Goal: Task Accomplishment & Management: Use online tool/utility

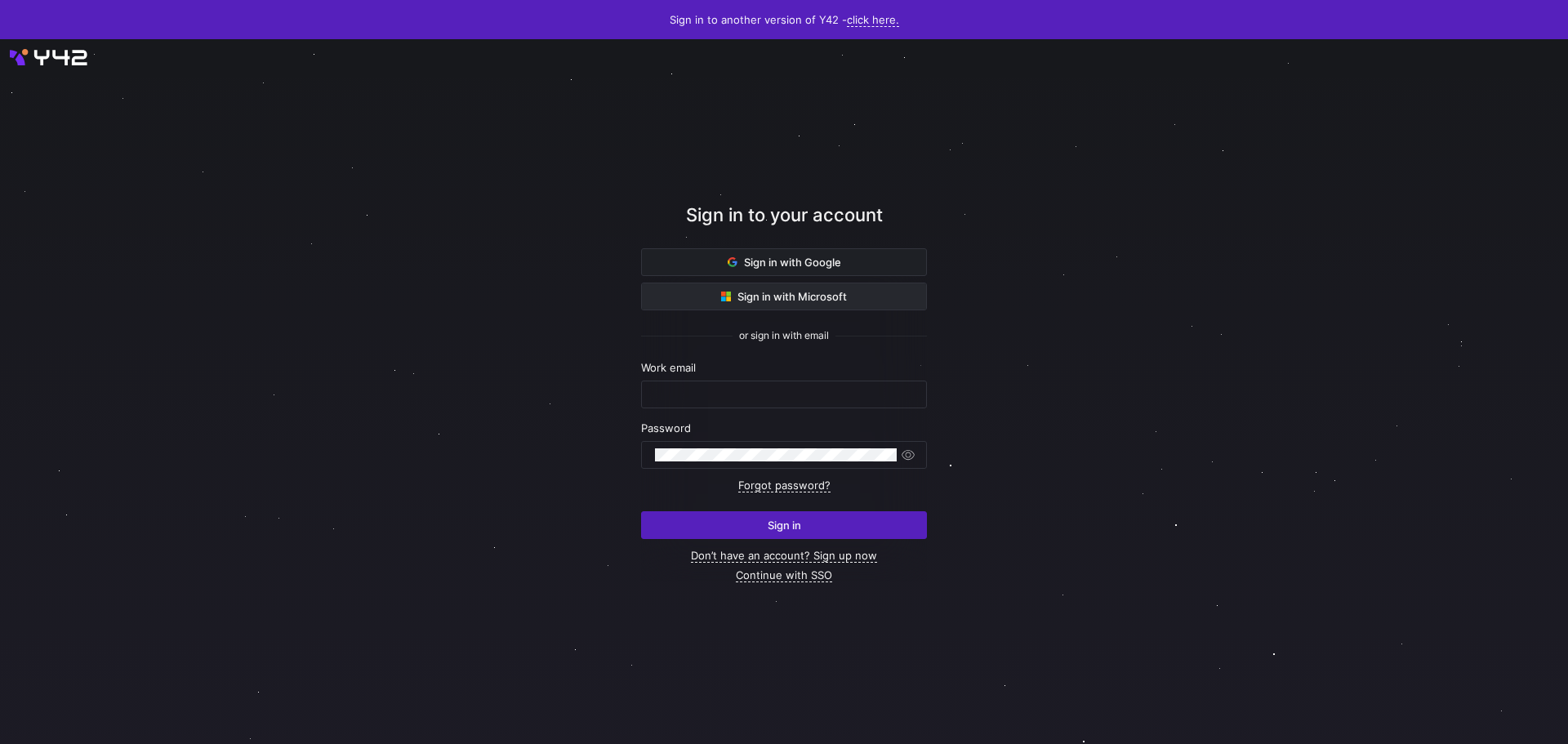
click at [846, 298] on span "Sign in with Microsoft" at bounding box center [784, 296] width 126 height 13
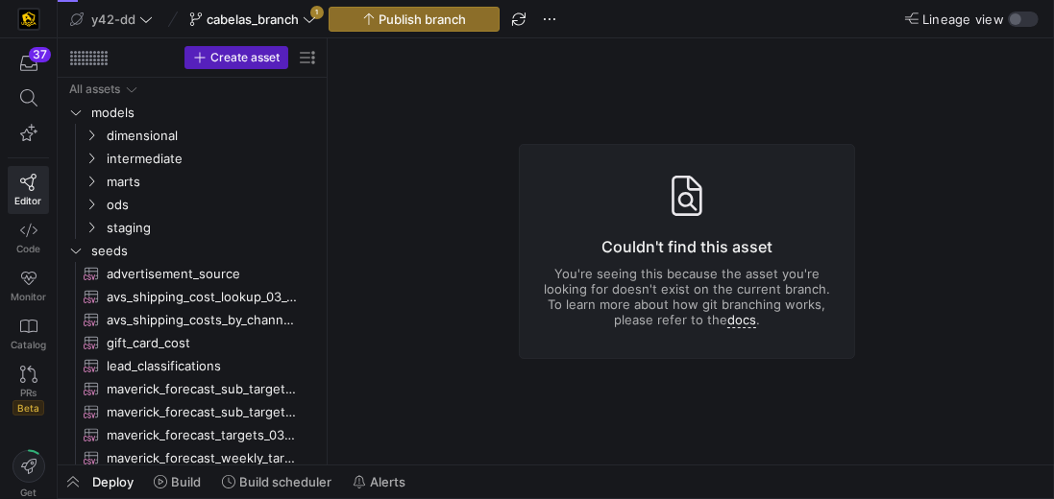
click at [457, 136] on y42-asset-editor-not-found "Couldn't find this asset You're seeing this because the asset you're looking fo…" at bounding box center [687, 251] width 718 height 426
click at [289, 14] on span "cabelas_branch" at bounding box center [252, 19] width 92 height 15
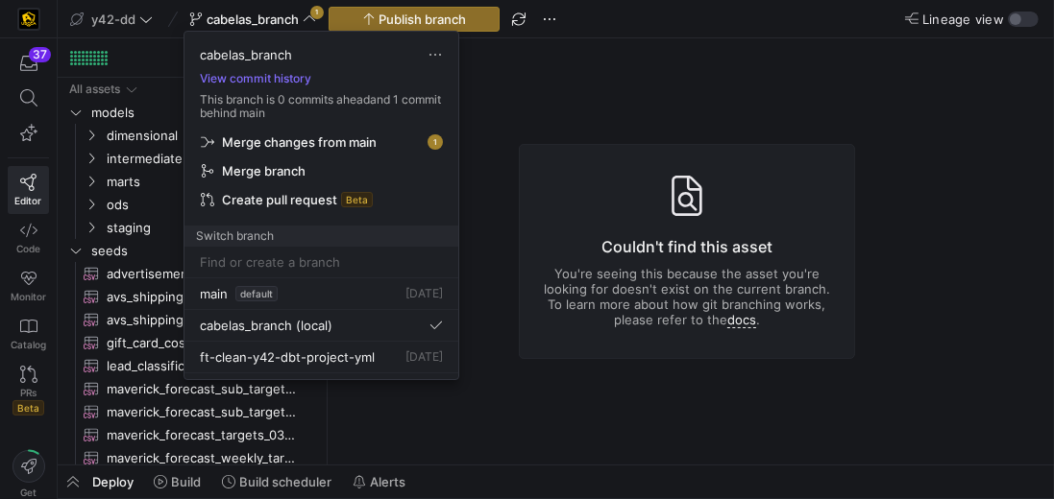
click at [511, 62] on div at bounding box center [527, 249] width 1054 height 499
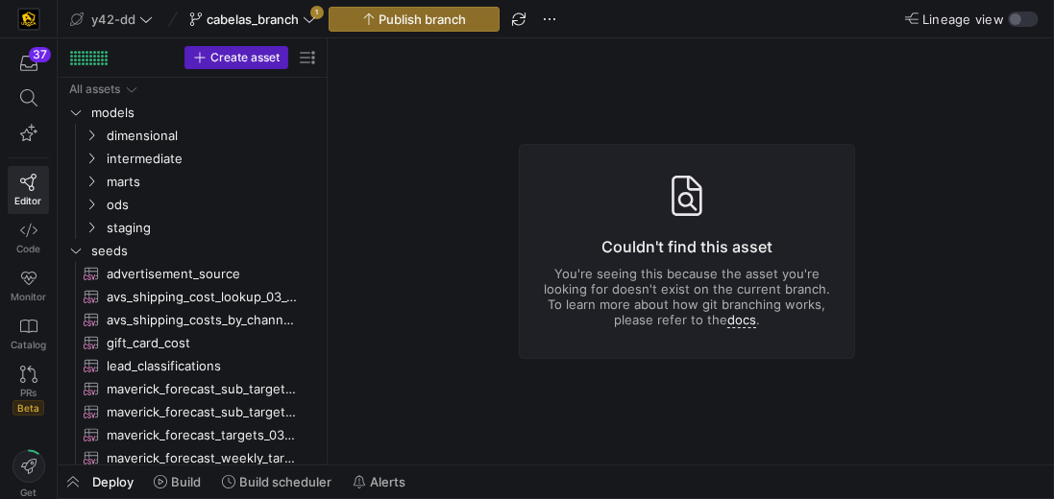
click at [408, 268] on y42-asset-editor-not-found "Couldn't find this asset You're seeing this because the asset you're looking fo…" at bounding box center [687, 251] width 718 height 426
click at [265, 17] on span "cabelas_branch" at bounding box center [252, 19] width 92 height 15
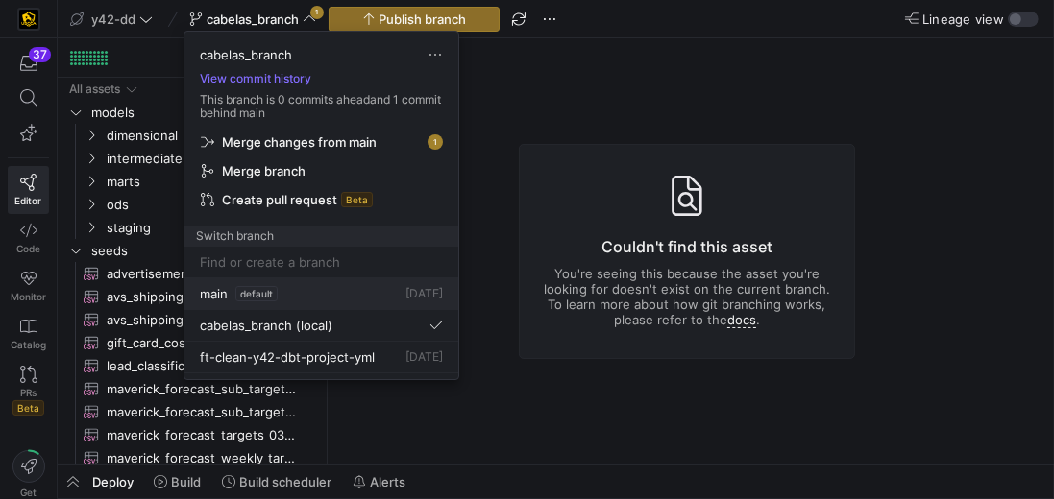
click at [229, 294] on div "main default" at bounding box center [239, 293] width 78 height 15
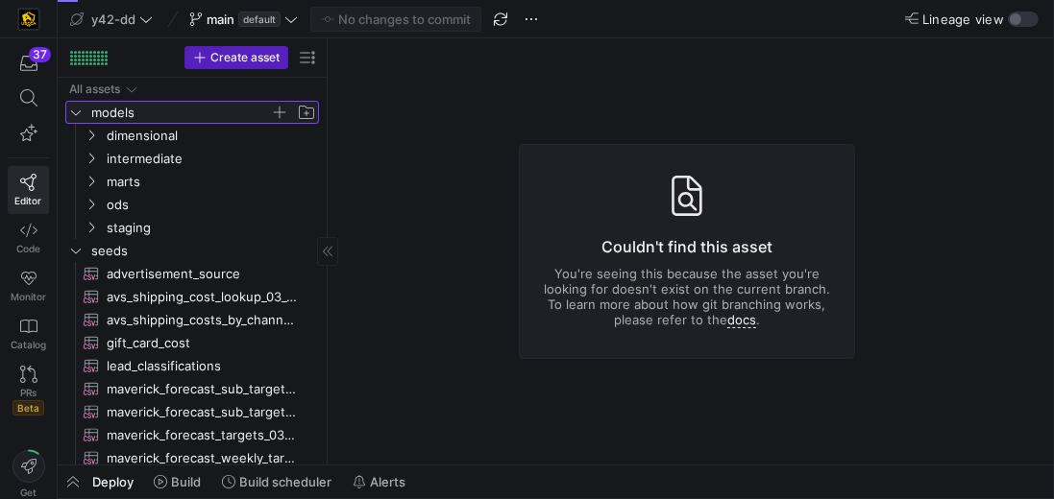
click at [73, 117] on icon "Press SPACE to select this row." at bounding box center [75, 113] width 13 height 12
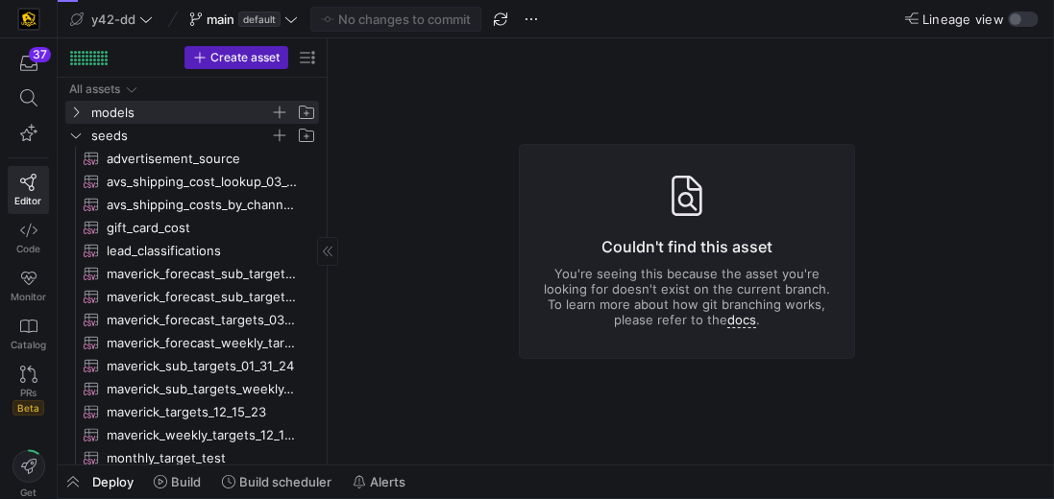
click at [85, 140] on span "seeds" at bounding box center [192, 135] width 252 height 21
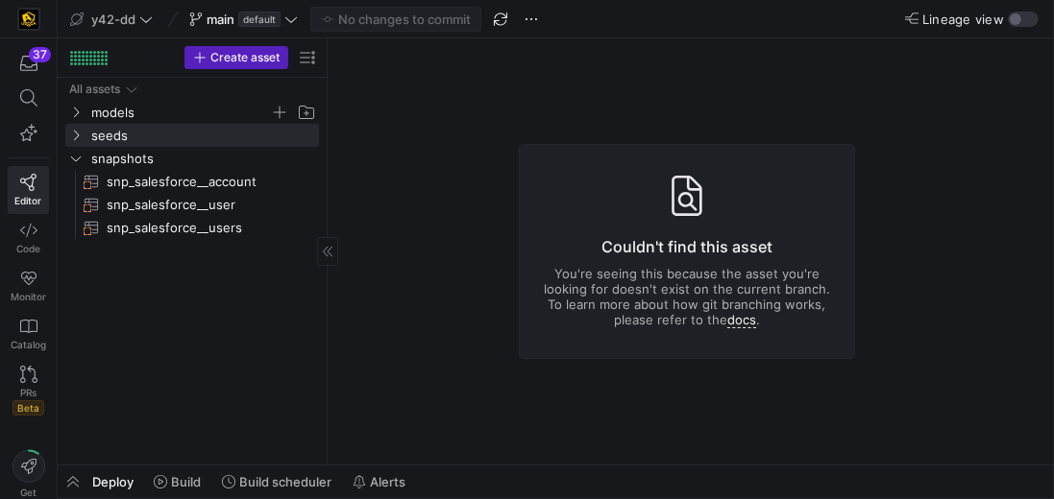
click at [157, 316] on div "All assets models seeds snapshots snp_salesforce__account​​​​​​​ snp_salesforce…" at bounding box center [192, 267] width 254 height 379
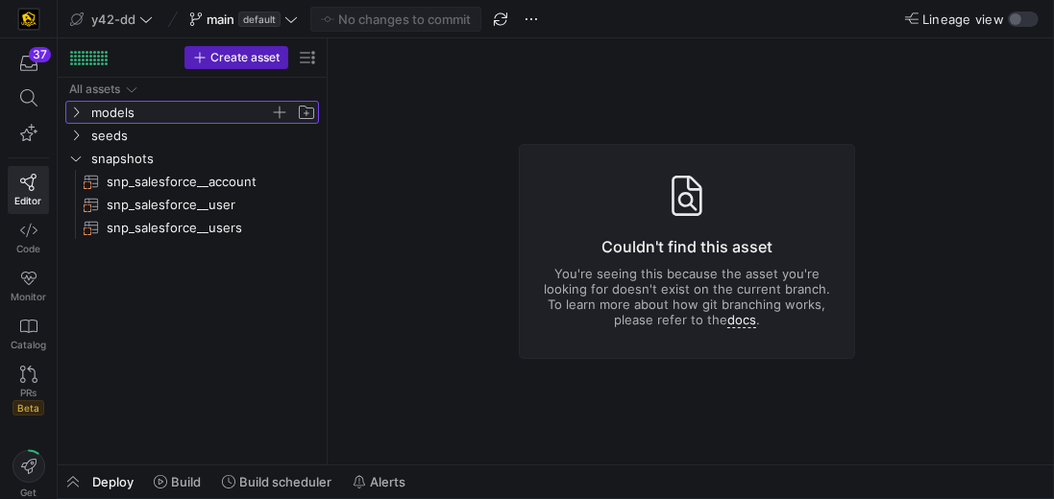
click at [94, 111] on span "models" at bounding box center [180, 113] width 179 height 22
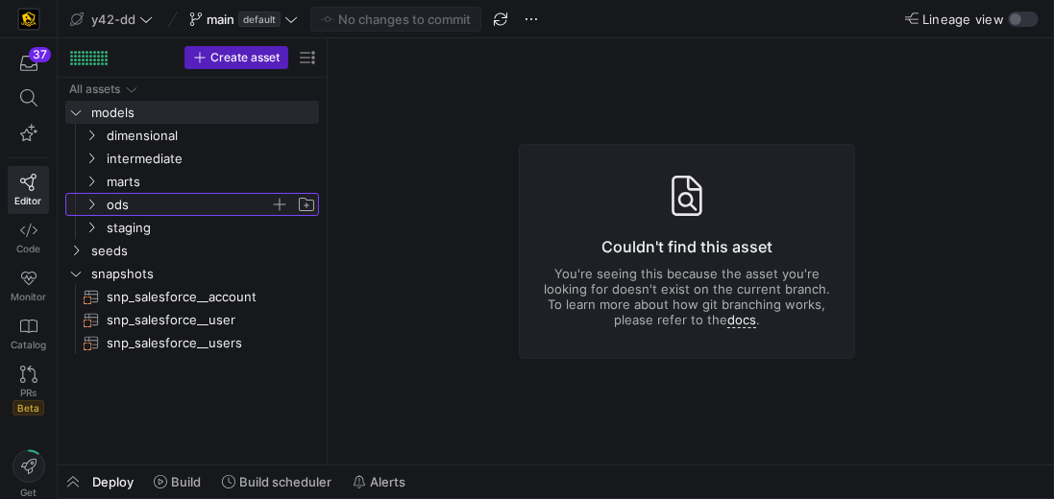
click at [123, 211] on span "ods" at bounding box center [188, 205] width 163 height 22
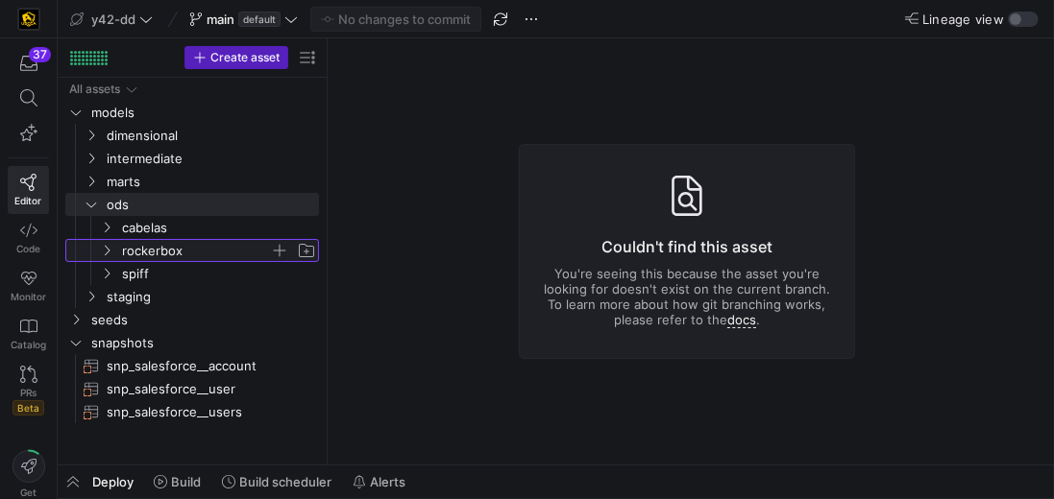
click at [156, 255] on span "rockerbox" at bounding box center [196, 251] width 148 height 22
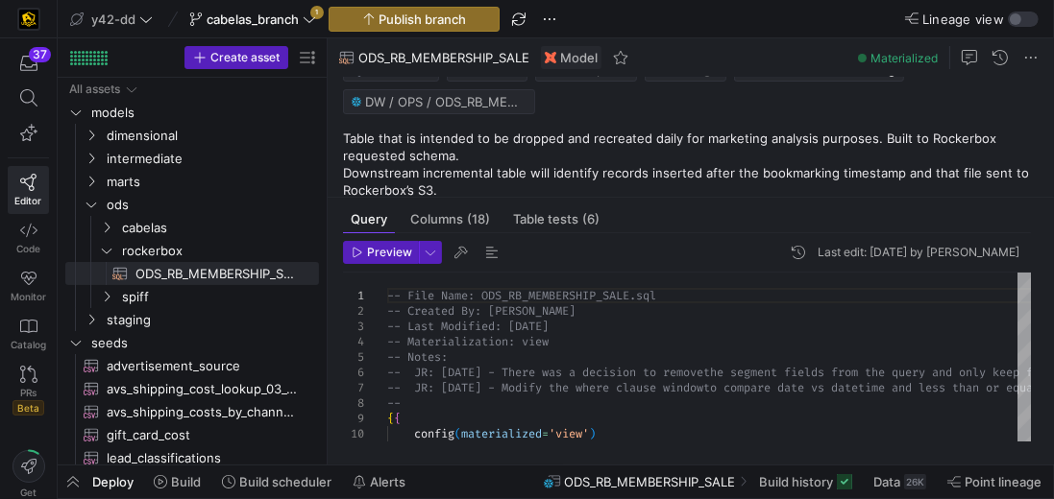
scroll to position [43, 0]
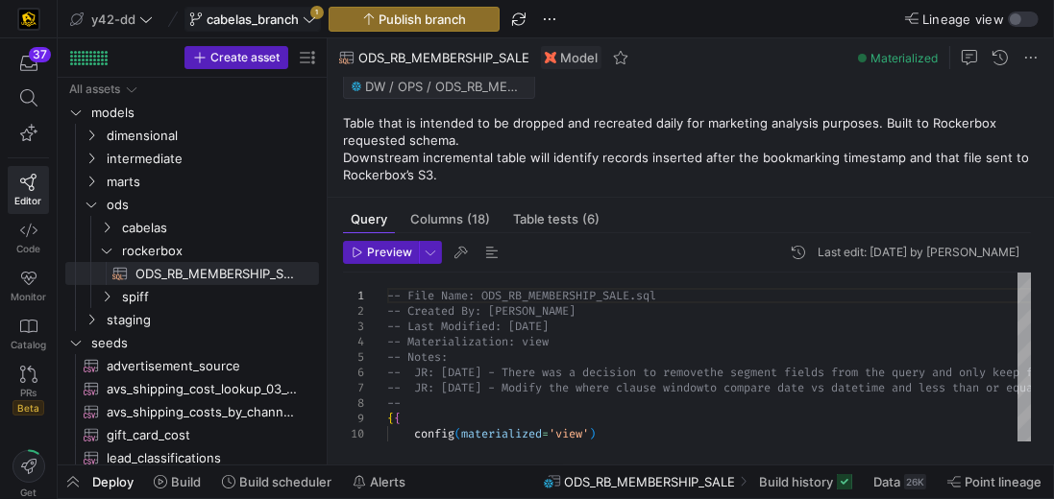
click at [274, 24] on span "cabelas_branch" at bounding box center [252, 19] width 92 height 15
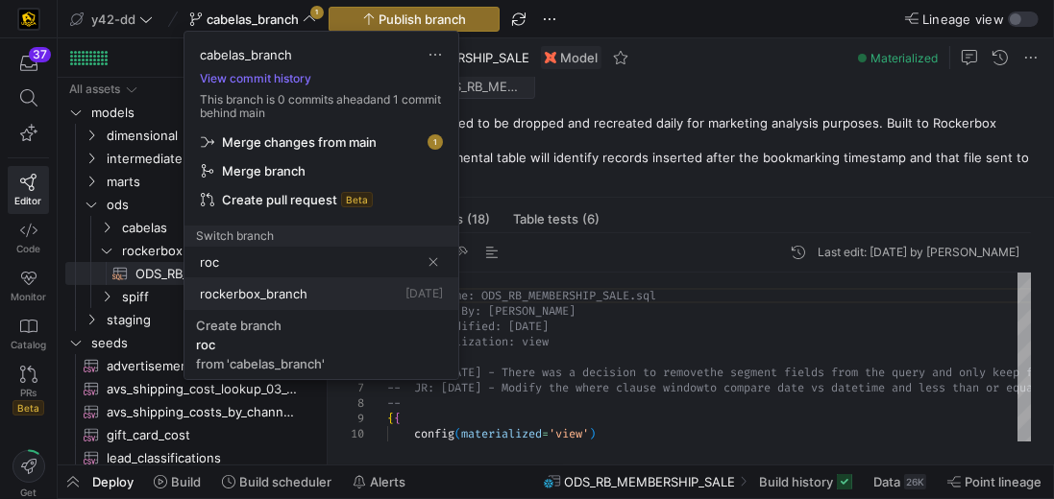
type input "roc"
click at [296, 293] on span "rockerbox_branch" at bounding box center [254, 293] width 108 height 15
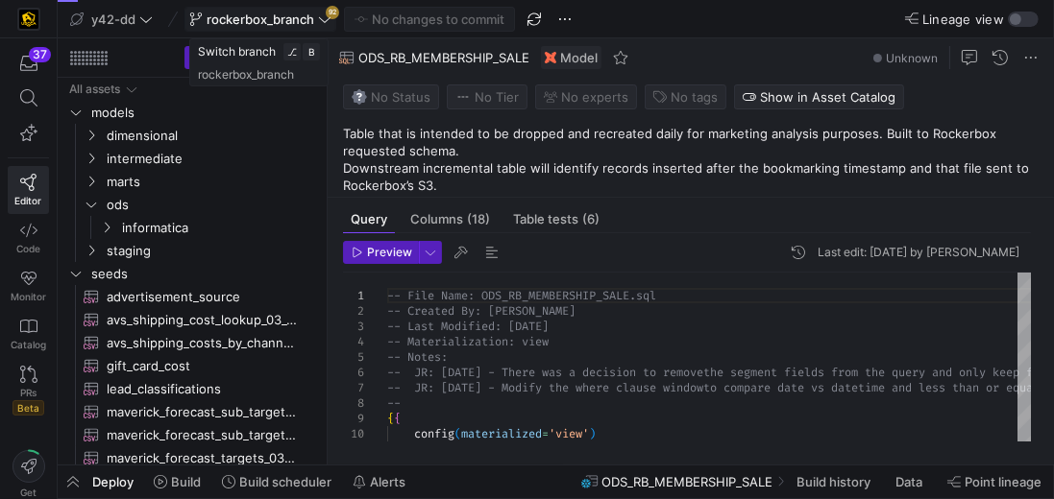
click at [315, 15] on span "rockerbox_branch" at bounding box center [260, 19] width 142 height 15
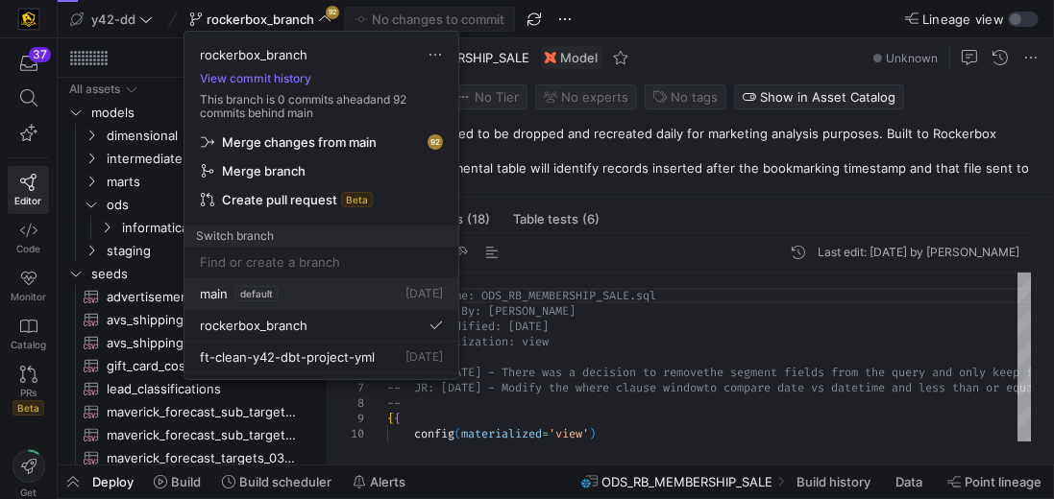
click at [208, 290] on span "main" at bounding box center [214, 293] width 28 height 15
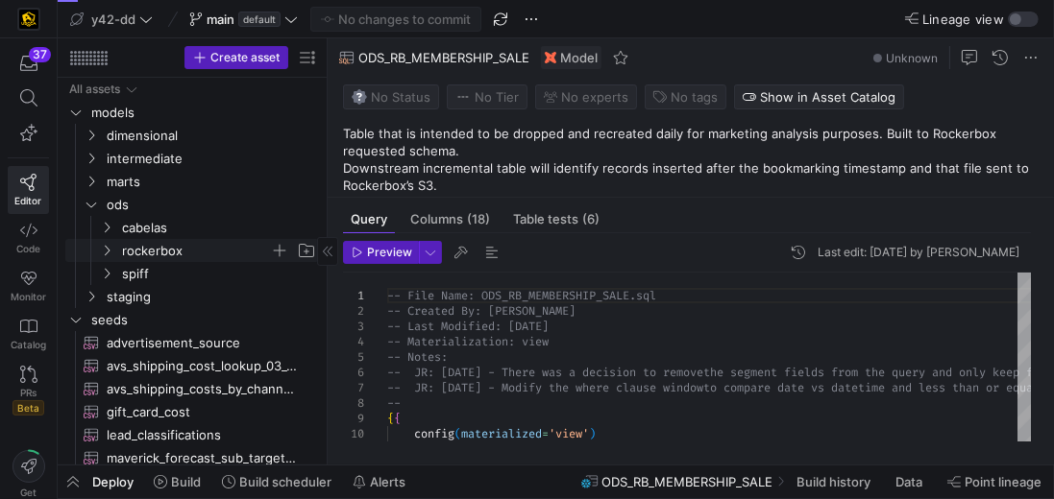
click at [168, 255] on span "rockerbox" at bounding box center [196, 251] width 148 height 22
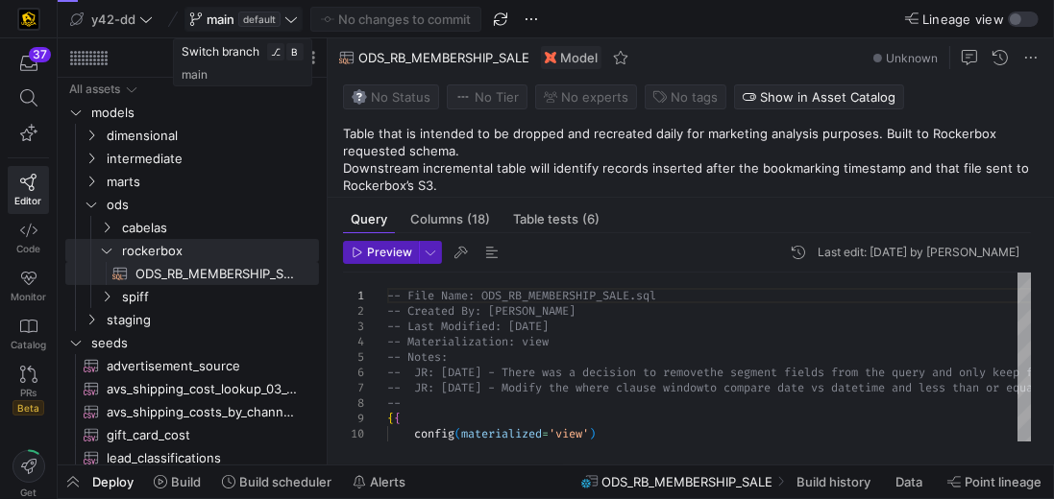
click at [284, 13] on icon at bounding box center [290, 18] width 13 height 13
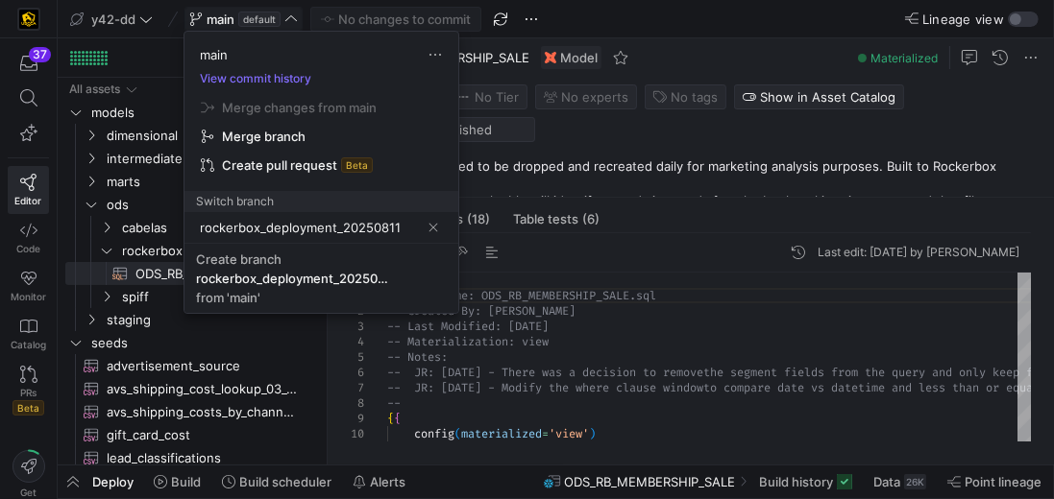
type input "rockerbox_deployment_20250811"
click at [405, 224] on input "rockerbox_deployment_20250811" at bounding box center [310, 227] width 220 height 15
drag, startPoint x: 405, startPoint y: 224, endPoint x: 115, endPoint y: 223, distance: 290.0
click at [115, 223] on div "main View commit history Merge changes from main Merge branch Create pull reque…" at bounding box center [527, 249] width 1054 height 499
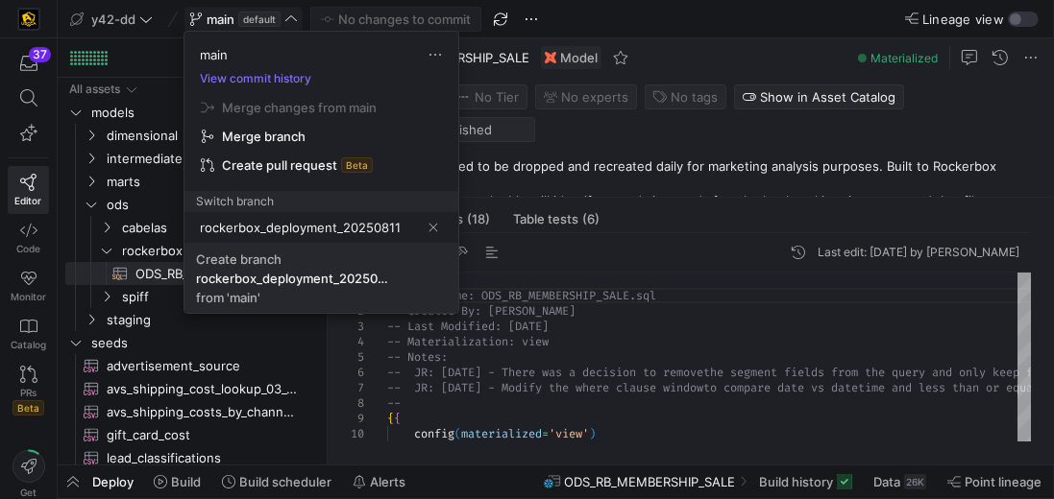
click at [339, 275] on div "rockerbox_deployment_20250811" at bounding box center [292, 278] width 192 height 15
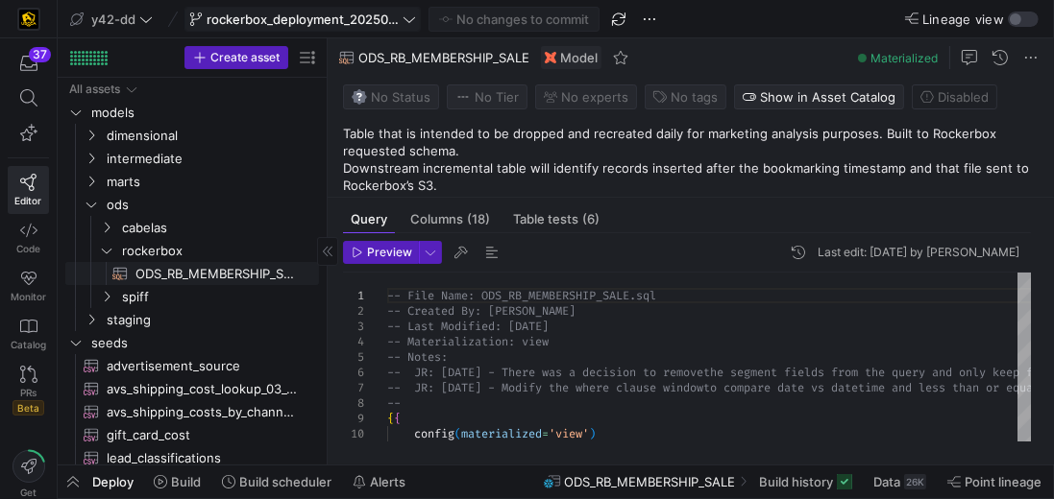
click at [252, 280] on span "ODS_RB_MEMBERSHIP_SALE​​​​​​​​​​" at bounding box center [215, 274] width 161 height 22
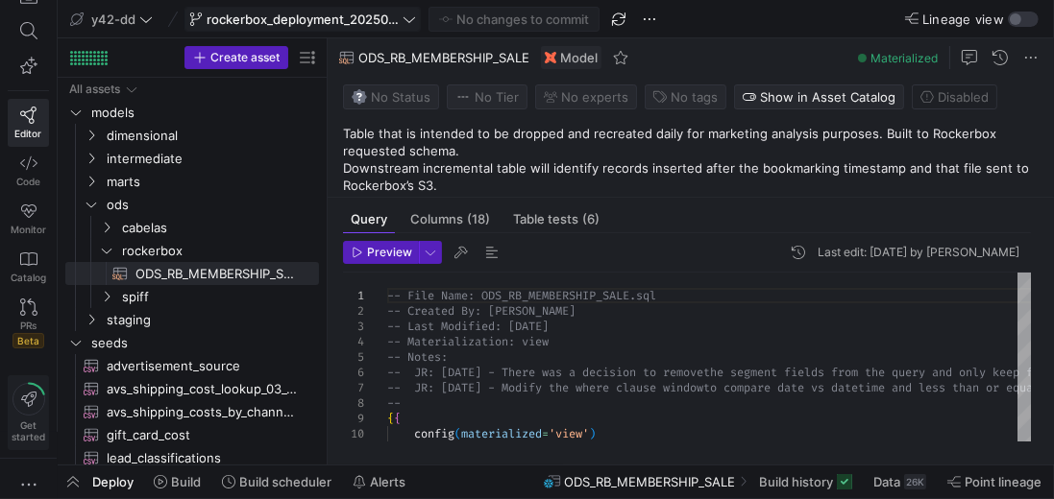
scroll to position [73, 0]
click at [13, 473] on span "button" at bounding box center [28, 479] width 39 height 35
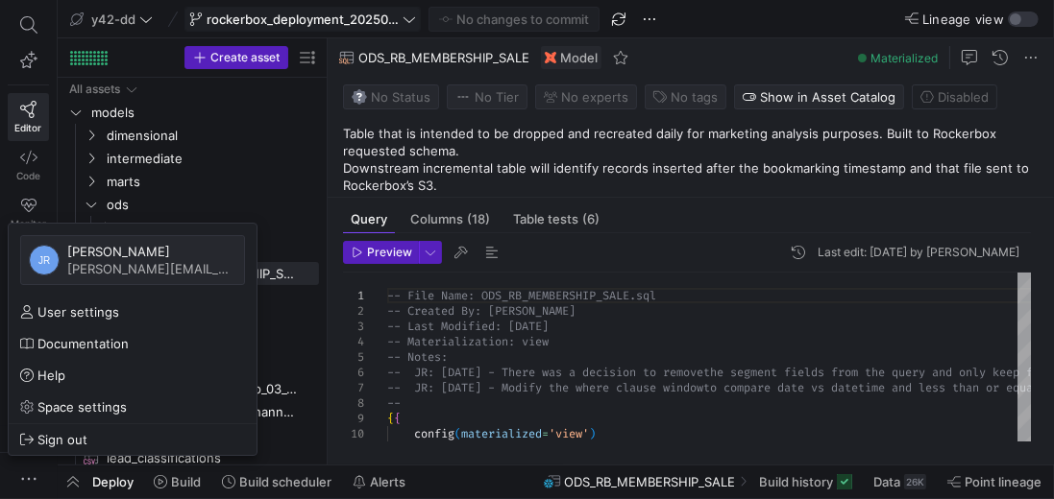
click at [594, 378] on div at bounding box center [527, 249] width 1054 height 499
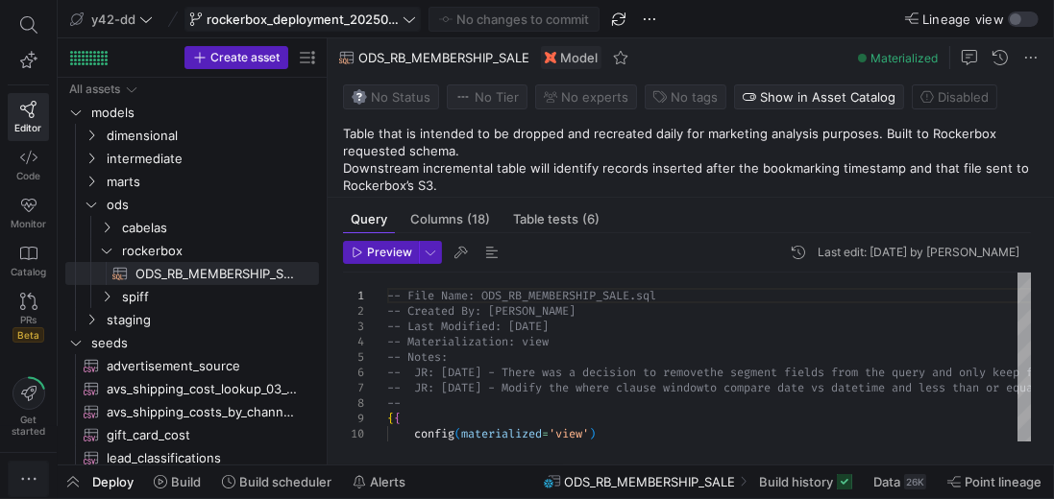
click at [38, 470] on span "button" at bounding box center [28, 479] width 39 height 35
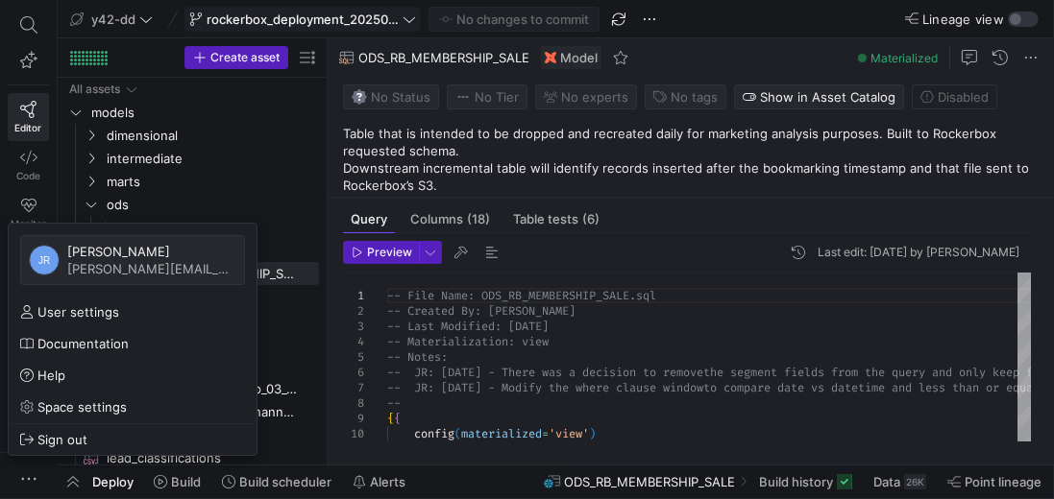
click at [489, 354] on div at bounding box center [527, 249] width 1054 height 499
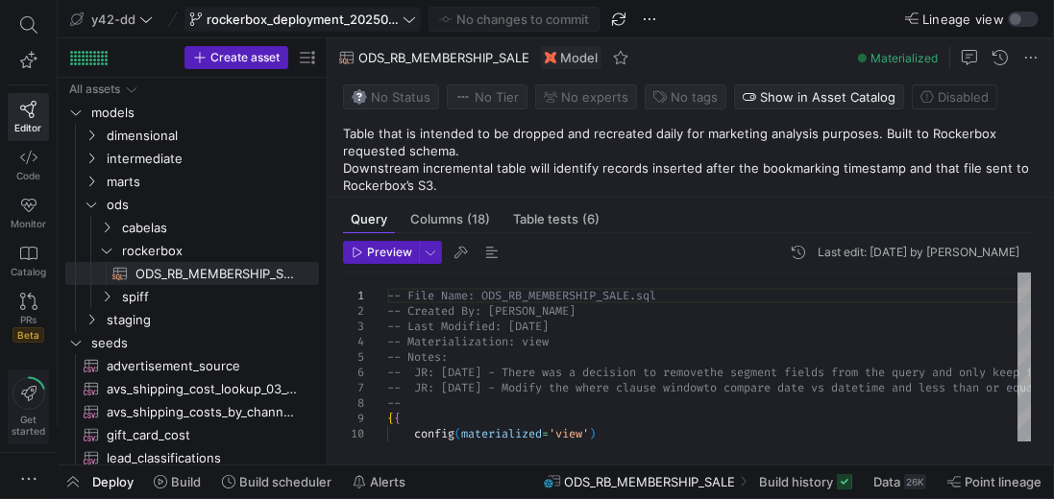
click at [21, 394] on icon at bounding box center [28, 393] width 15 height 15
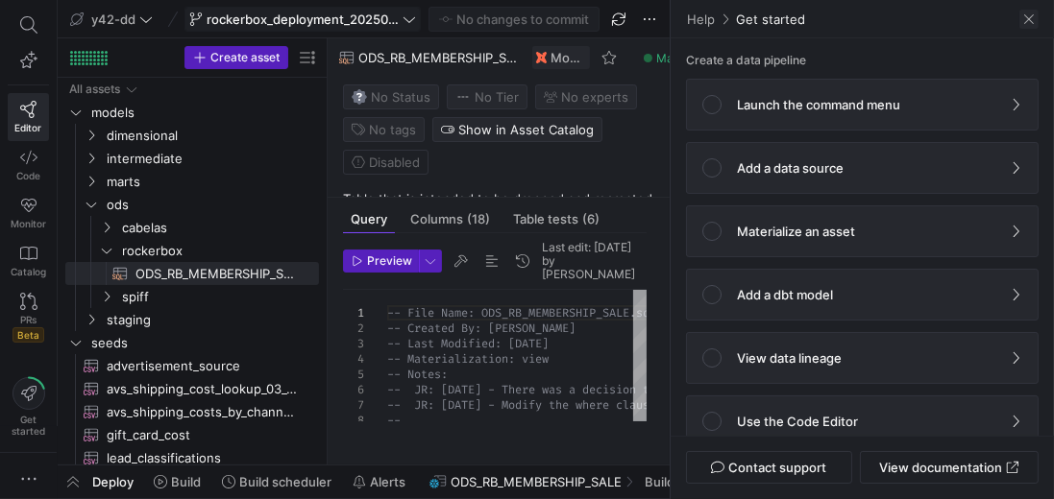
click at [1024, 22] on span at bounding box center [1028, 19] width 19 height 19
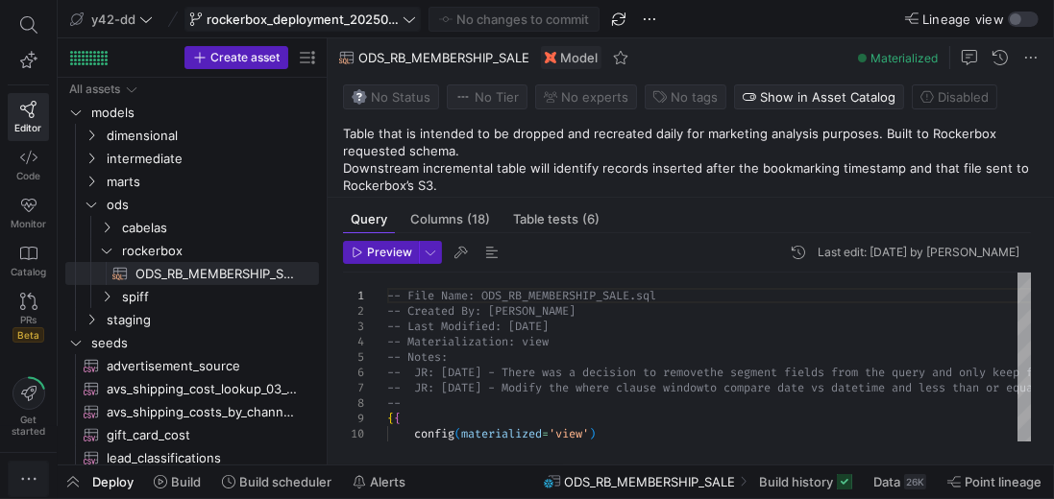
click at [12, 477] on span "button" at bounding box center [28, 479] width 39 height 35
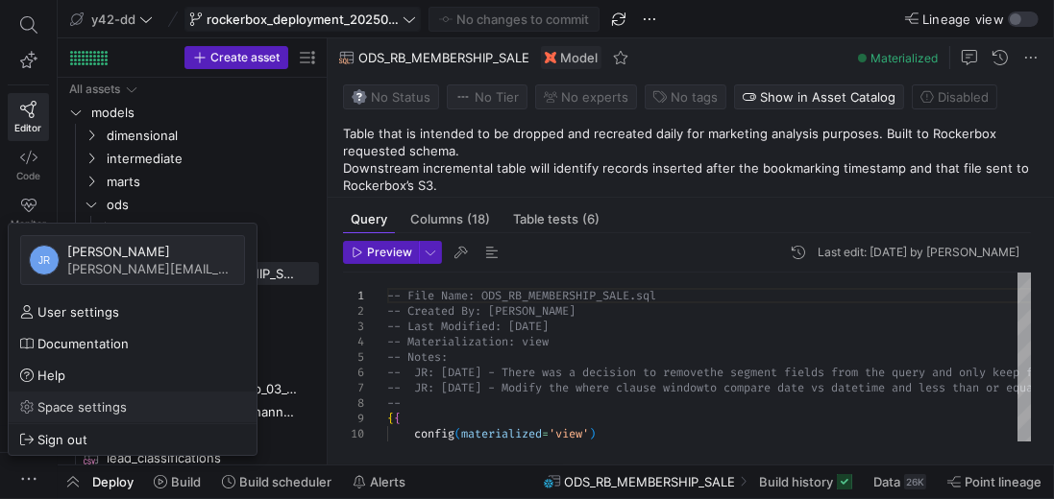
click at [67, 414] on span "Space settings" at bounding box center [81, 407] width 89 height 15
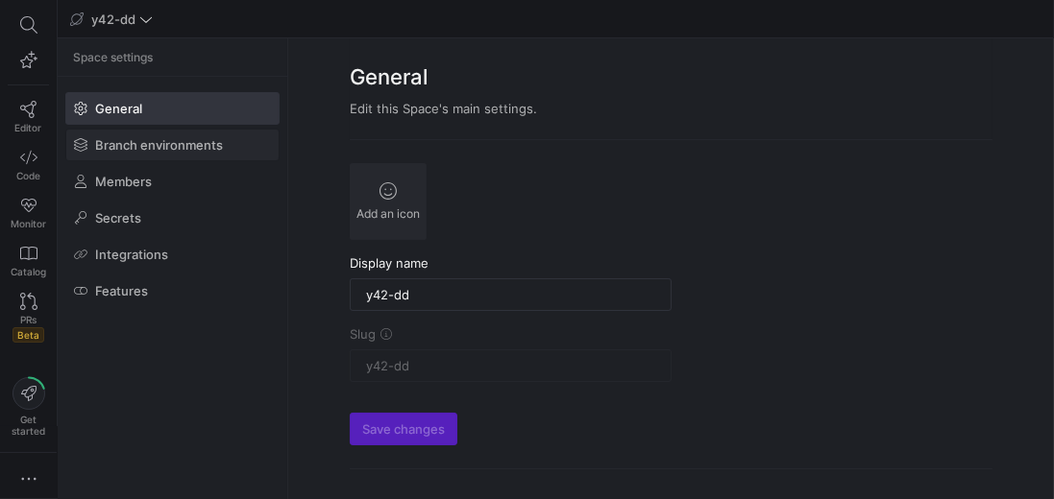
click at [187, 140] on span "Branch environments" at bounding box center [159, 144] width 128 height 15
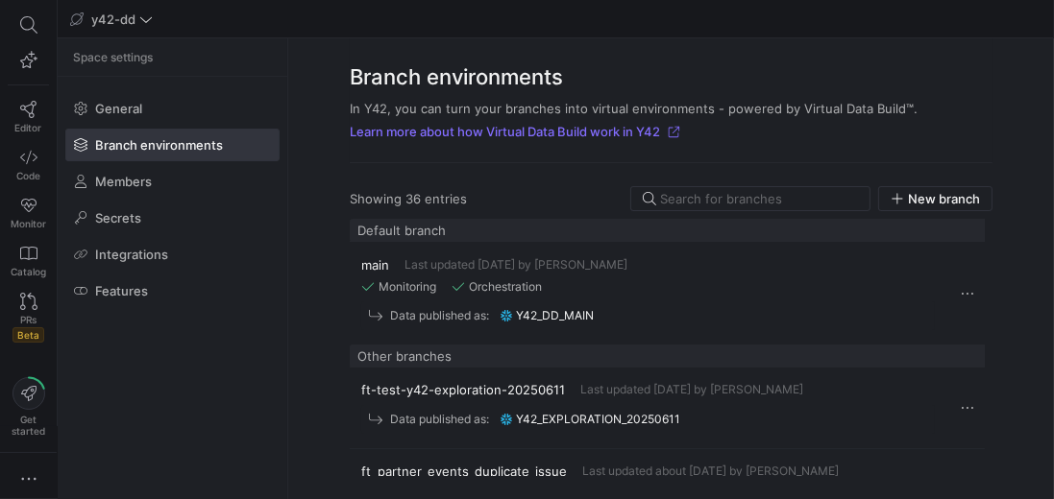
click at [888, 155] on div "Branch environments In Y42, you can turn your branches into virtual environment…" at bounding box center [671, 100] width 643 height 125
click at [815, 198] on input at bounding box center [759, 198] width 198 height 15
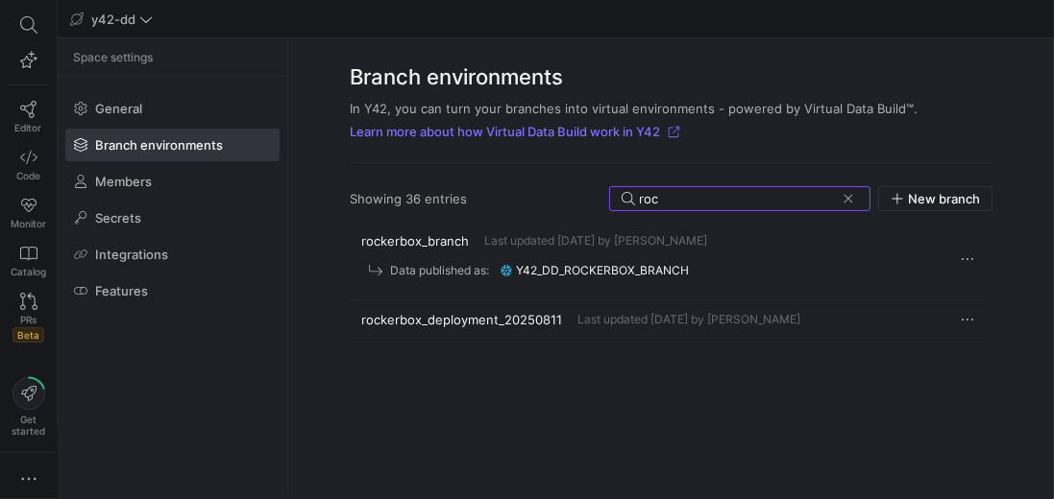
type input "roc"
click at [559, 317] on div "rockerbox_deployment_20250811 Last updated 4 days ago by Bret Harvestine" at bounding box center [647, 319] width 573 height 15
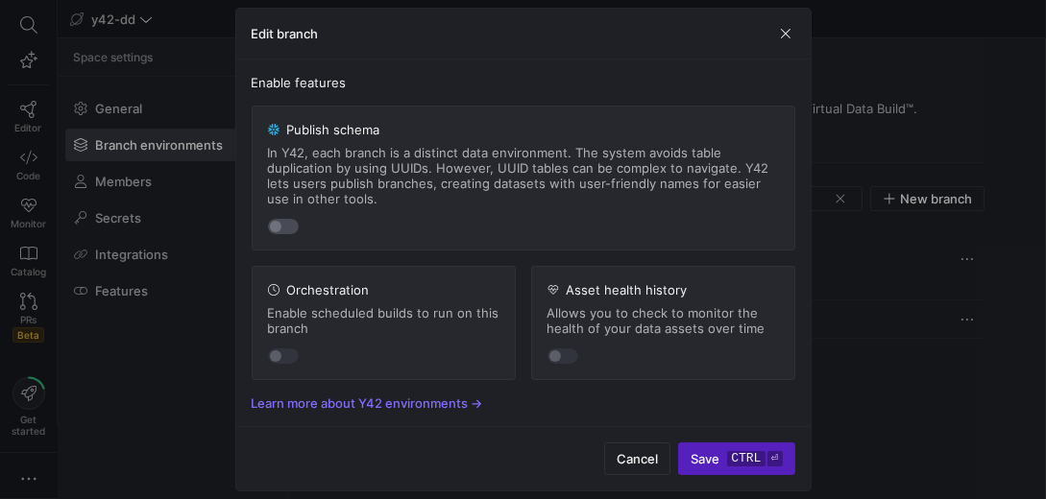
click at [288, 227] on div "button" at bounding box center [283, 226] width 31 height 15
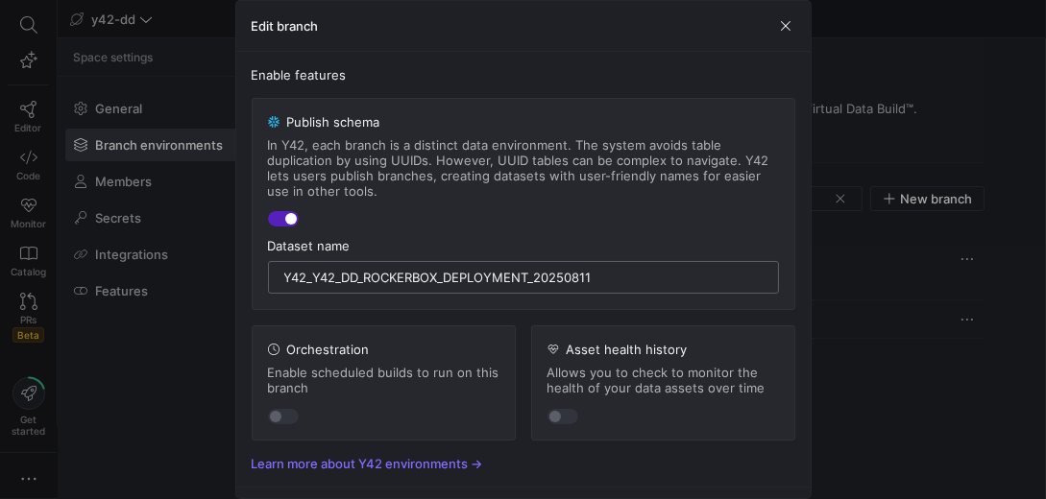
click at [303, 277] on input "y42_y42_dd_rockerbox_deployment_20250811" at bounding box center [523, 277] width 478 height 15
drag, startPoint x: 309, startPoint y: 276, endPoint x: 274, endPoint y: 273, distance: 35.7
click at [274, 273] on div "y42_y42_dd_rockerbox_deployment_20250811" at bounding box center [523, 277] width 511 height 33
click at [577, 282] on input "y42_dd_rockerbox_deployment_20250811" at bounding box center [523, 277] width 478 height 15
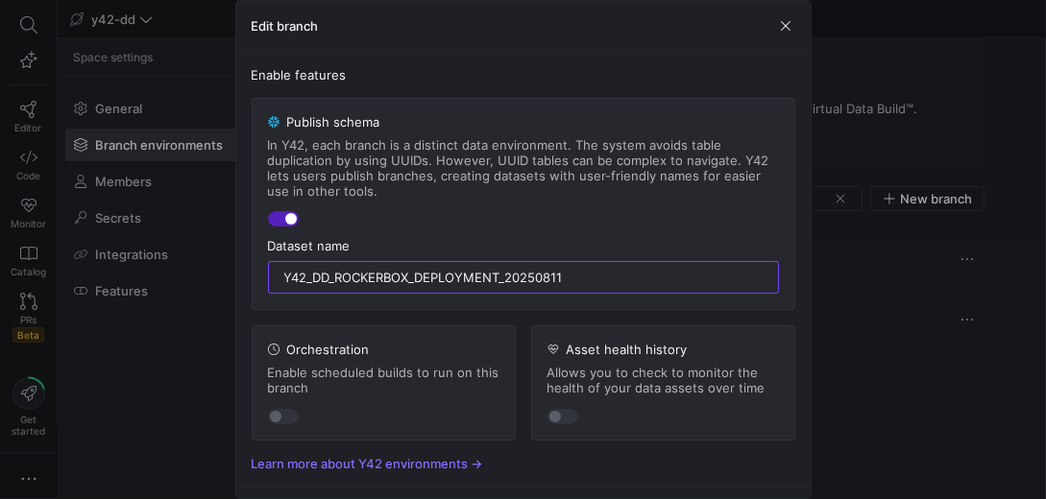
type input "y42_dd_rockerbox_deployment_20250811"
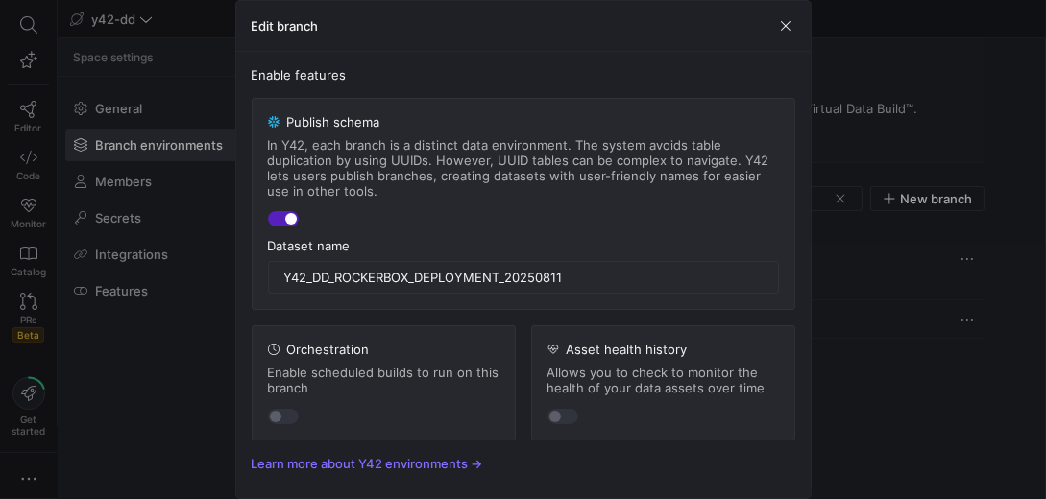
click at [593, 221] on mat-slide-toggle at bounding box center [523, 218] width 511 height 16
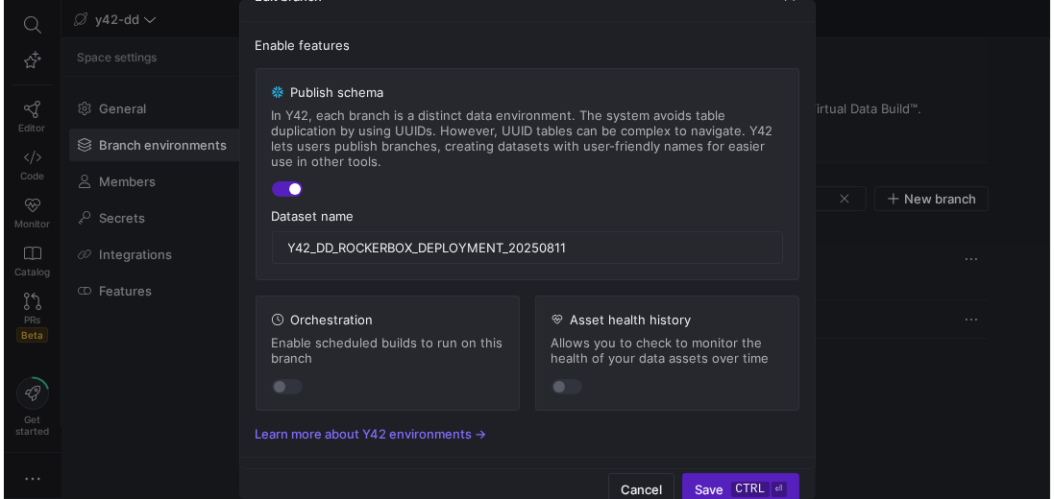
scroll to position [46, 0]
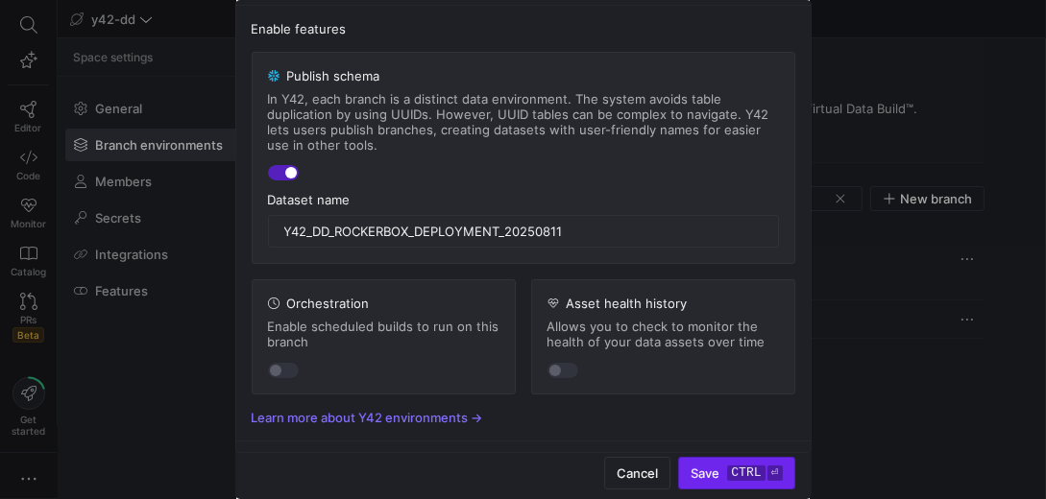
click at [711, 468] on span "Save ctrl ⏎" at bounding box center [736, 473] width 91 height 15
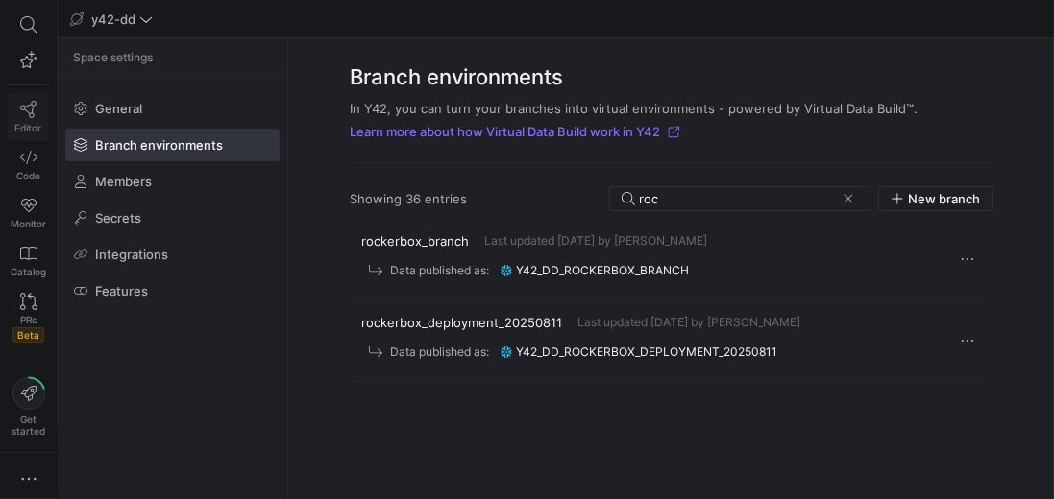
click at [20, 104] on icon at bounding box center [28, 109] width 17 height 17
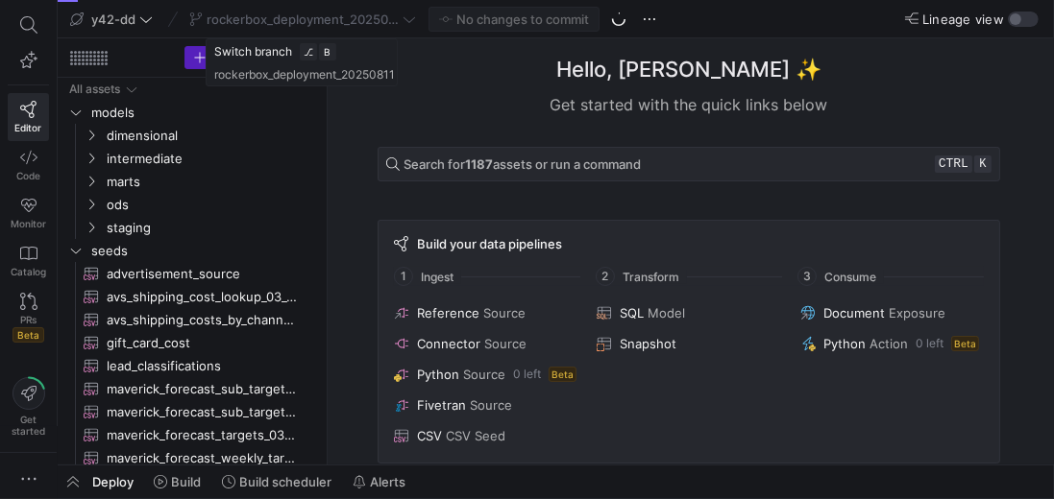
click at [231, 19] on div "rockerbox_deployment_20250811" at bounding box center [302, 19] width 236 height 25
click at [231, 19] on span "rockerbox_deployment_20250811" at bounding box center [302, 19] width 192 height 15
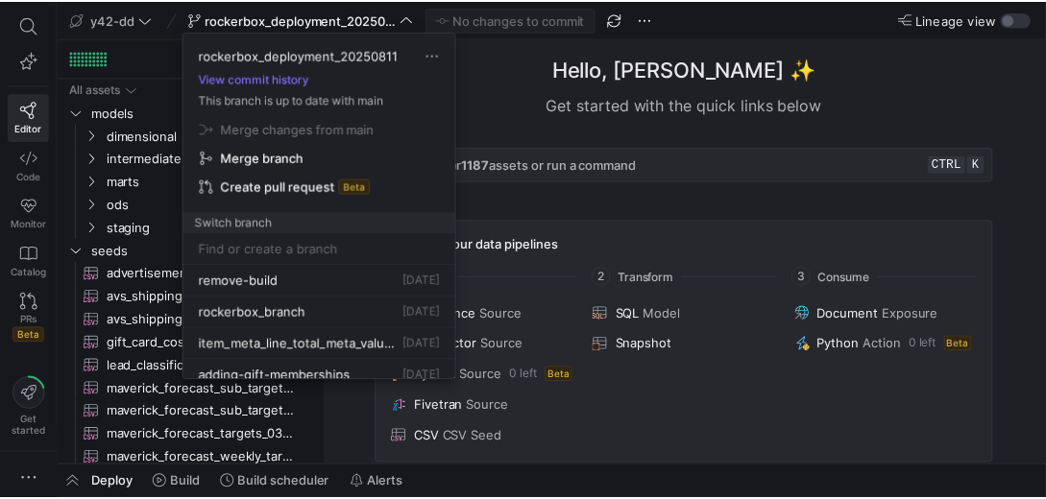
scroll to position [384, 0]
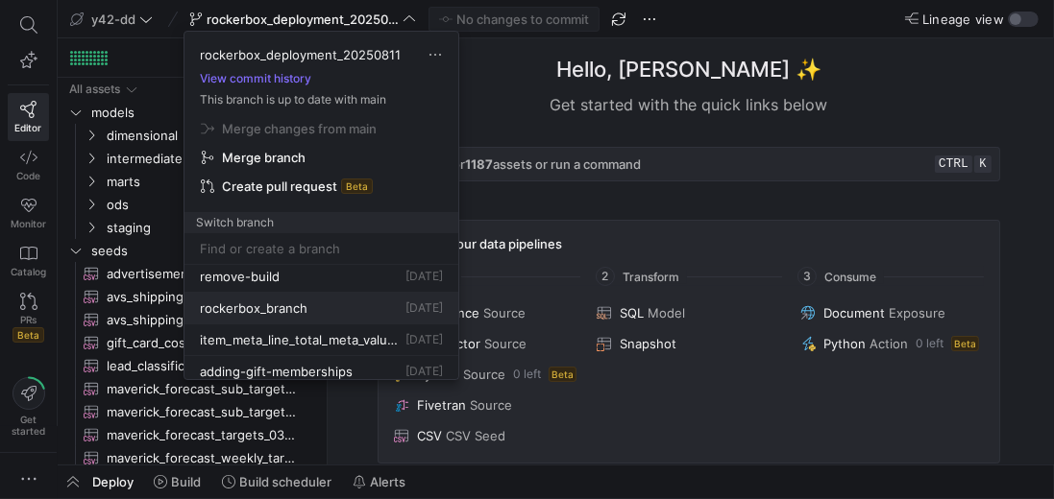
click at [351, 301] on div "rockerbox_branch 31 Jul 2025" at bounding box center [321, 308] width 243 height 15
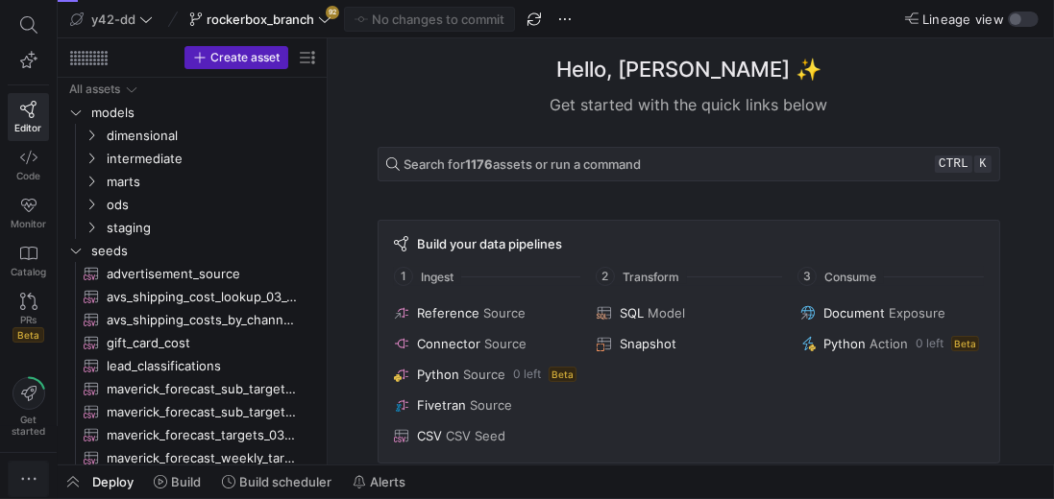
click at [31, 470] on icon "button" at bounding box center [28, 479] width 19 height 19
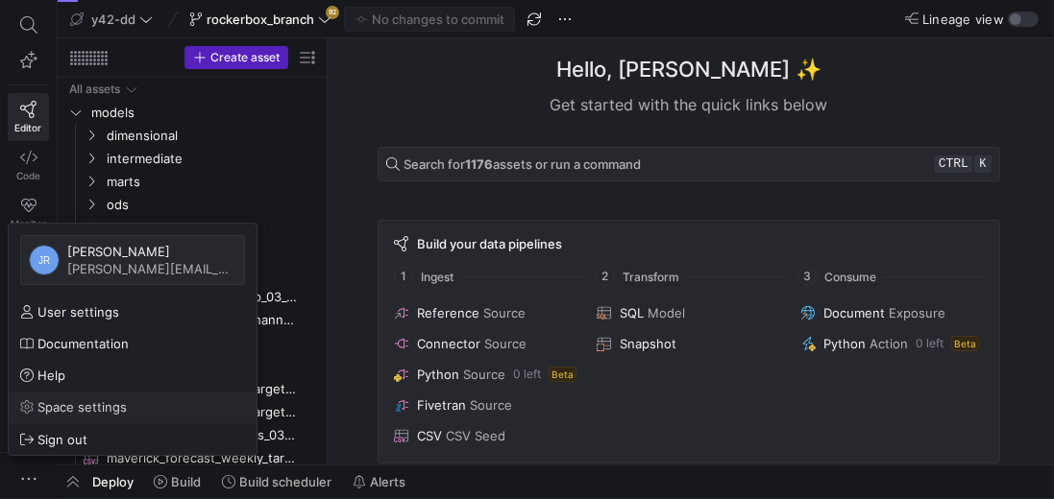
click at [98, 409] on span "Space settings" at bounding box center [81, 407] width 89 height 15
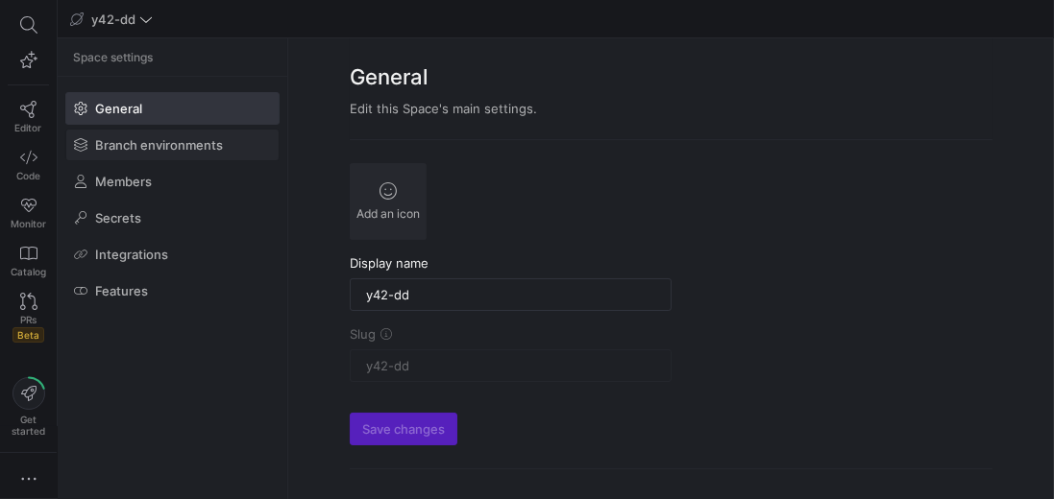
click at [146, 144] on span "Branch environments" at bounding box center [159, 144] width 128 height 15
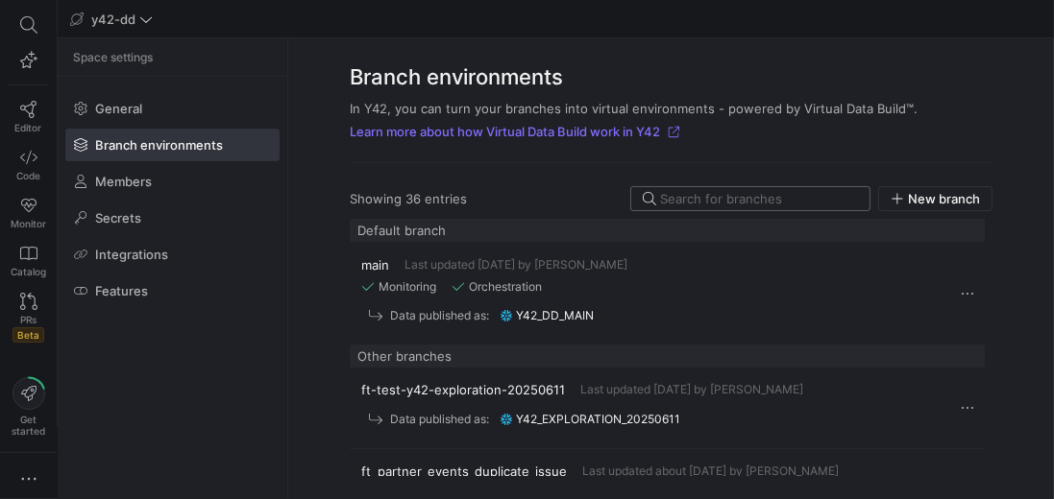
click at [682, 200] on input at bounding box center [759, 198] width 198 height 15
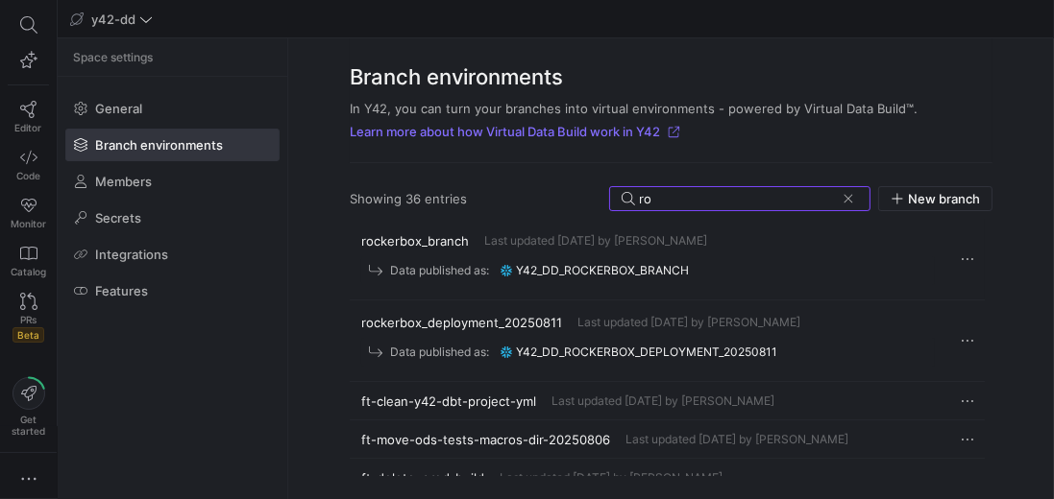
type input "ro"
click at [697, 271] on div "Data published as: y42_dd_rockerbox_branch" at bounding box center [647, 270] width 573 height 29
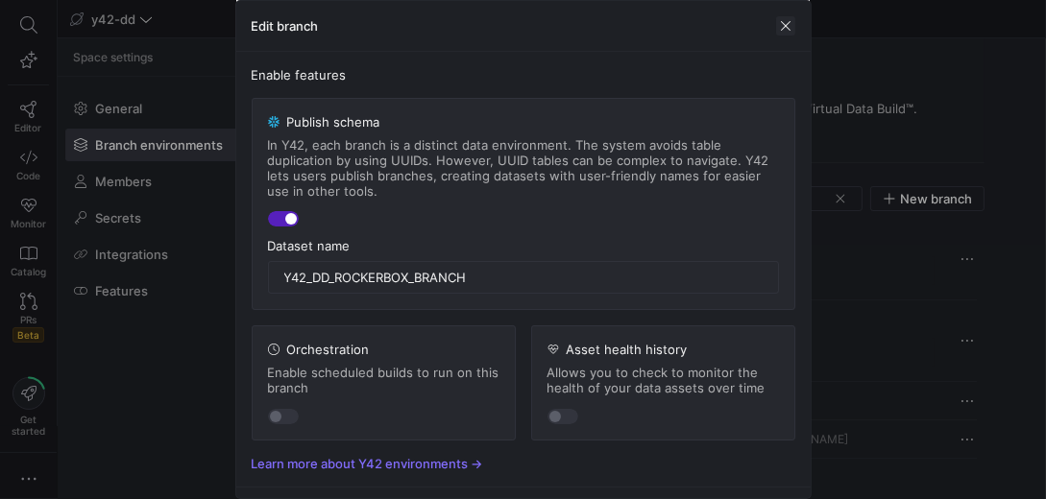
click at [784, 25] on span "button" at bounding box center [785, 25] width 19 height 19
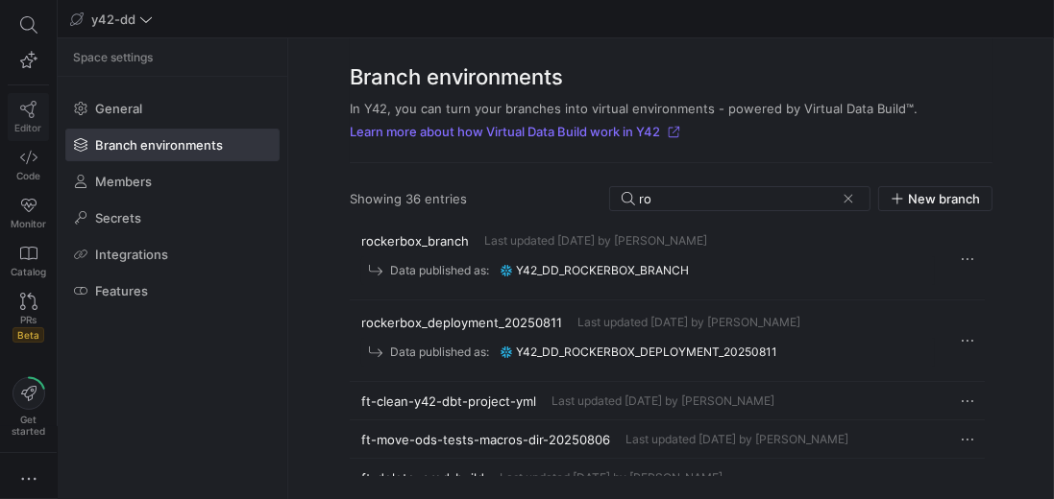
click at [27, 110] on icon at bounding box center [28, 109] width 17 height 17
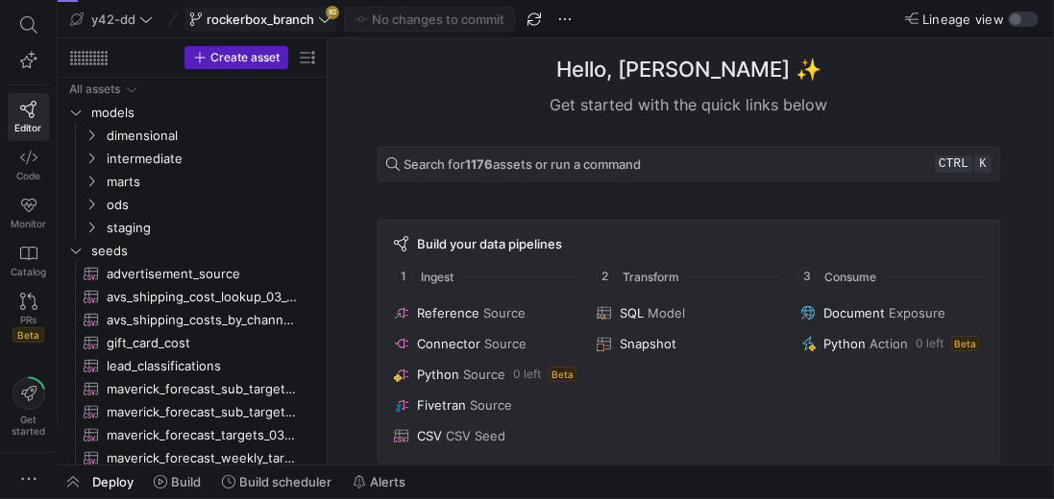
click at [236, 27] on span at bounding box center [260, 19] width 150 height 23
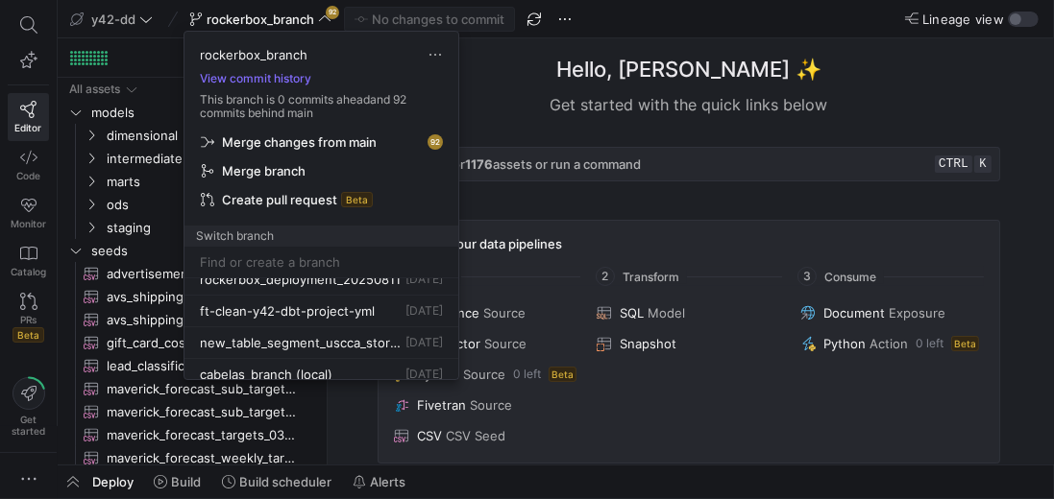
scroll to position [55, 0]
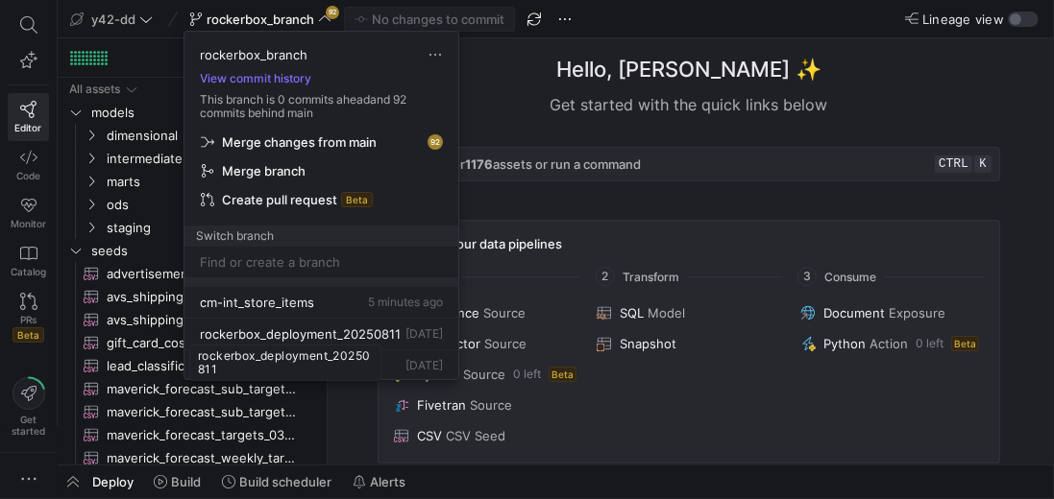
click at [328, 334] on span "rockerbox_deployment_20250811" at bounding box center [300, 334] width 201 height 15
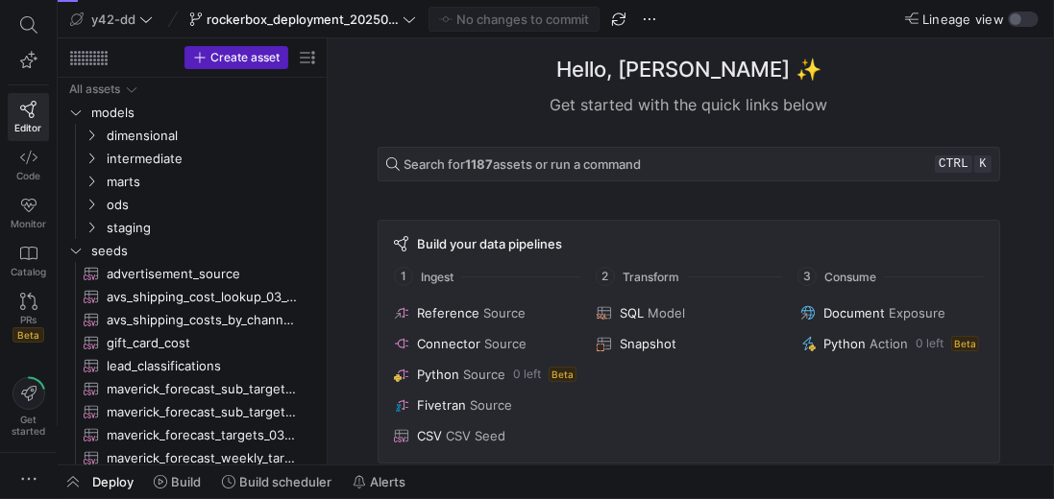
click at [868, 20] on div "Lineage view" at bounding box center [949, 19] width 182 height 16
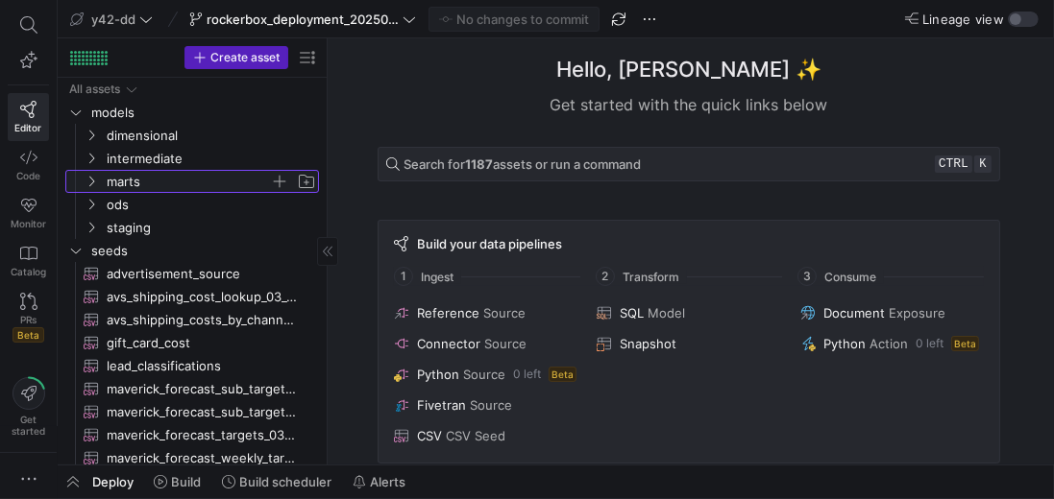
click at [130, 184] on span "marts" at bounding box center [188, 182] width 163 height 22
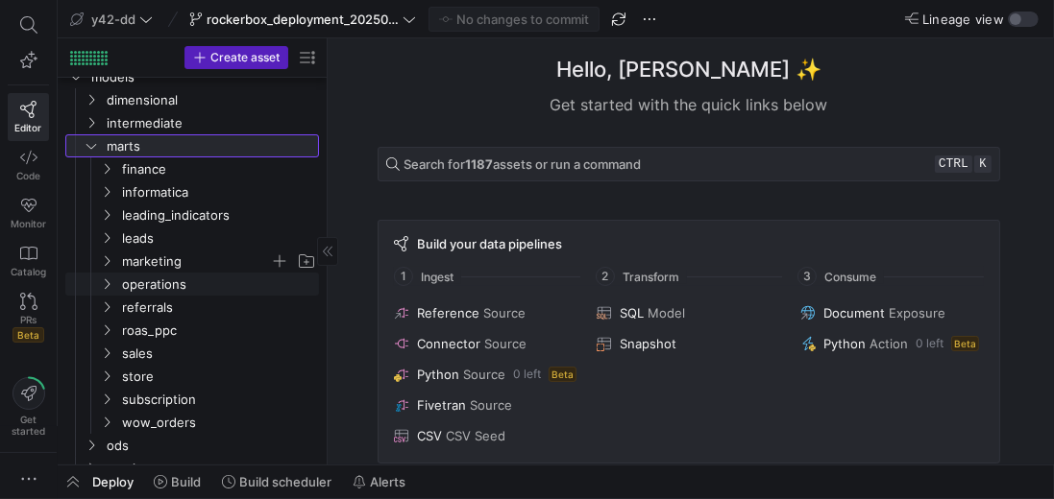
scroll to position [55, 0]
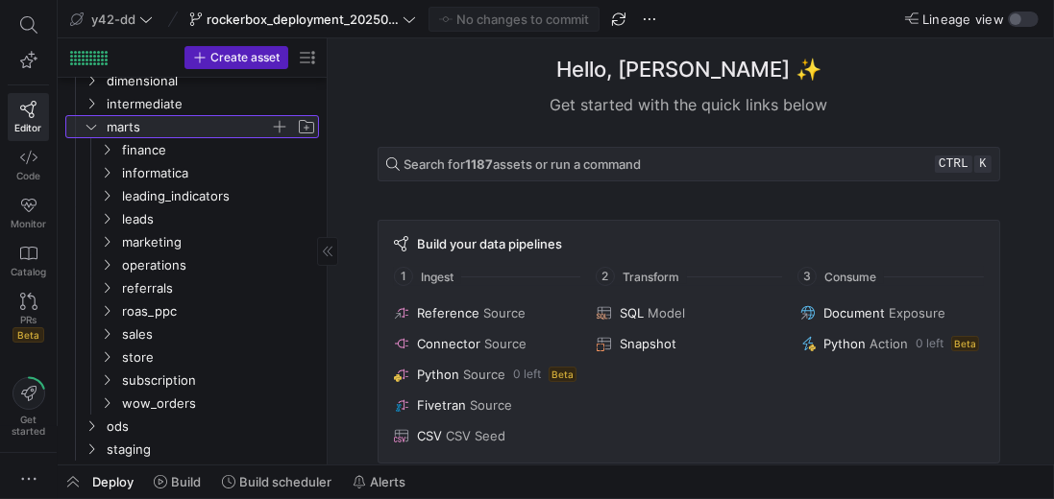
click at [97, 128] on icon at bounding box center [91, 127] width 13 height 12
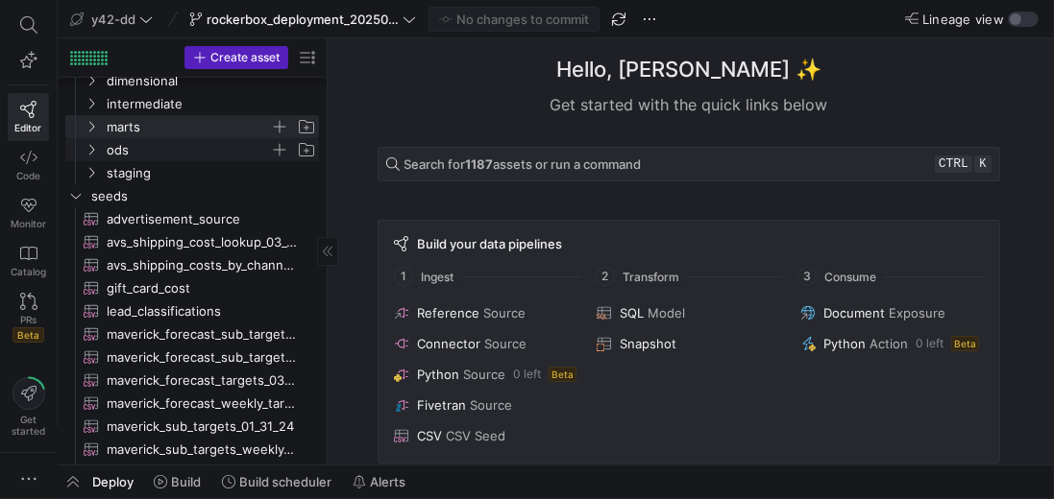
click at [133, 154] on span "ods" at bounding box center [188, 150] width 163 height 22
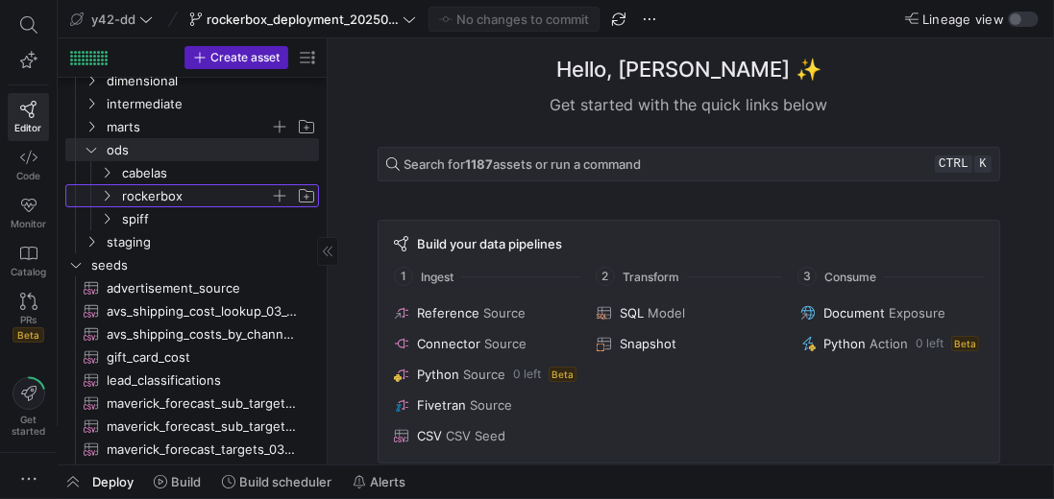
click at [142, 194] on span "rockerbox" at bounding box center [196, 196] width 148 height 22
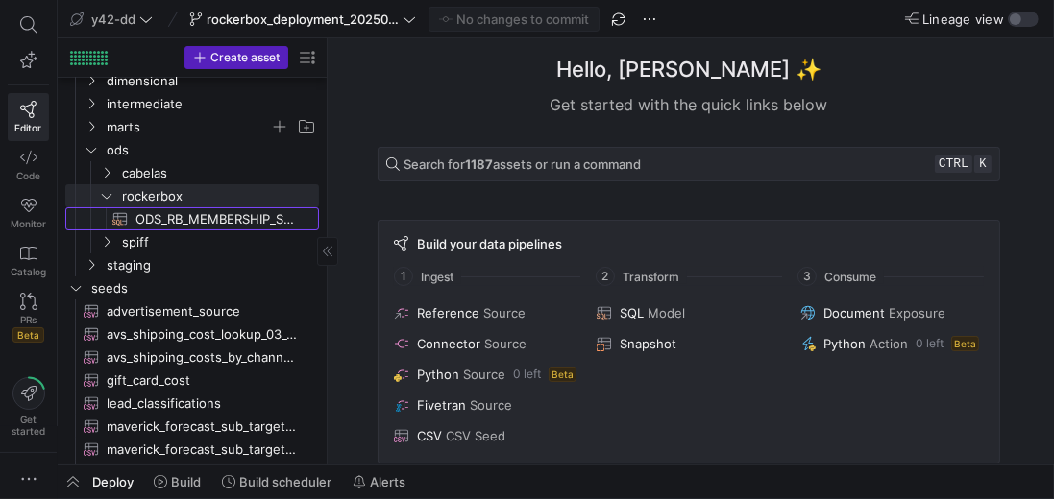
click at [167, 209] on span "ODS_RB_MEMBERSHIP_SALE​​​​​​​​​​" at bounding box center [215, 219] width 161 height 22
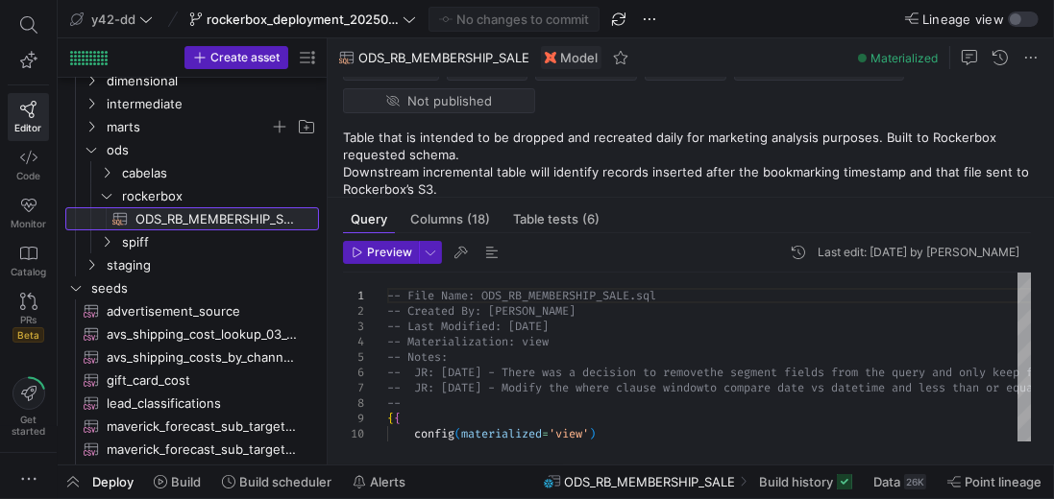
scroll to position [43, 0]
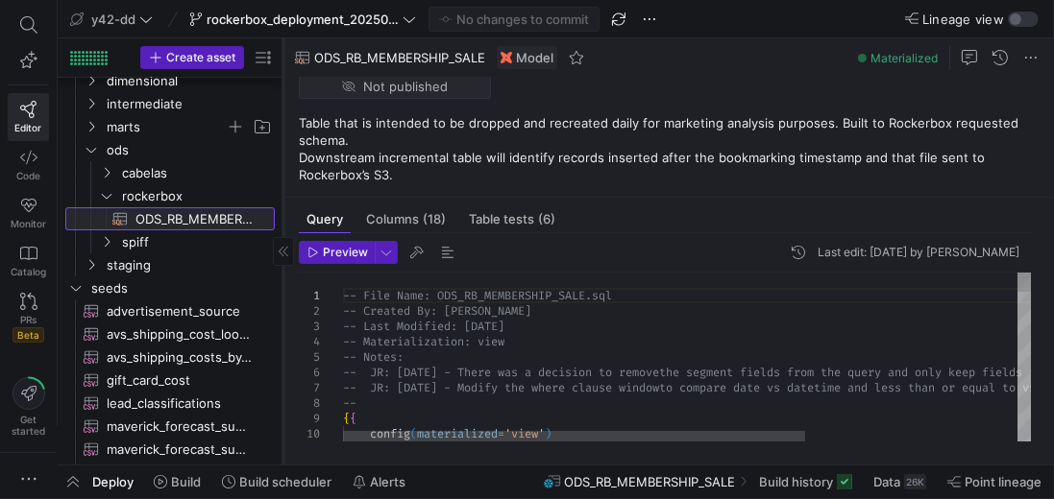
drag, startPoint x: 327, startPoint y: 156, endPoint x: 282, endPoint y: 154, distance: 44.2
click at [282, 154] on div at bounding box center [282, 251] width 1 height 426
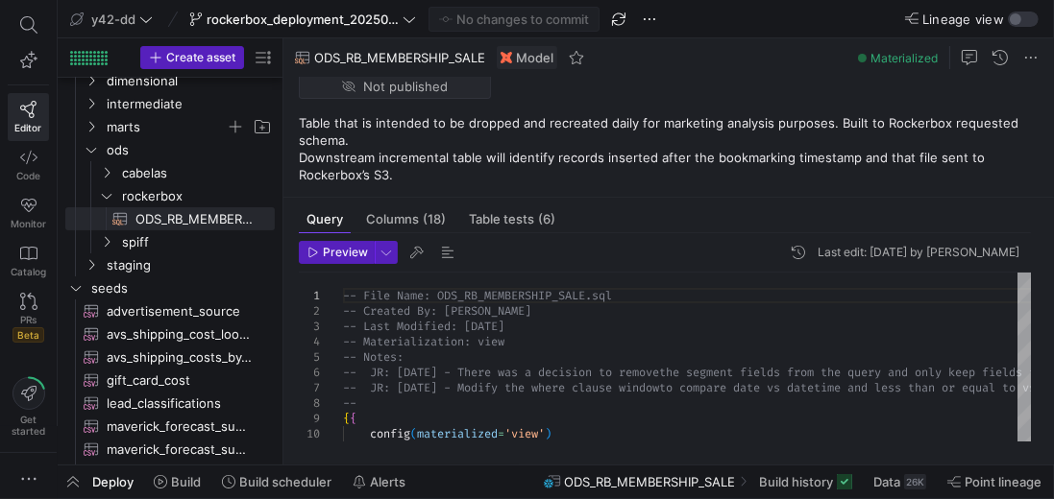
click at [675, 190] on y42-asset-editor-sidebar "Status No Status Tier No Tier Experts No expert s Tags No tags Show in Asset Ca…" at bounding box center [668, 116] width 770 height 165
click at [1024, 57] on span at bounding box center [1030, 57] width 23 height 23
click at [781, 119] on div at bounding box center [527, 249] width 1054 height 499
click at [37, 161] on link "Code" at bounding box center [28, 165] width 41 height 48
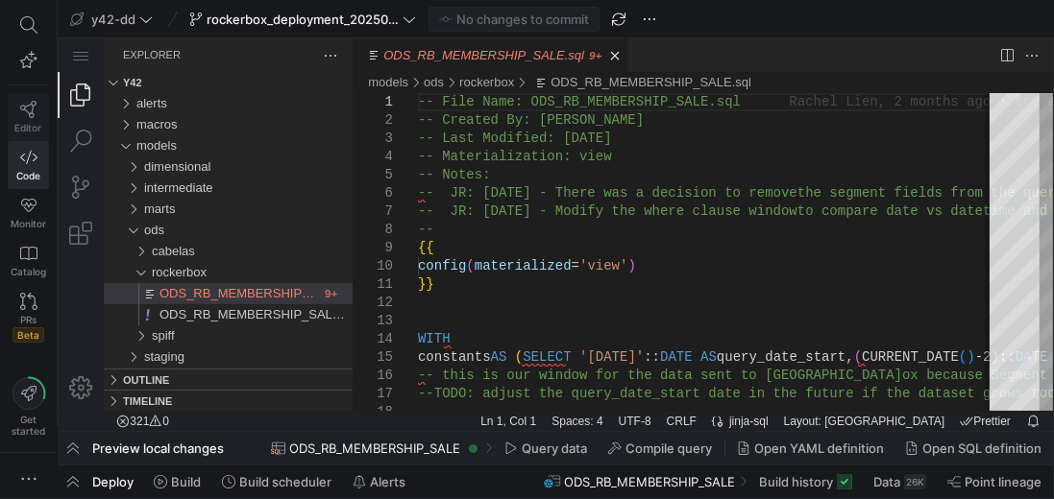
click at [24, 108] on icon at bounding box center [28, 109] width 17 height 17
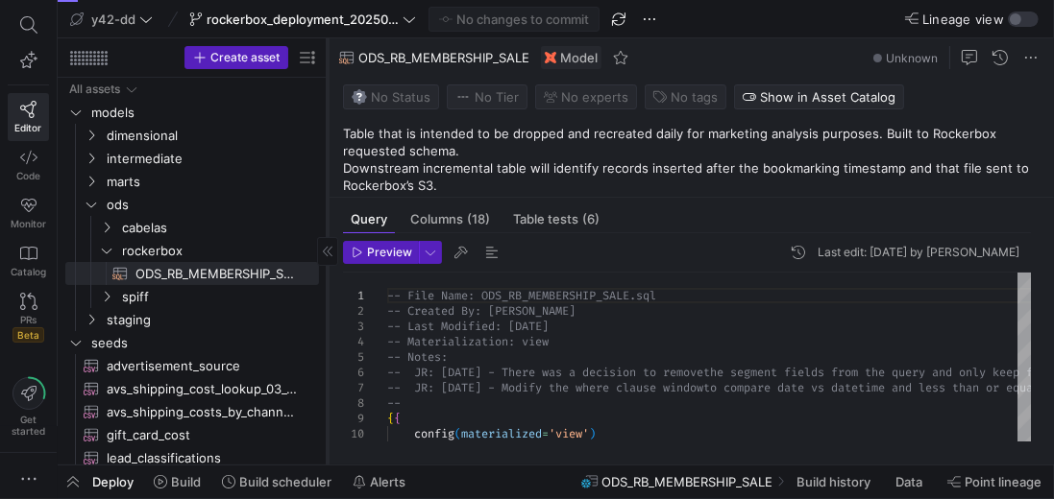
click at [328, 247] on icon at bounding box center [328, 252] width 12 height 12
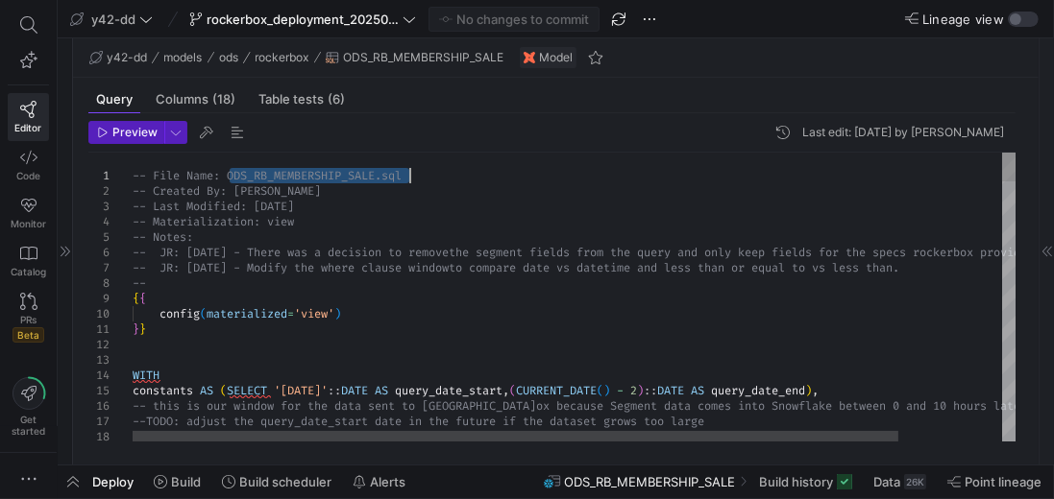
drag, startPoint x: 229, startPoint y: 174, endPoint x: 423, endPoint y: 174, distance: 194.0
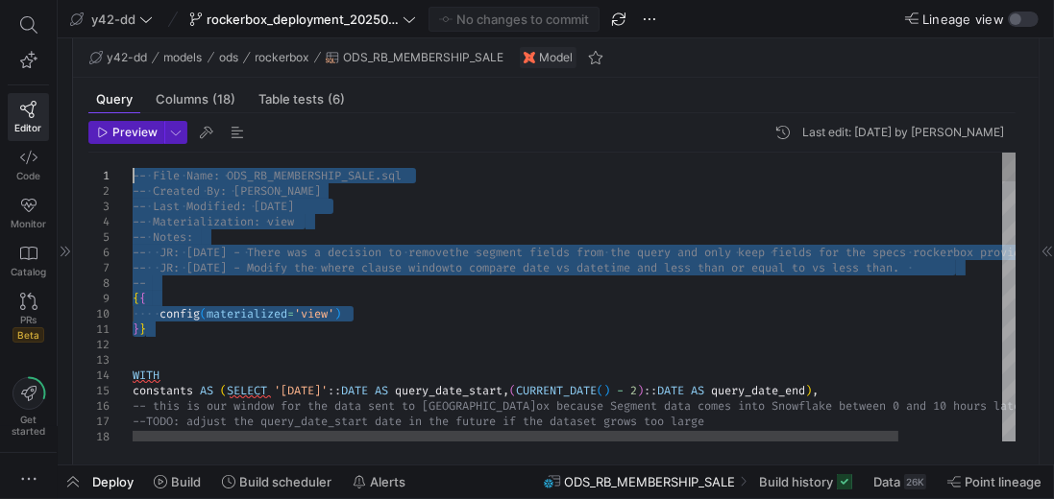
drag, startPoint x: 173, startPoint y: 330, endPoint x: 135, endPoint y: 168, distance: 166.6
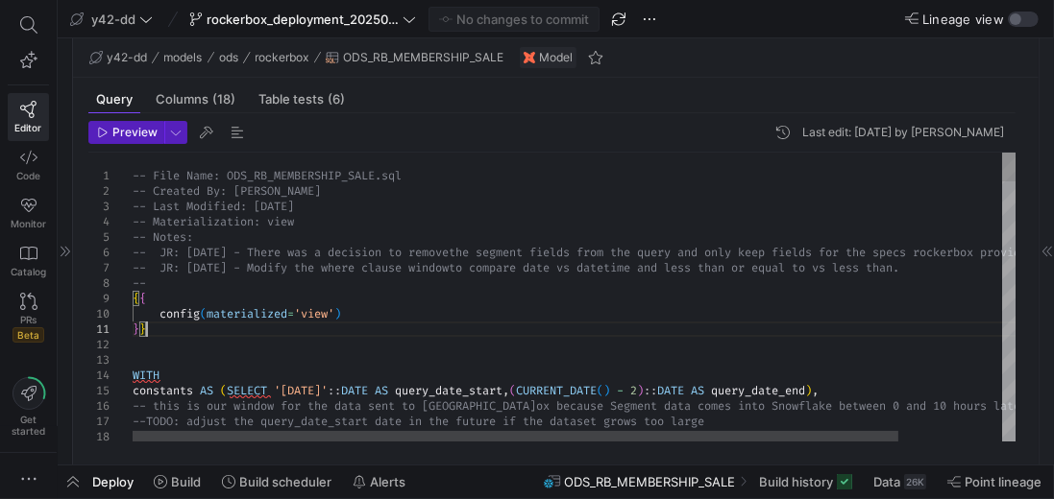
type textarea "-- File Name: ODS_RB_MEMBERSHIP_SALE.sql -- Created By: Rachel Lien -- Last Mod…"
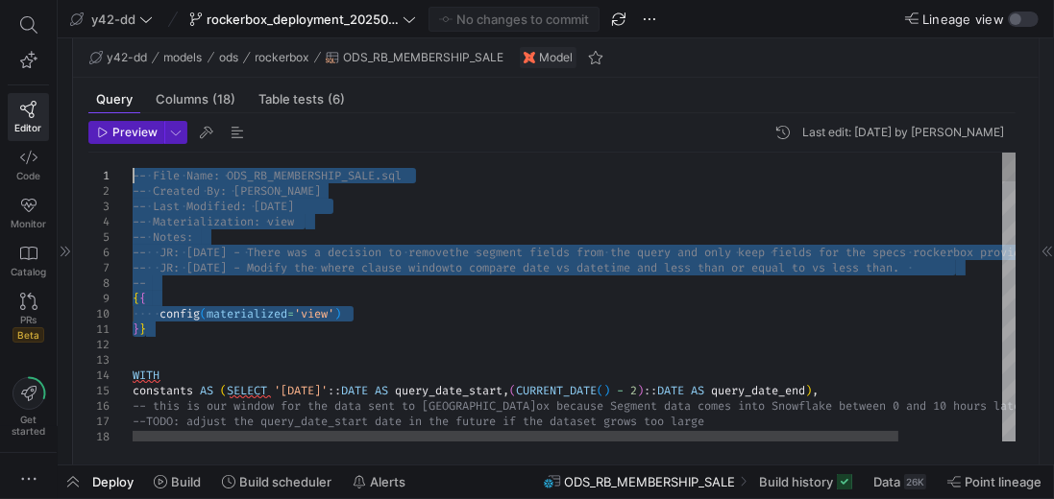
drag, startPoint x: 156, startPoint y: 330, endPoint x: 115, endPoint y: 165, distance: 170.0
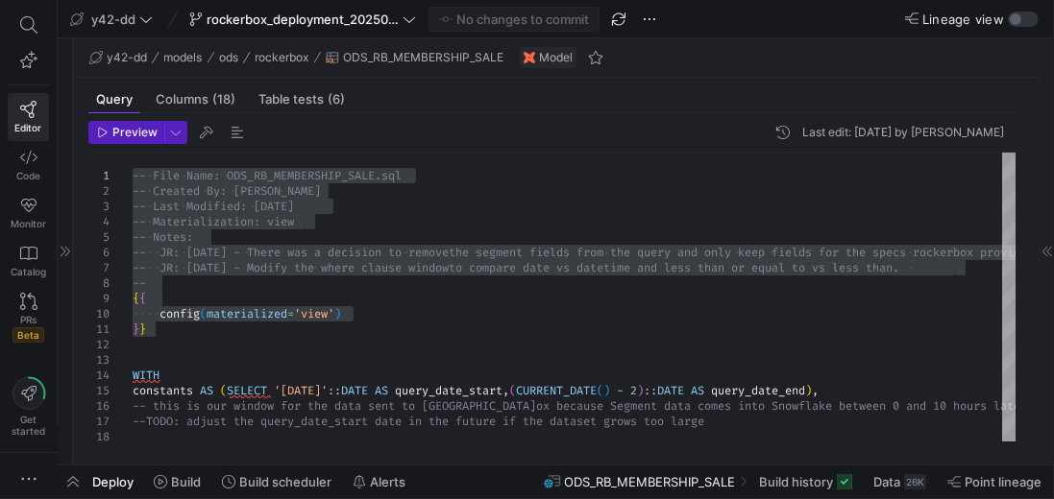
click at [61, 252] on icon at bounding box center [66, 252] width 12 height 12
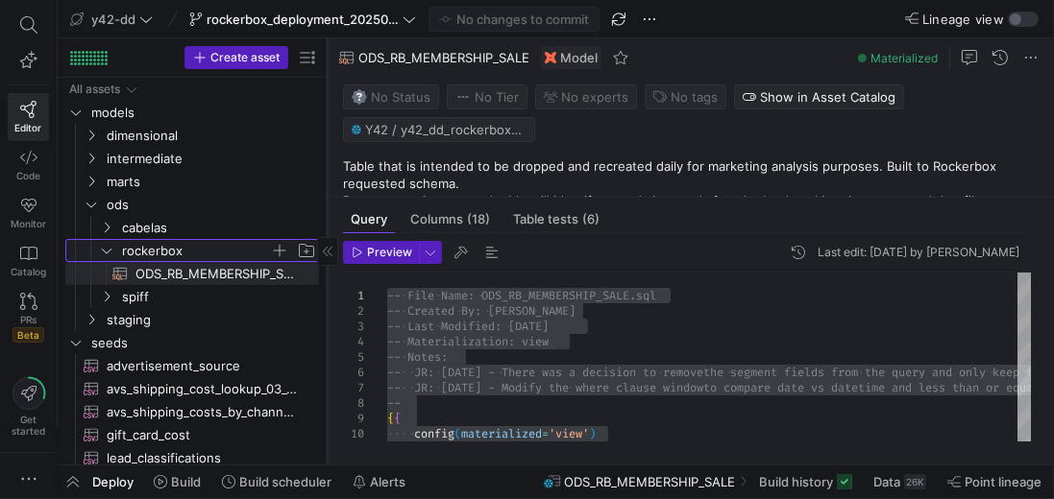
click at [196, 250] on span "rockerbox" at bounding box center [196, 251] width 148 height 22
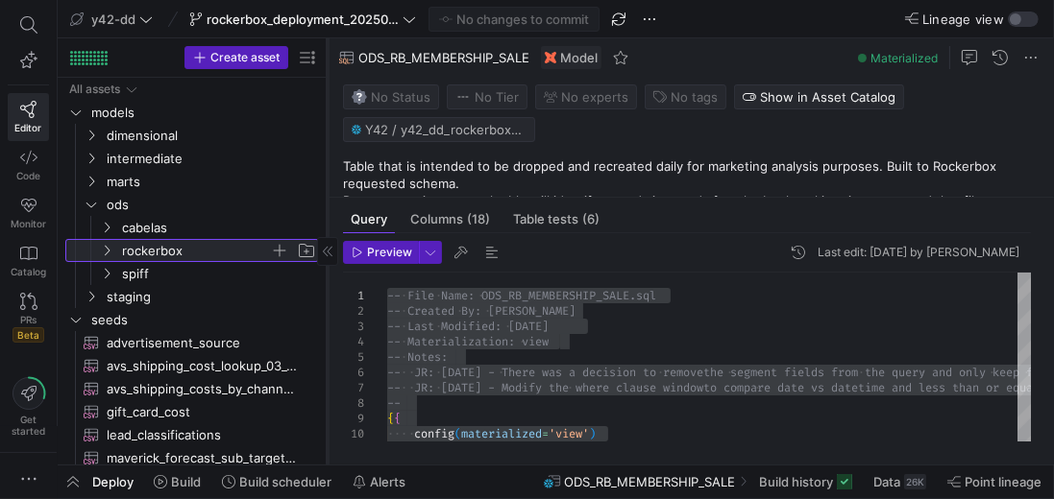
click at [196, 250] on span "rockerbox" at bounding box center [196, 251] width 148 height 22
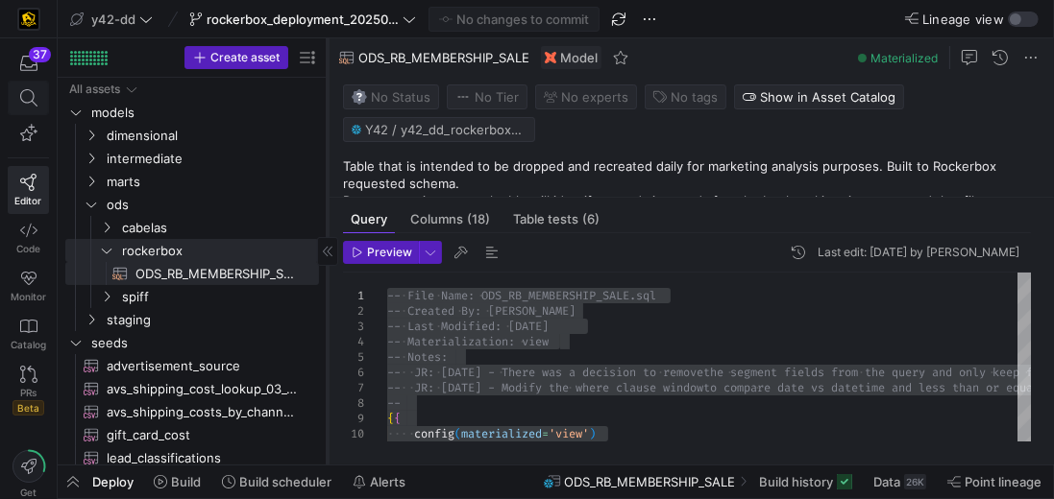
click at [13, 86] on span at bounding box center [28, 98] width 39 height 33
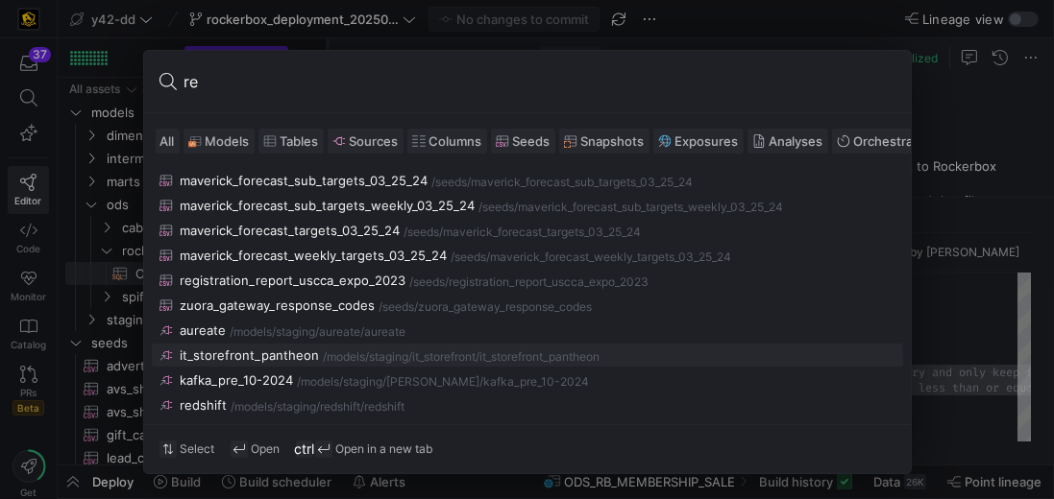
type input "r"
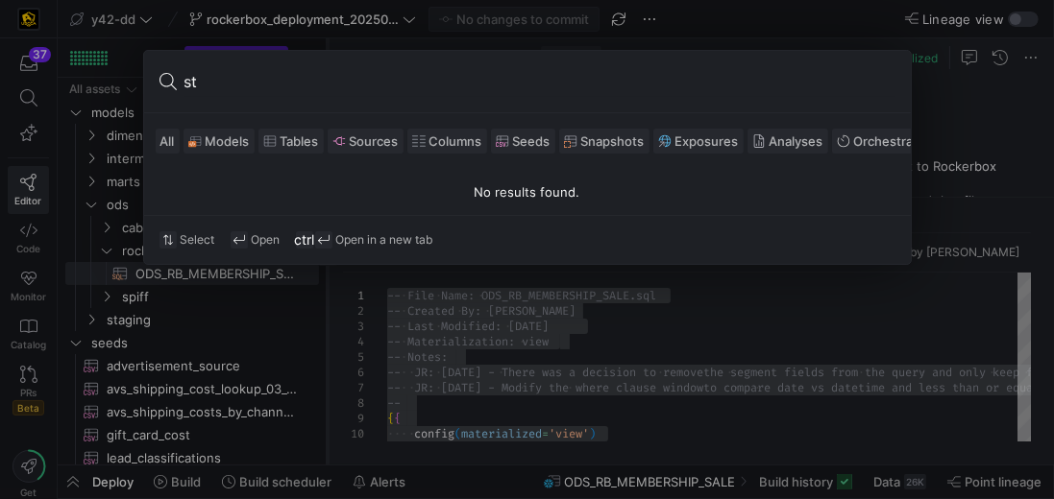
type input "s"
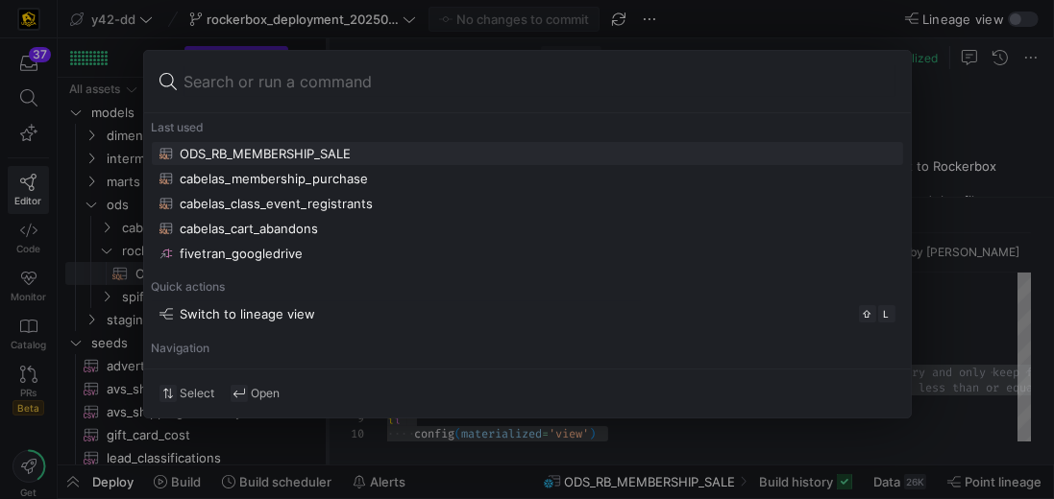
click at [117, 255] on div at bounding box center [527, 249] width 1054 height 499
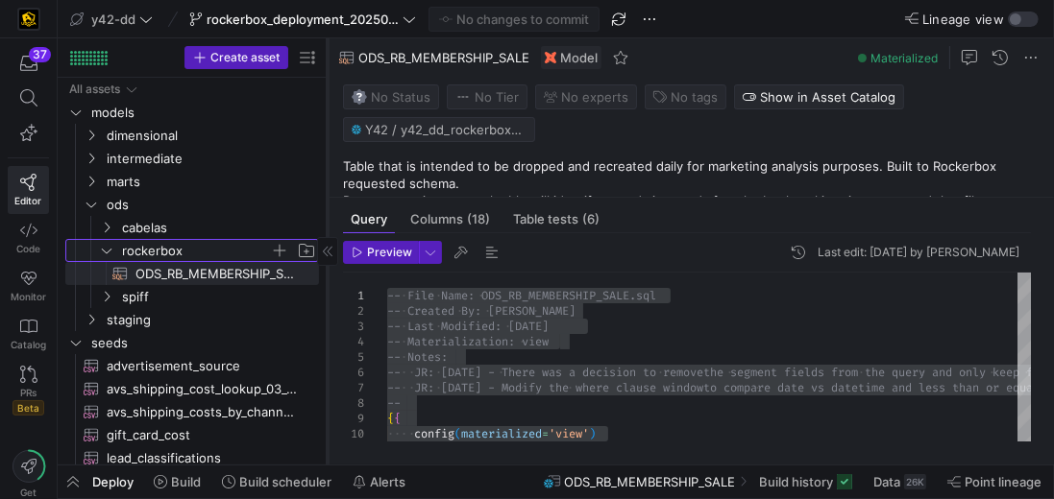
click at [174, 248] on span "rockerbox" at bounding box center [196, 251] width 148 height 22
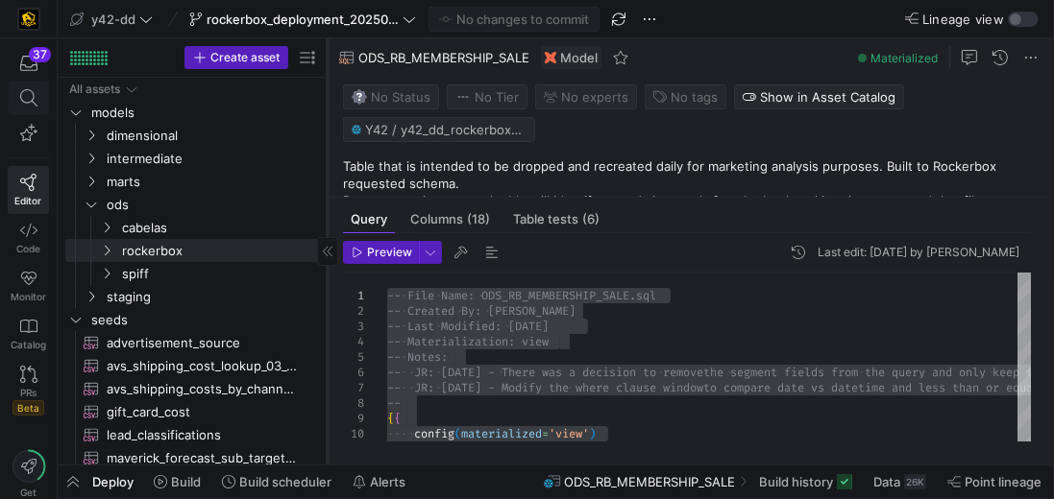
click at [28, 100] on icon at bounding box center [27, 97] width 17 height 17
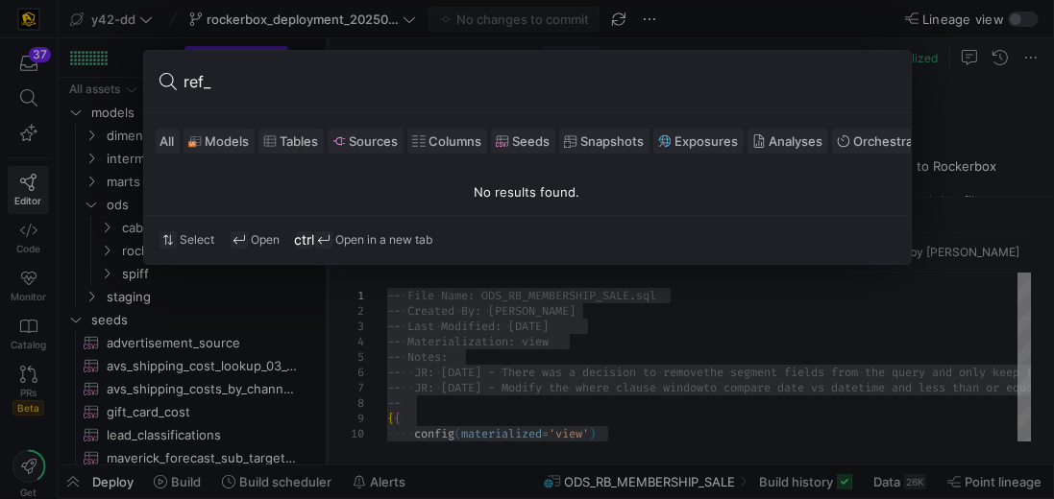
type input "ref_"
click at [369, 143] on span "Sources" at bounding box center [374, 140] width 49 height 15
click at [289, 166] on div "All Models Tables Sources Columns Seeds Snapshots Exposures Analyses Orchestrat…" at bounding box center [527, 141] width 766 height 56
click at [163, 137] on span "All" at bounding box center [167, 140] width 14 height 15
click at [597, 377] on div at bounding box center [527, 249] width 1054 height 499
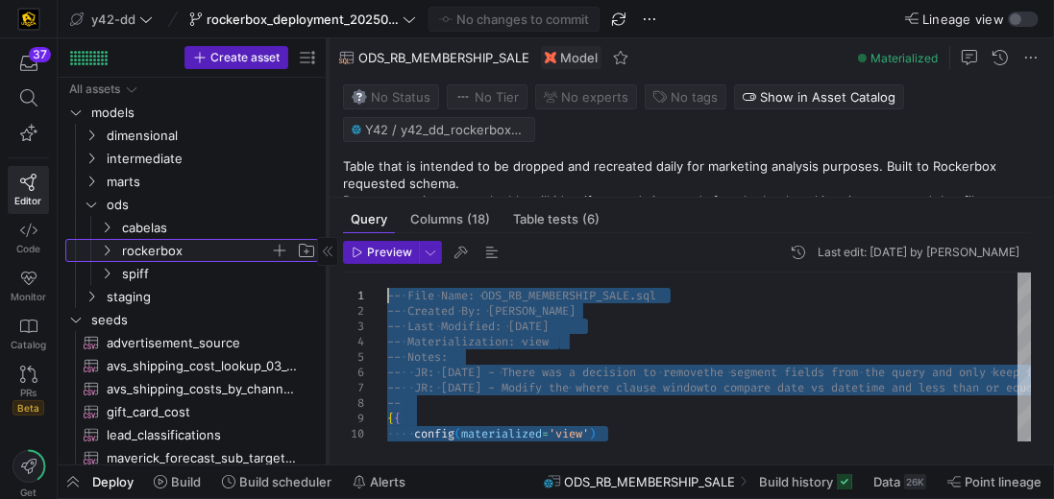
click at [159, 252] on span "rockerbox" at bounding box center [196, 251] width 148 height 22
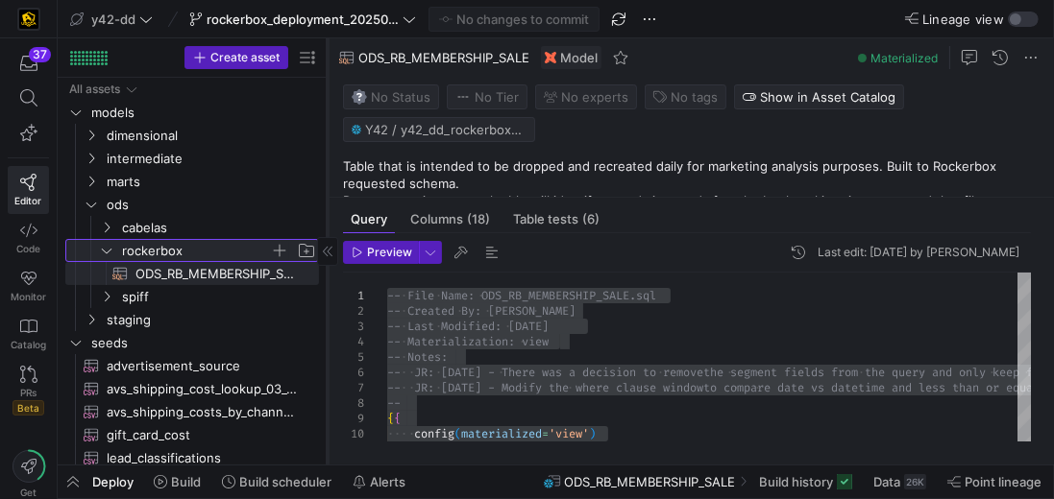
click at [285, 249] on span "button" at bounding box center [279, 250] width 19 height 19
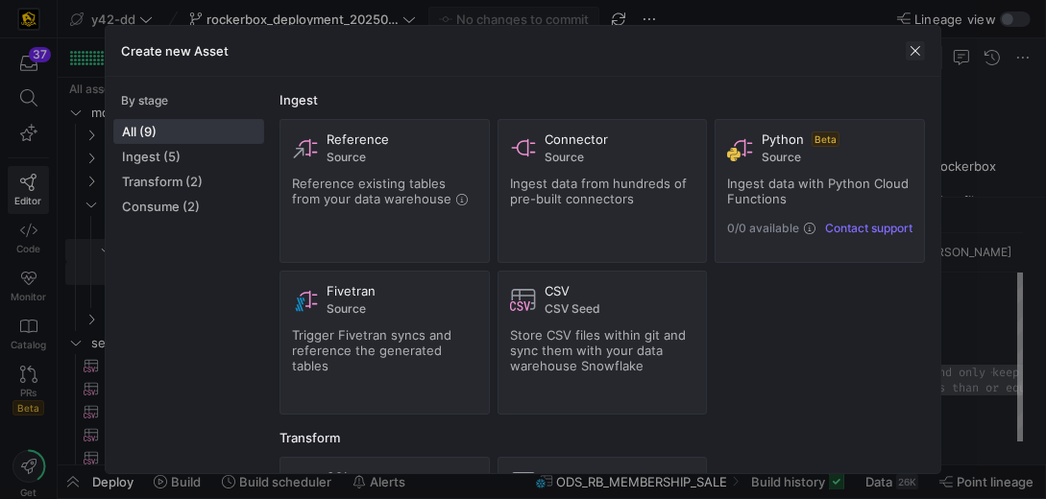
click at [914, 54] on span "button" at bounding box center [915, 50] width 19 height 19
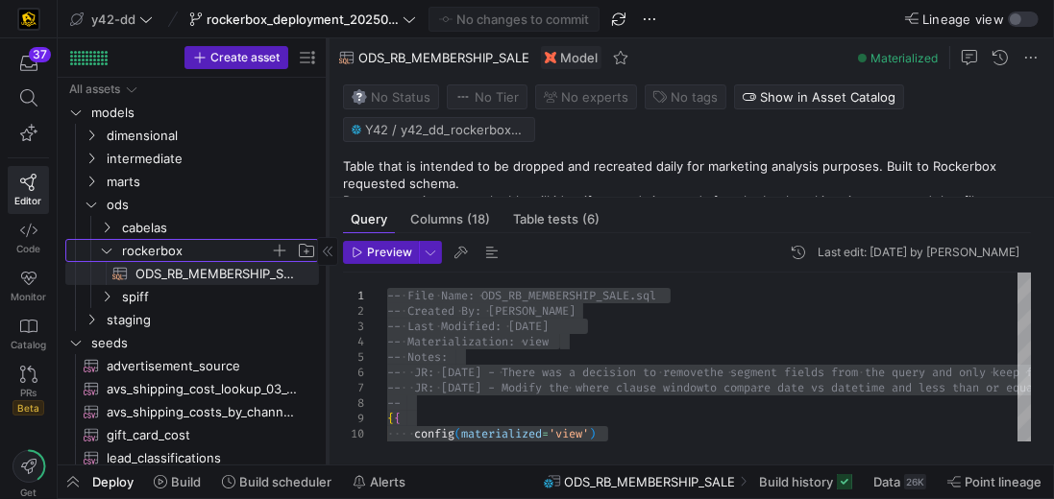
click at [146, 250] on span "rockerbox" at bounding box center [196, 251] width 148 height 22
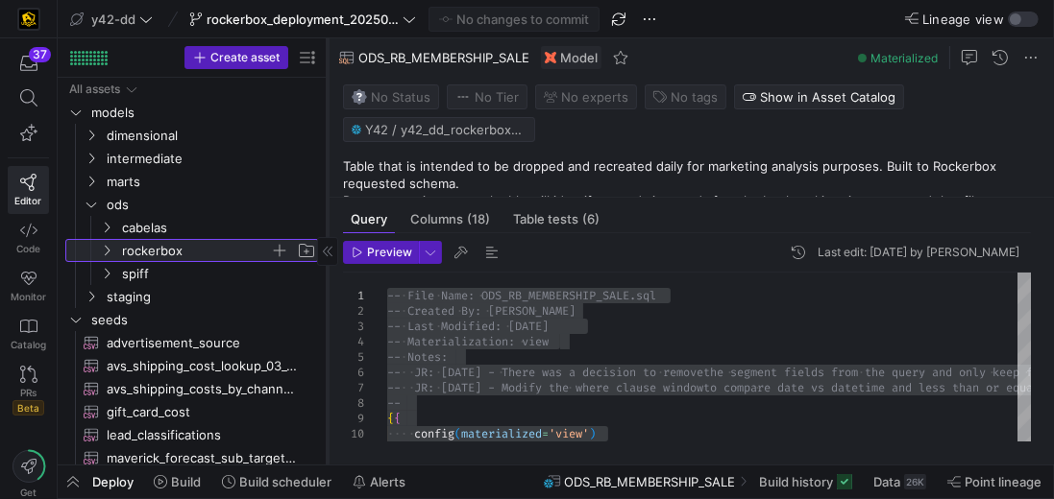
click at [146, 250] on span "rockerbox" at bounding box center [196, 251] width 148 height 22
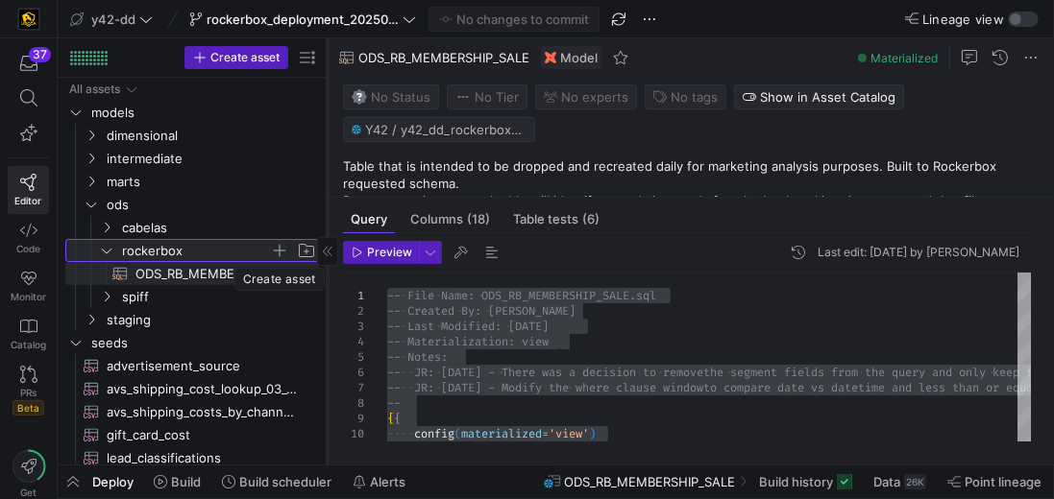
click at [277, 250] on span "button" at bounding box center [279, 250] width 19 height 19
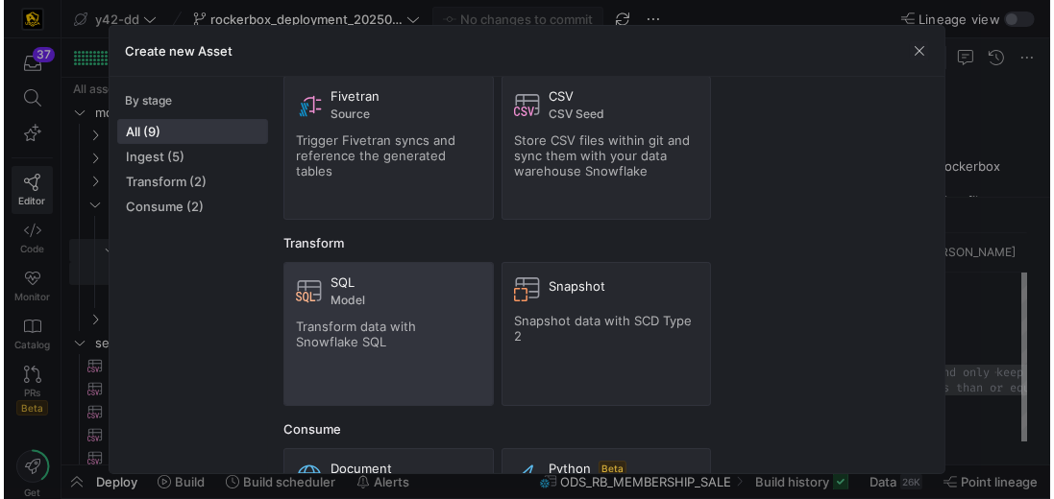
scroll to position [219, 0]
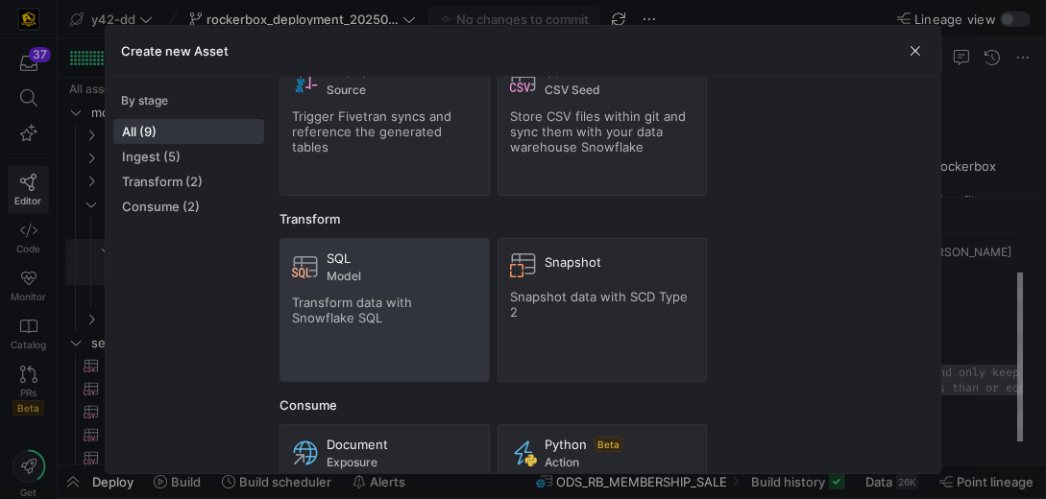
click at [384, 306] on div "Transform data with Snowflake SQL" at bounding box center [384, 310] width 185 height 31
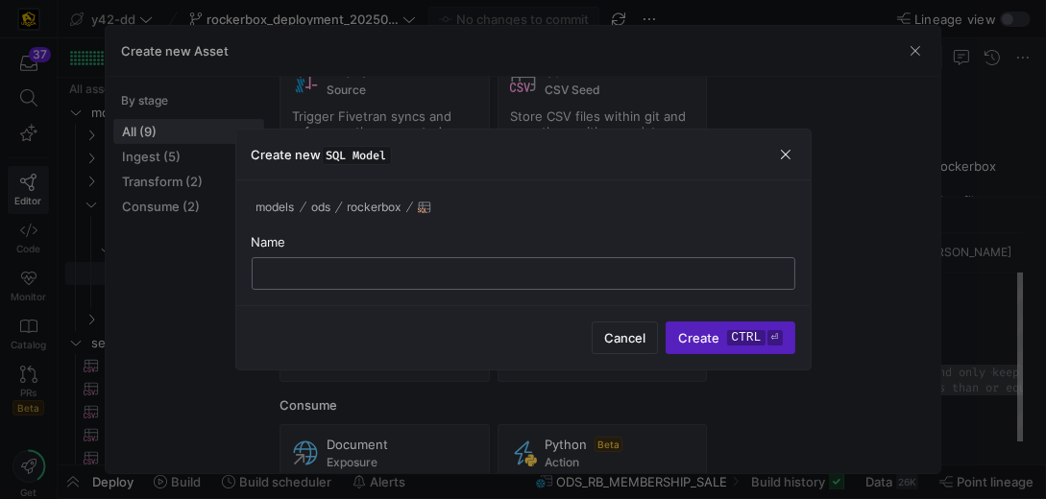
click at [523, 277] on input "text" at bounding box center [523, 273] width 511 height 15
paste input "ODS_RB_EVENT_TRAINING_REGISTRANT"
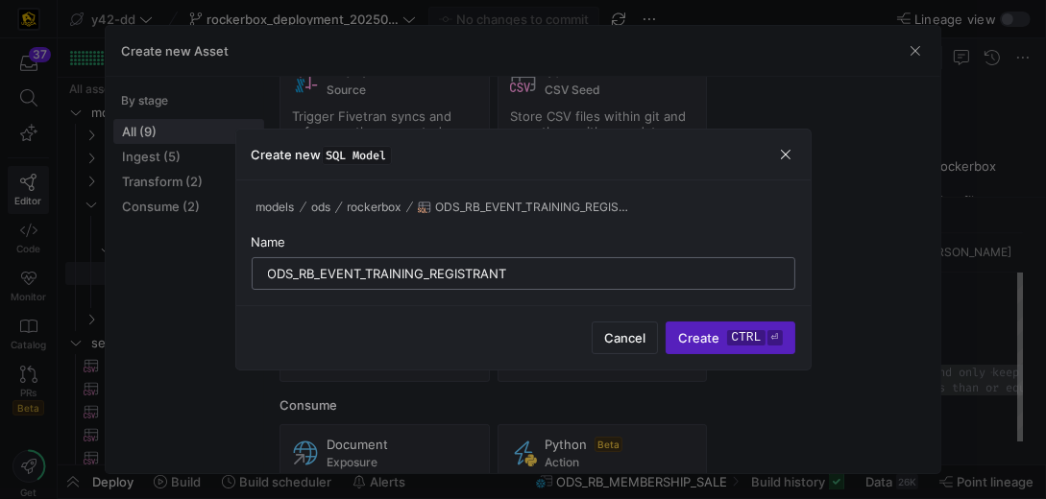
type input "ODS_RB_EVENT_TRAINING_REGISTRANT"
click at [265, 273] on div "ODS_RB_EVENT_TRAINING_REGISTRANT" at bounding box center [523, 273] width 519 height 31
click at [270, 273] on input "ODS_RB_EVENT_TRAINING_REGISTRANT" at bounding box center [523, 273] width 511 height 15
click at [528, 274] on input "ODS_RB_EVENT_TRAINING_REGISTRANT" at bounding box center [523, 273] width 511 height 15
click at [707, 328] on span "submit" at bounding box center [730, 338] width 127 height 31
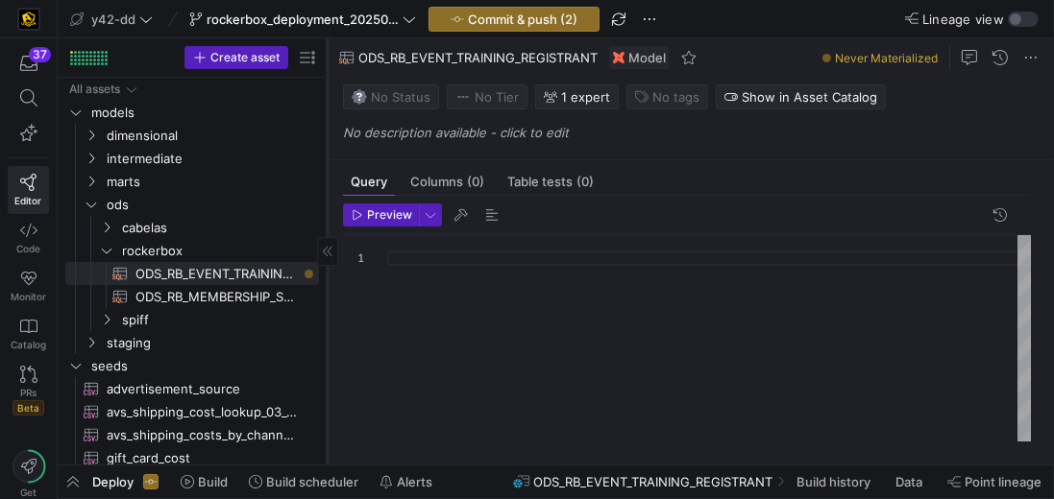
click at [553, 263] on div at bounding box center [708, 339] width 643 height 208
click at [497, 255] on div at bounding box center [708, 339] width 643 height 208
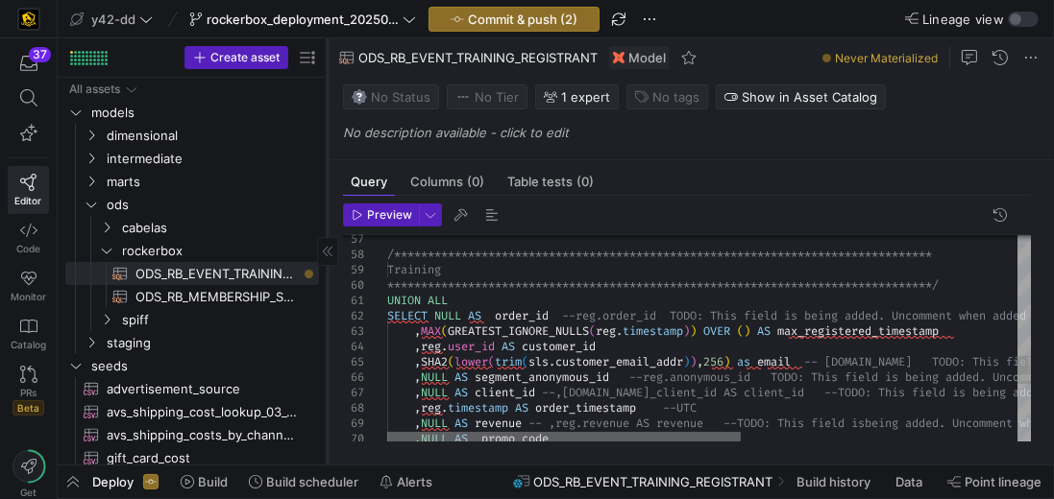
click at [387, 438] on div at bounding box center [563, 438] width 353 height 12
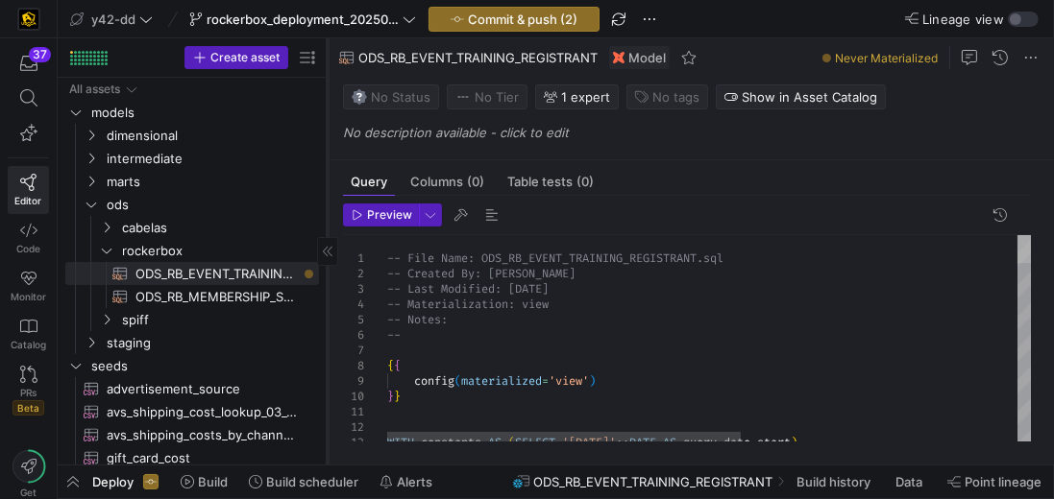
click at [1021, 235] on div at bounding box center [1023, 249] width 13 height 28
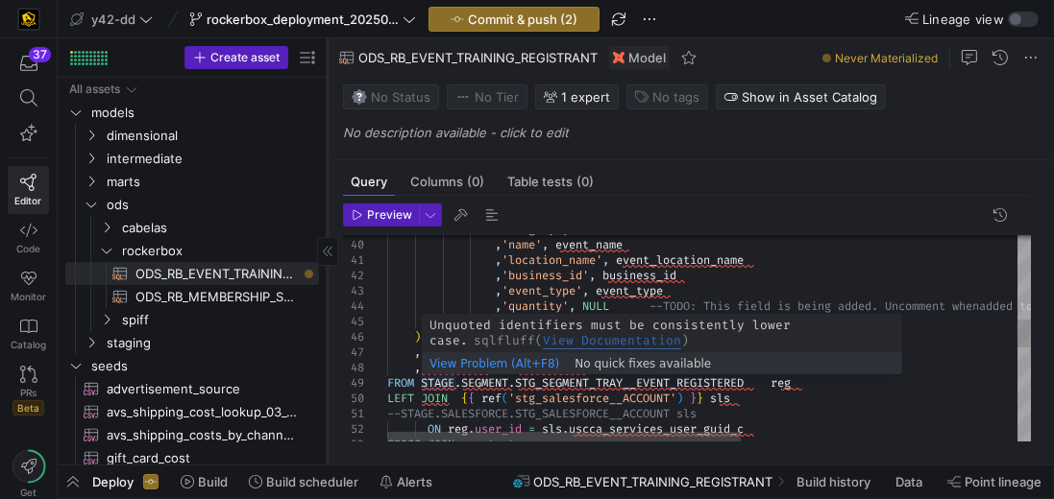
click at [423, 381] on div "'category' , 'event' , 'name' , event_name , 'location_name' , event_location_n…" at bounding box center [960, 381] width 1147 height 1517
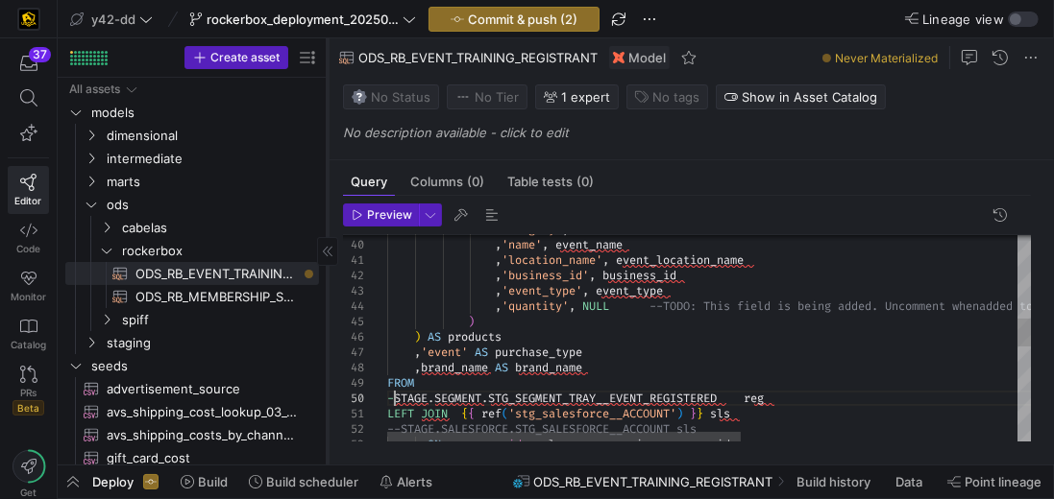
scroll to position [138, 13]
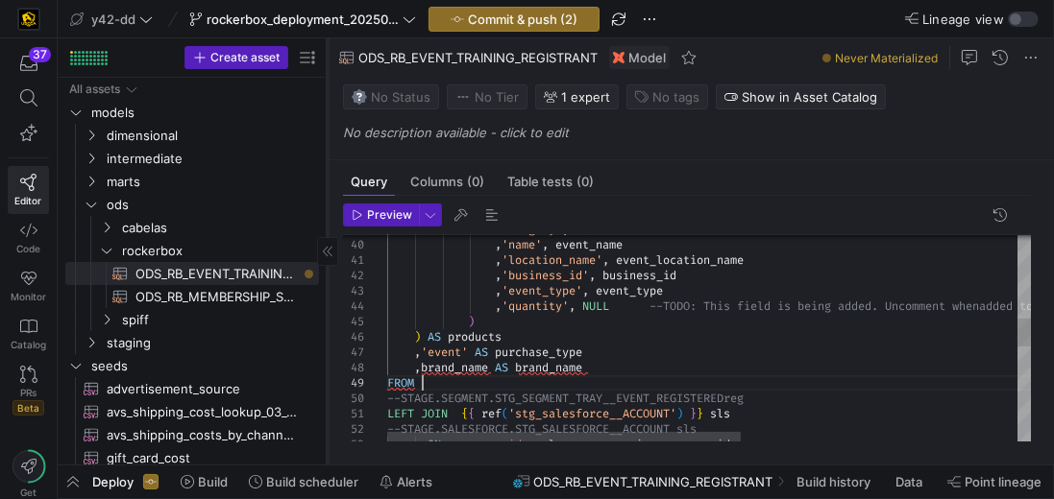
click at [454, 384] on div "'category' , 'event' , 'name' , event_name , 'location_name' , event_location_n…" at bounding box center [960, 389] width 1147 height 1533
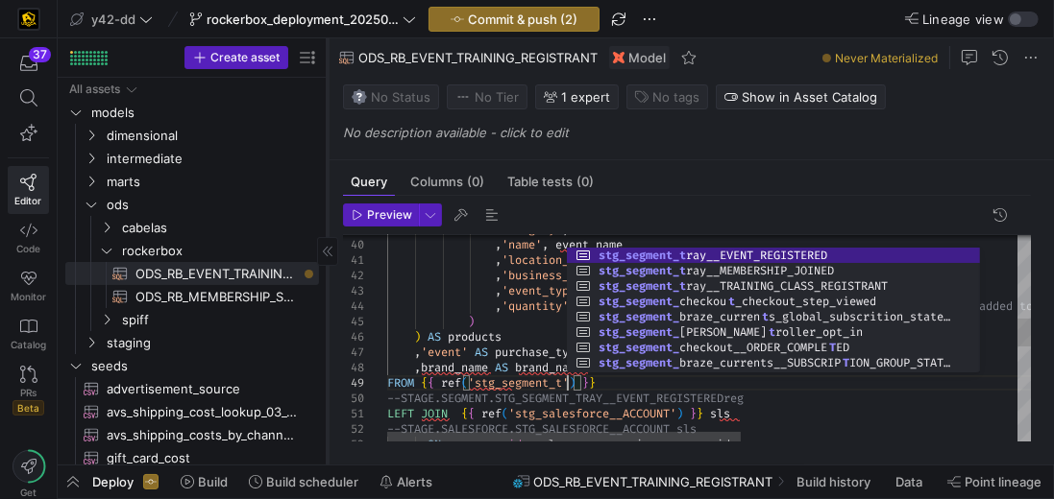
scroll to position [136, 179]
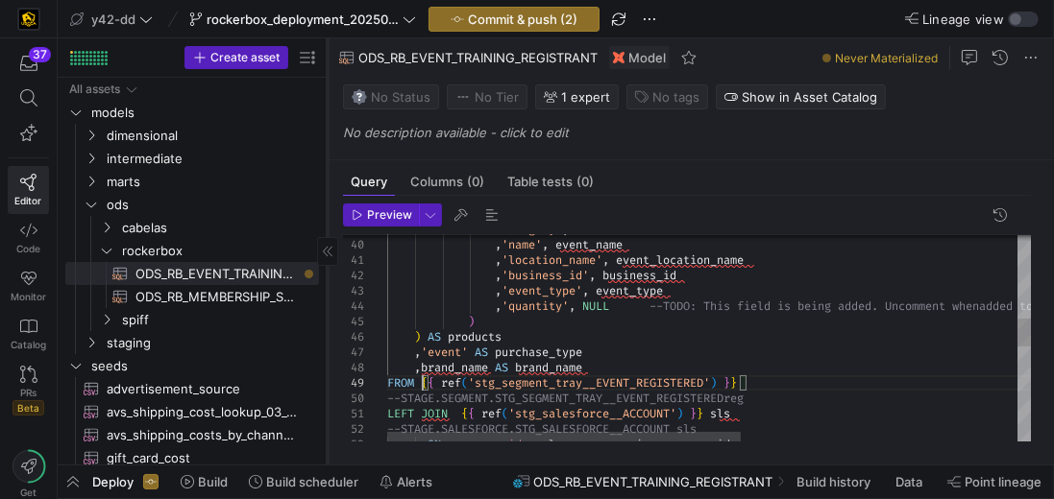
click at [774, 400] on div "'category' , 'event' , 'name' , event_name , 'location_name' , event_location_n…" at bounding box center [960, 389] width 1147 height 1533
click at [760, 400] on div "'category' , 'event' , 'name' , event_name , 'location_name' , event_location_n…" at bounding box center [960, 389] width 1147 height 1533
click at [768, 382] on div "'category' , 'event' , 'name' , event_name , 'location_name' , event_location_n…" at bounding box center [960, 389] width 1147 height 1533
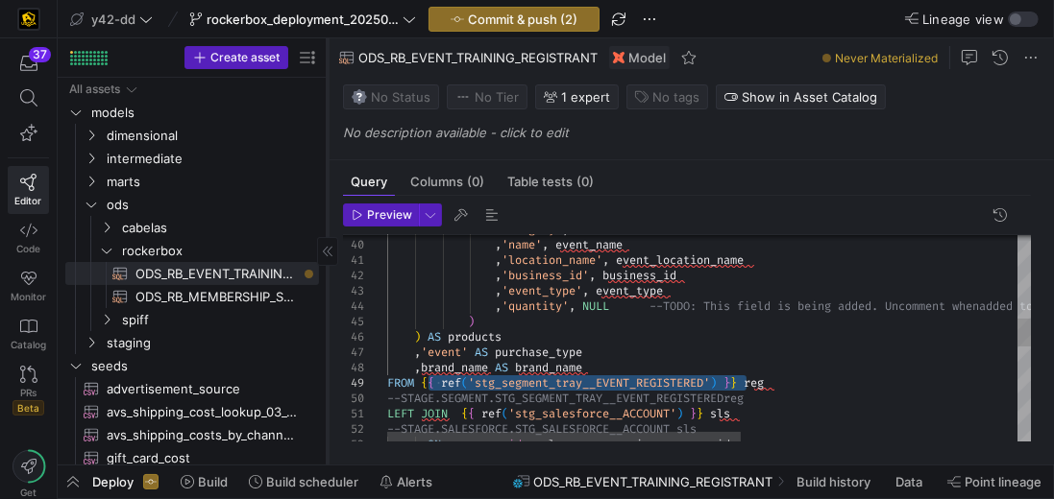
drag, startPoint x: 747, startPoint y: 382, endPoint x: 425, endPoint y: 388, distance: 321.8
click at [425, 388] on div "'category' , 'event' , 'name' , event_name , 'location_name' , event_location_n…" at bounding box center [960, 389] width 1147 height 1533
drag, startPoint x: 422, startPoint y: 381, endPoint x: 797, endPoint y: 382, distance: 375.5
click at [797, 382] on div "'category' , 'event' , 'name' , event_name , 'location_name' , event_location_n…" at bounding box center [960, 389] width 1147 height 1533
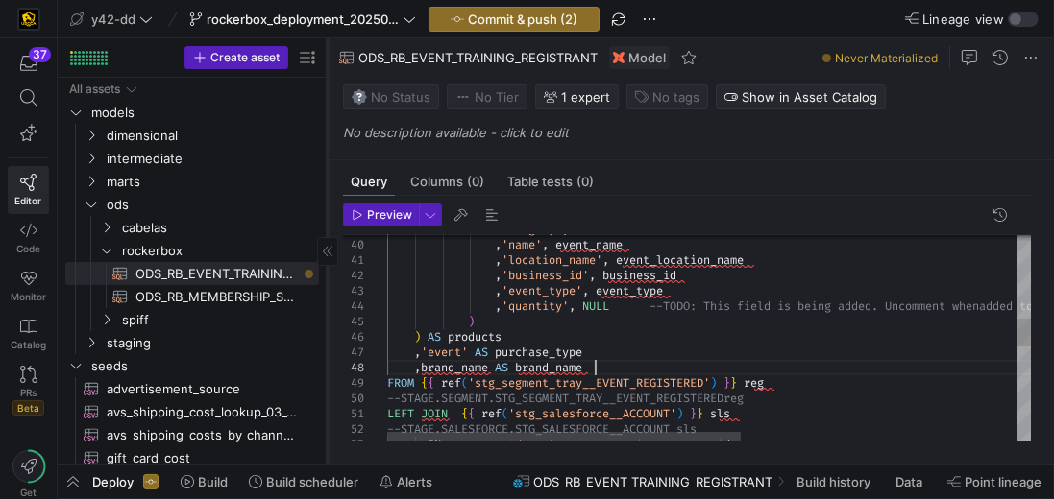
click at [620, 366] on div "'category' , 'event' , 'name' , event_name , 'location_name' , event_location_n…" at bounding box center [960, 389] width 1147 height 1533
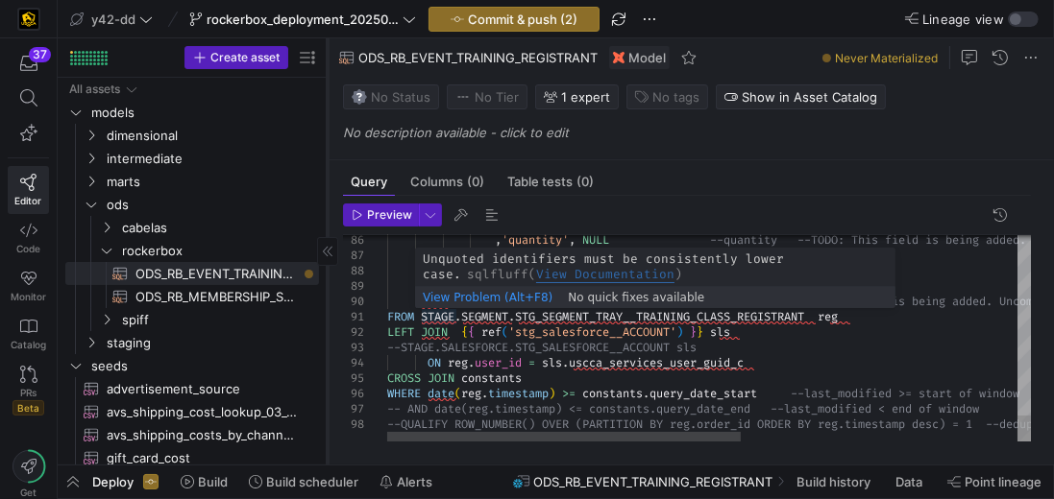
scroll to position [121, 365]
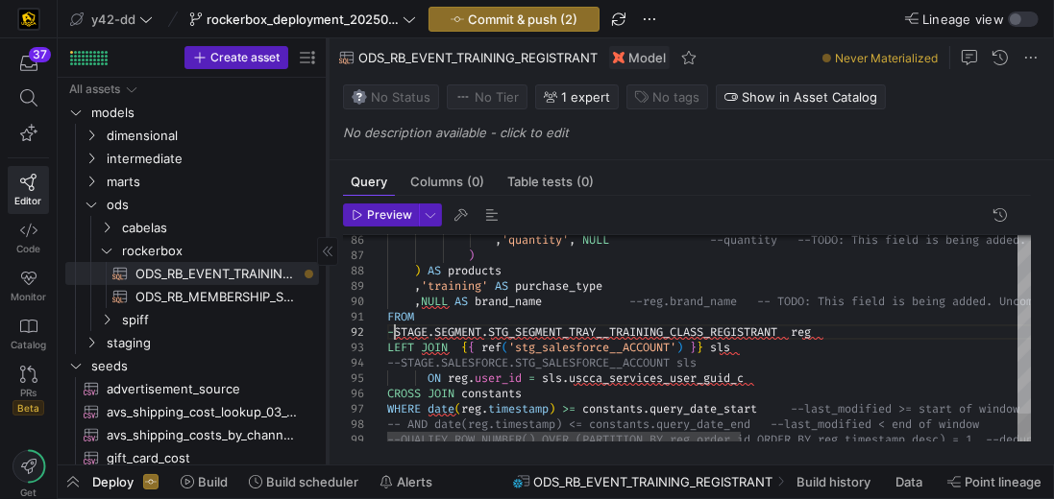
scroll to position [30, 13]
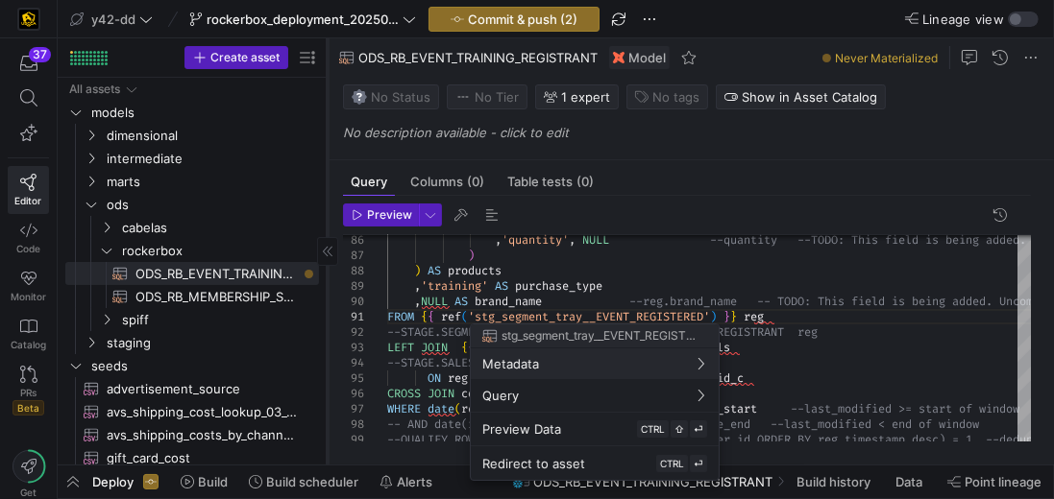
click at [602, 311] on div at bounding box center [527, 249] width 1054 height 499
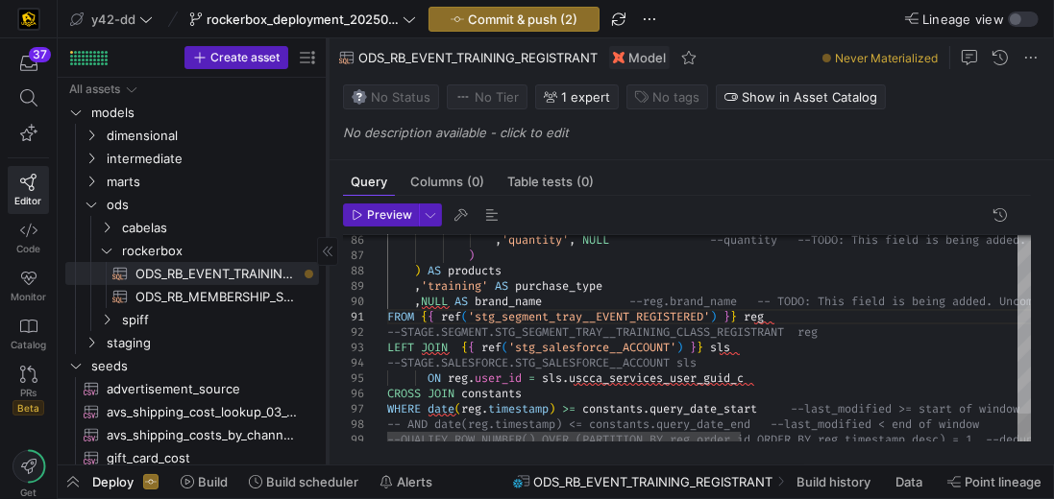
scroll to position [14, 386]
type textarea "FROM {{ ref('stg_segment_tray__EVENT_REGISTERED') }} reg --STAGE.SEGMENT.STG_SE…"
drag, startPoint x: 602, startPoint y: 311, endPoint x: 714, endPoint y: 311, distance: 111.4
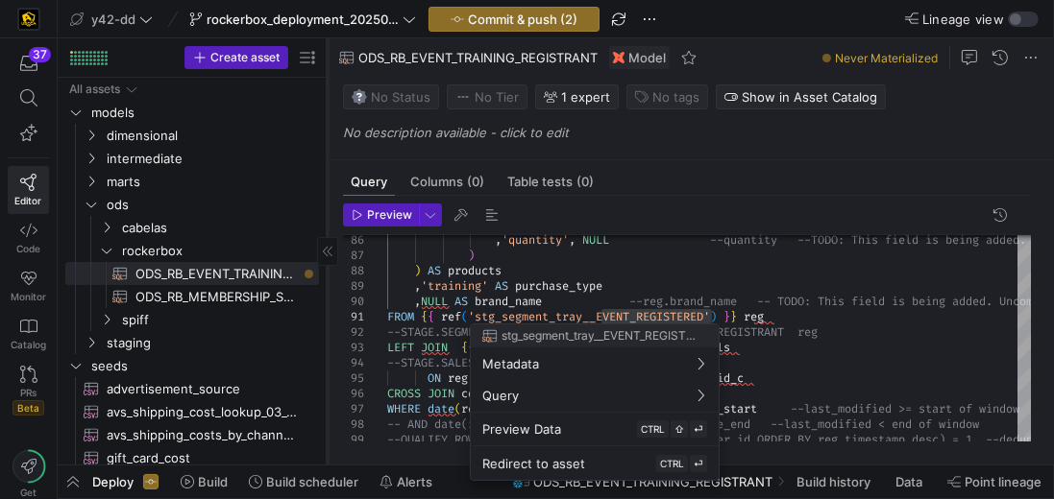
click at [670, 307] on div at bounding box center [527, 249] width 1054 height 499
click at [608, 314] on div at bounding box center [527, 249] width 1054 height 499
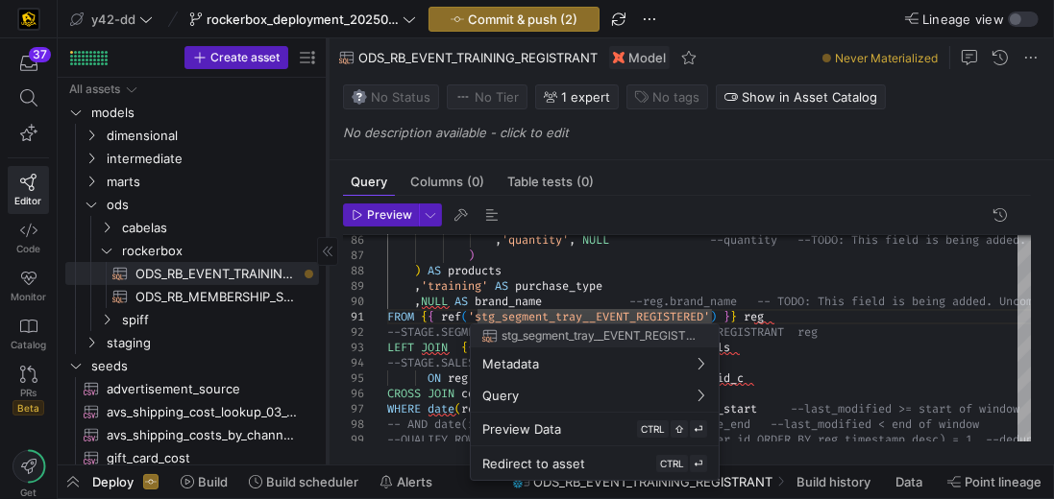
click at [601, 315] on div at bounding box center [527, 249] width 1054 height 499
click at [608, 313] on div at bounding box center [527, 249] width 1054 height 499
click at [645, 311] on div at bounding box center [527, 249] width 1054 height 499
click at [716, 312] on div at bounding box center [527, 249] width 1054 height 499
click at [754, 314] on div at bounding box center [527, 249] width 1054 height 499
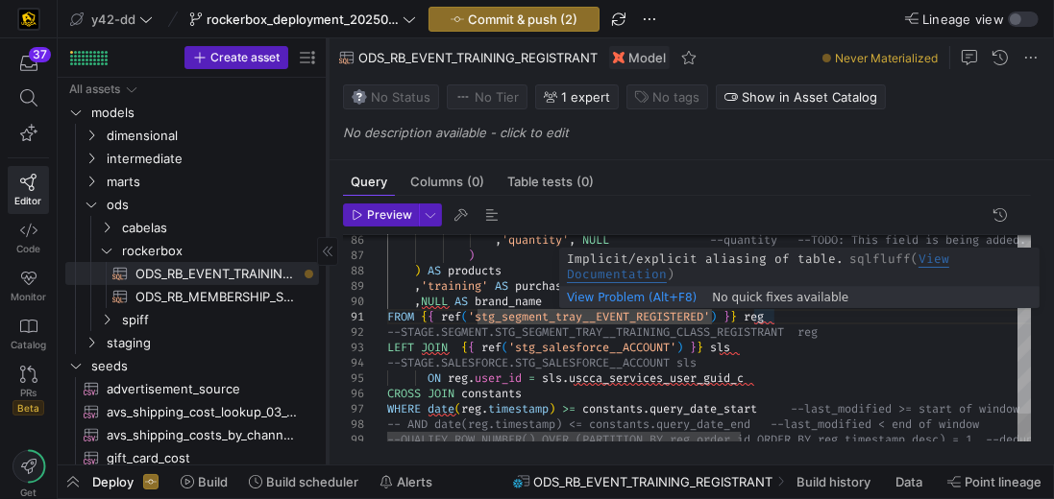
scroll to position [14, 220]
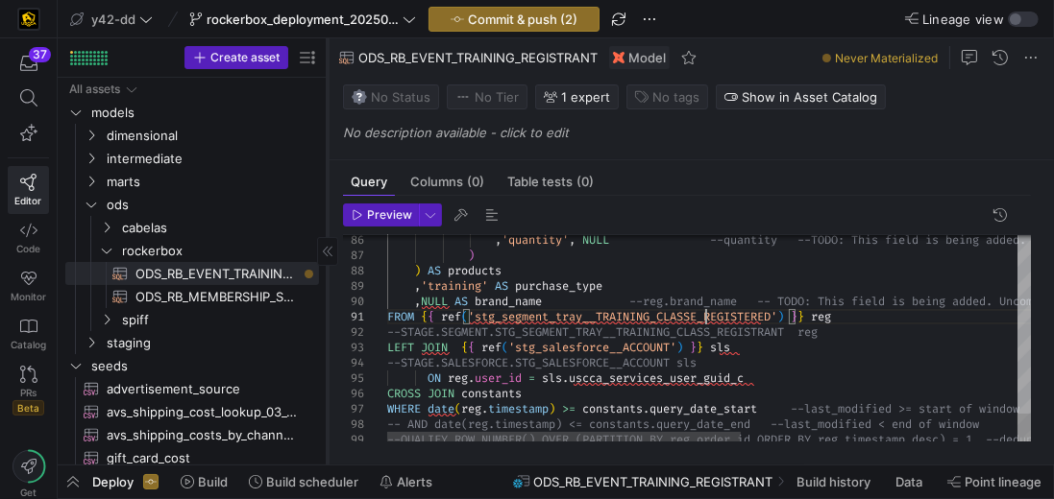
scroll to position [14, 317]
type textarea "FROM {{ ref('stg_segment_tray__TRAINING_CLASS_REGISTERED') }} reg --STAGE.SEGME…"
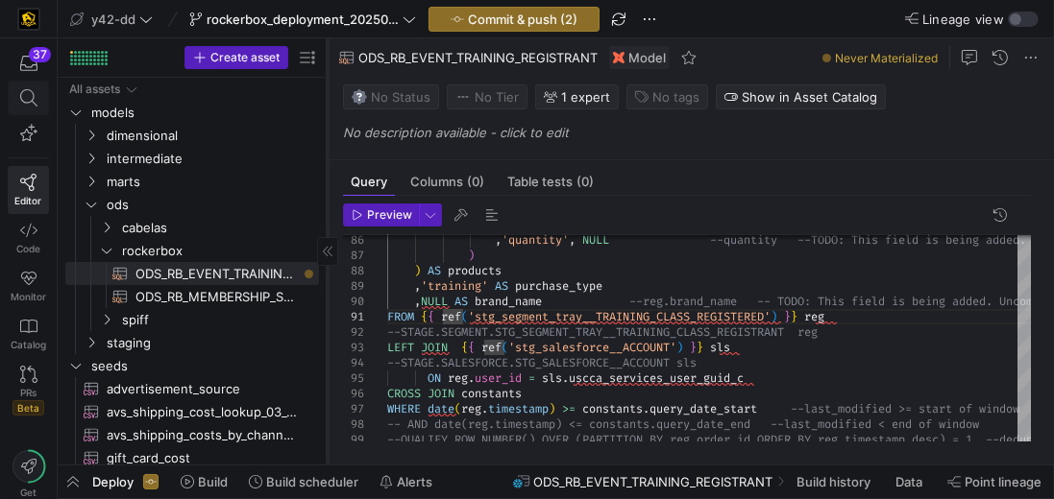
click at [29, 101] on icon at bounding box center [27, 97] width 17 height 17
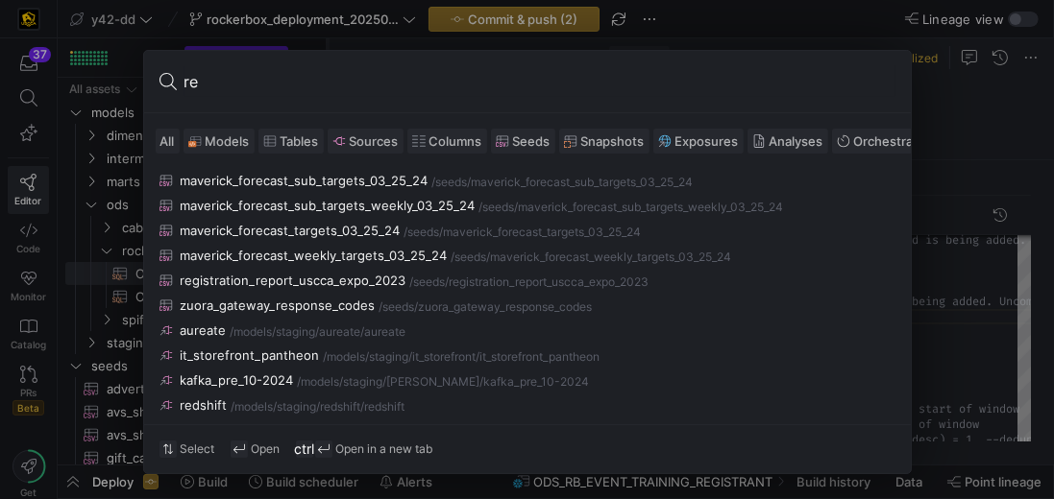
type input "ref"
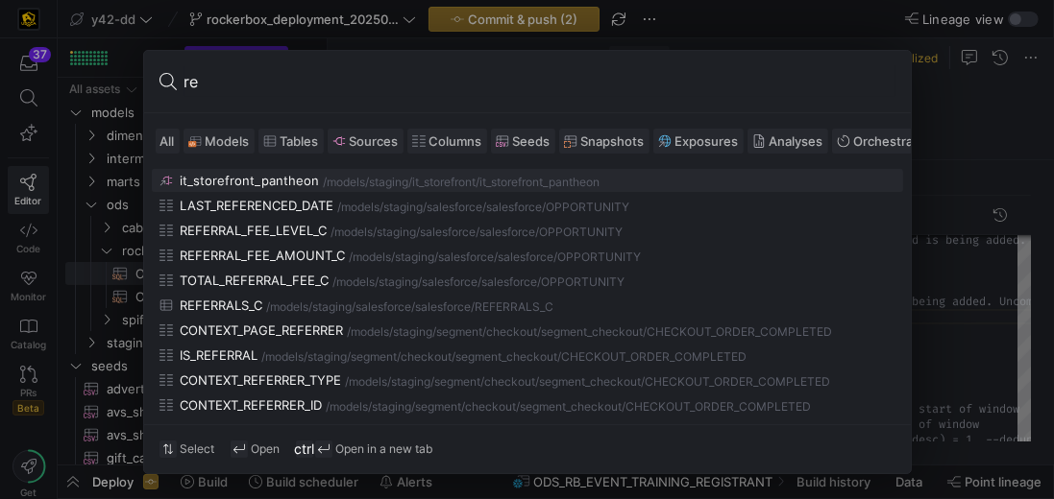
type input "r"
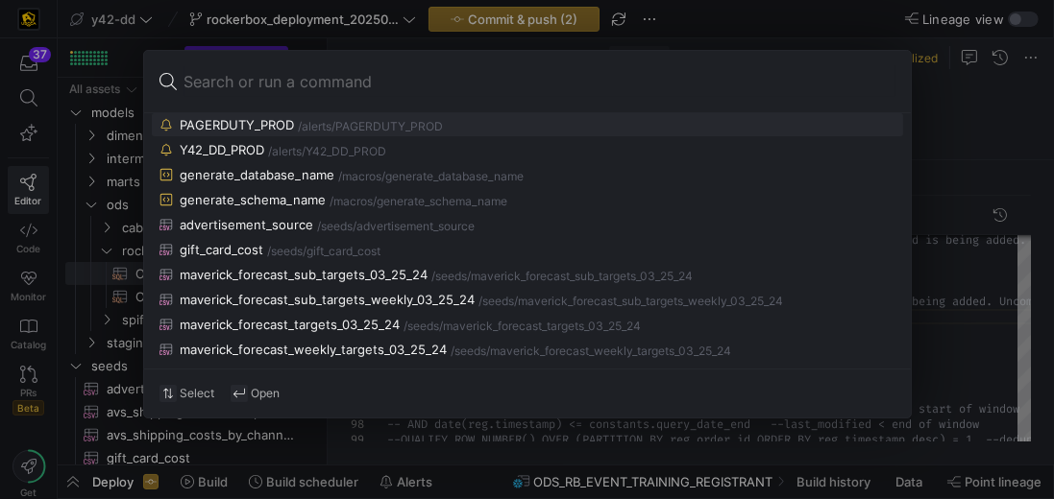
scroll to position [14, 317]
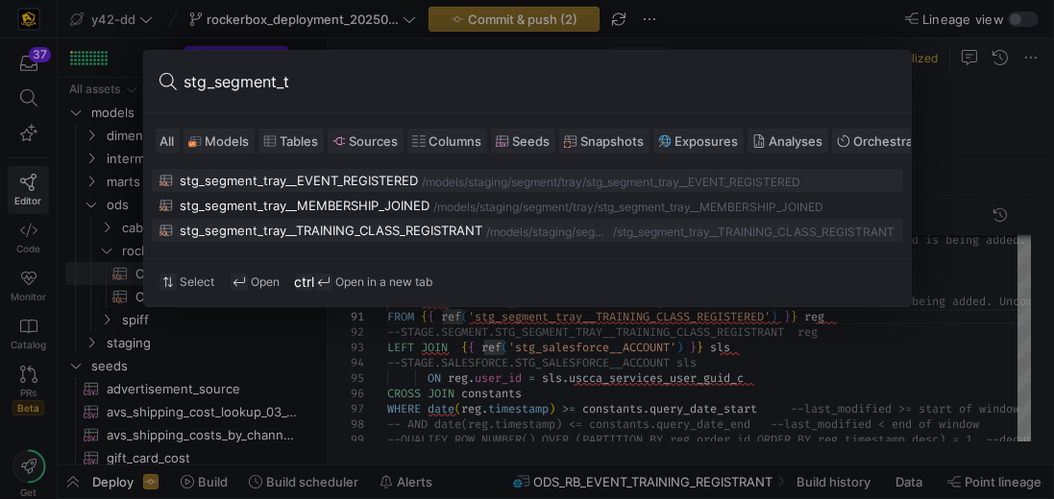
type input "stg_segment_t"
click at [357, 220] on button "stg_segment_tray__TRAINING_CLASS_REGISTRANT /models/ staging/segment/tray /stg_…" at bounding box center [527, 230] width 751 height 23
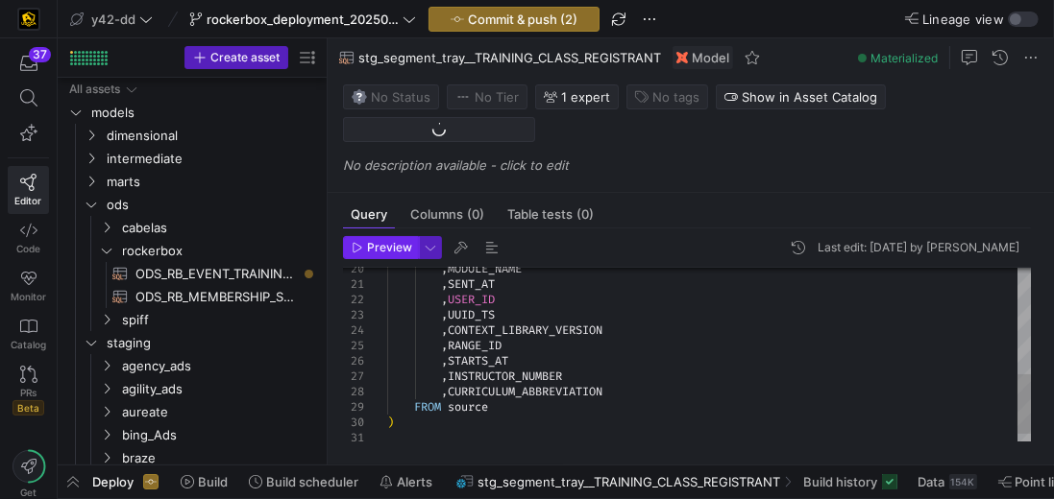
scroll to position [695, 0]
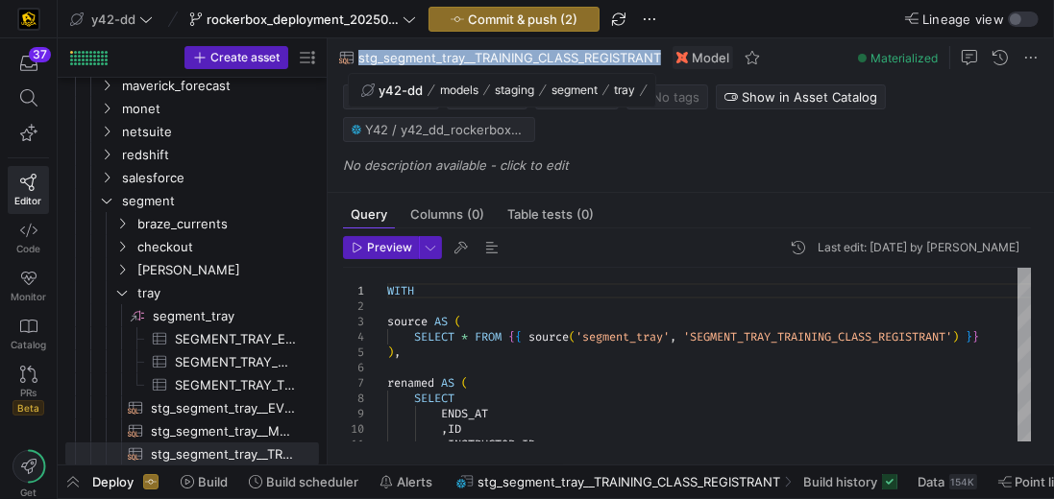
drag, startPoint x: 663, startPoint y: 59, endPoint x: 359, endPoint y: 58, distance: 303.5
click at [359, 58] on div "stg_segment_tray__TRAINING_CLASS_REGISTRANT Model" at bounding box center [552, 57] width 448 height 38
copy span "stg_segment_tray__TRAINING_CLASS_REGISTRANT"
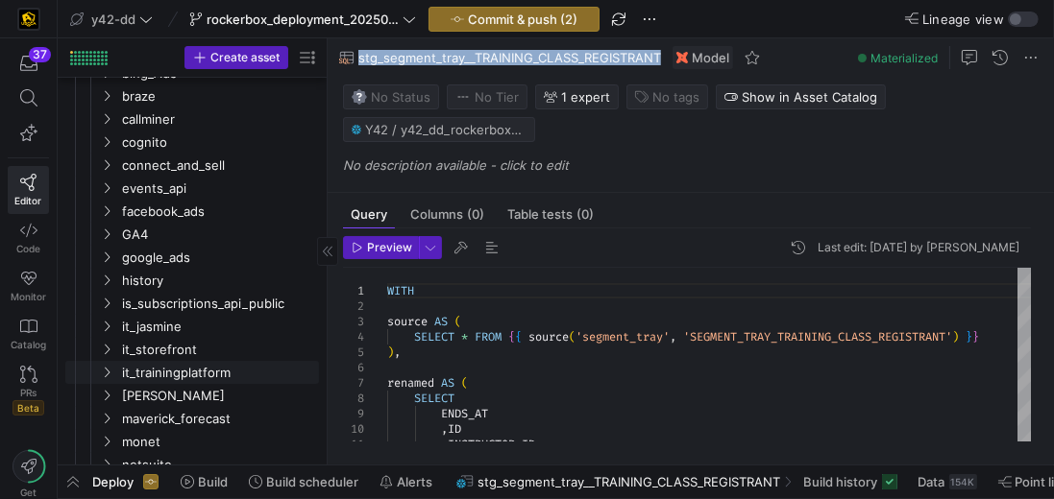
scroll to position [311, 0]
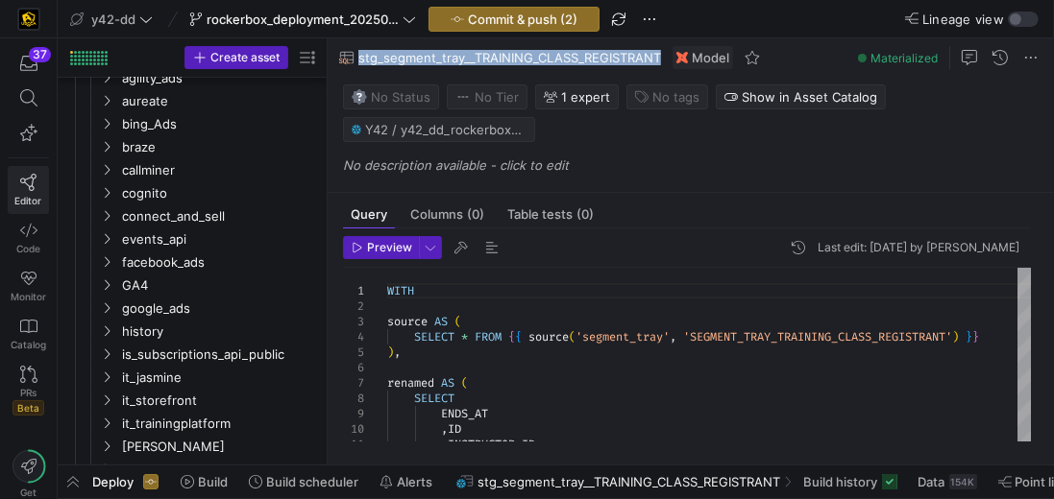
click at [24, 183] on icon at bounding box center [28, 182] width 16 height 17
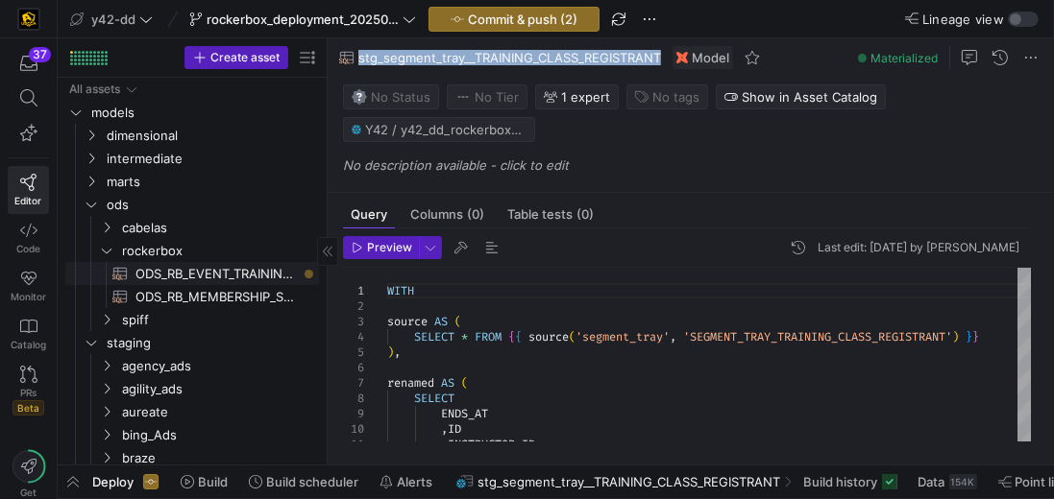
click at [219, 274] on span "ODS_RB_EVENT_TRAINING_REGISTRANT​​​​​​​​​​" at bounding box center [215, 274] width 161 height 22
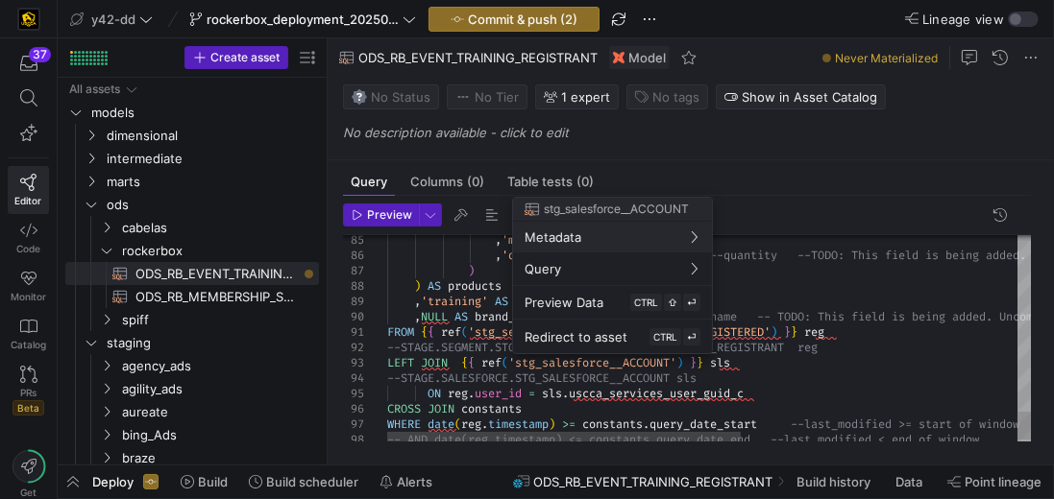
click at [581, 363] on div at bounding box center [527, 249] width 1054 height 499
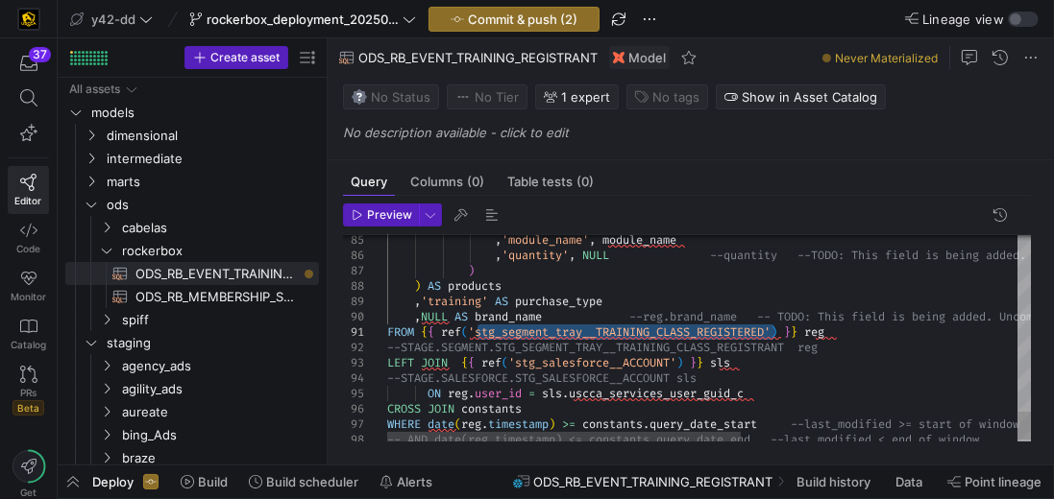
drag, startPoint x: 776, startPoint y: 332, endPoint x: 475, endPoint y: 328, distance: 300.6
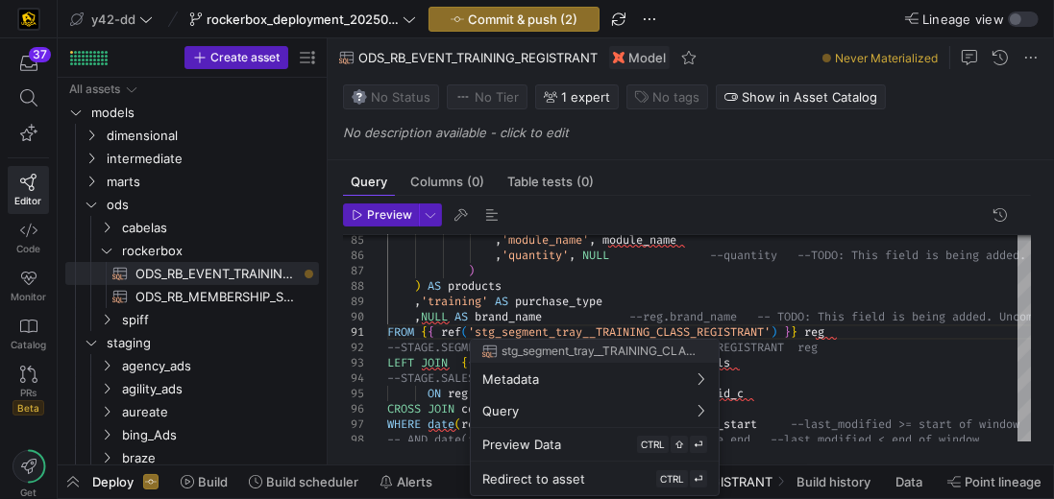
click at [572, 328] on div at bounding box center [527, 249] width 1054 height 499
click at [852, 335] on div at bounding box center [527, 249] width 1054 height 499
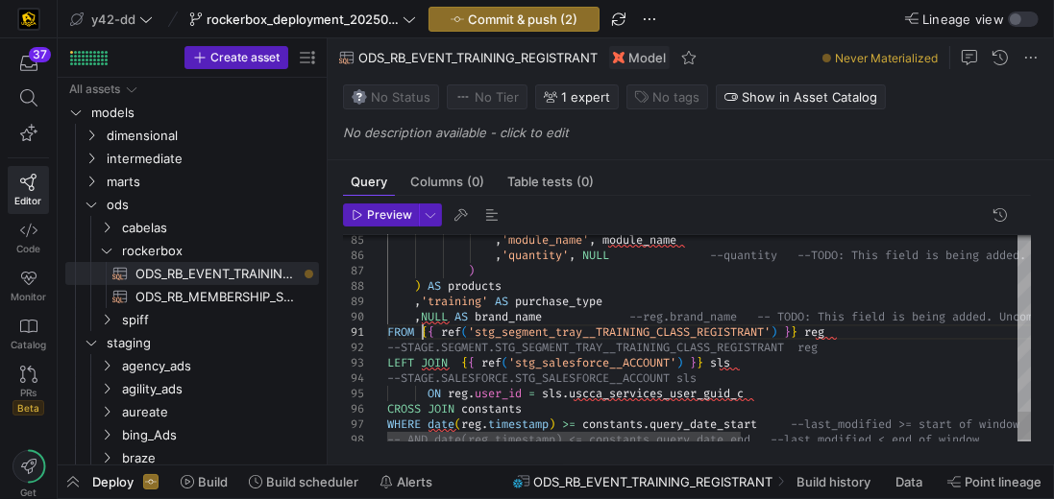
scroll to position [14, 386]
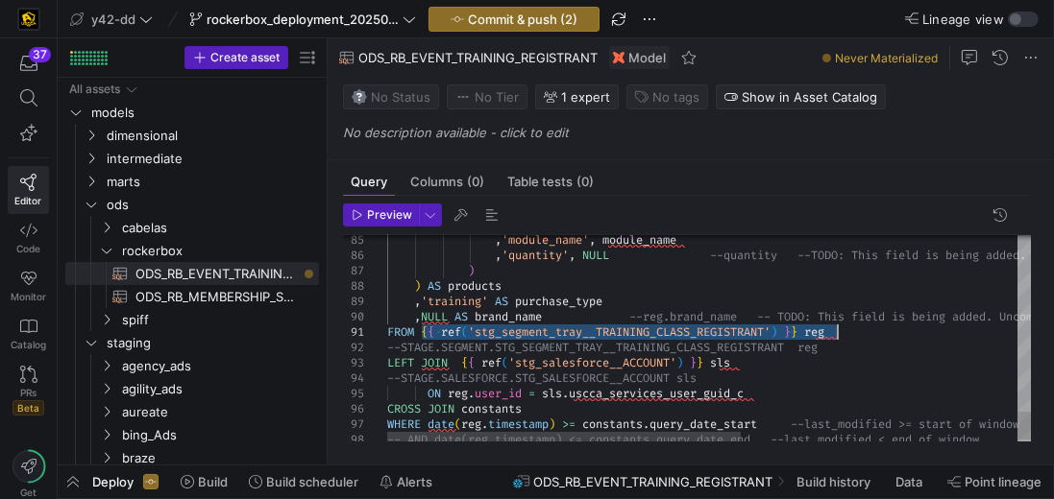
drag, startPoint x: 421, startPoint y: 329, endPoint x: 864, endPoint y: 332, distance: 443.7
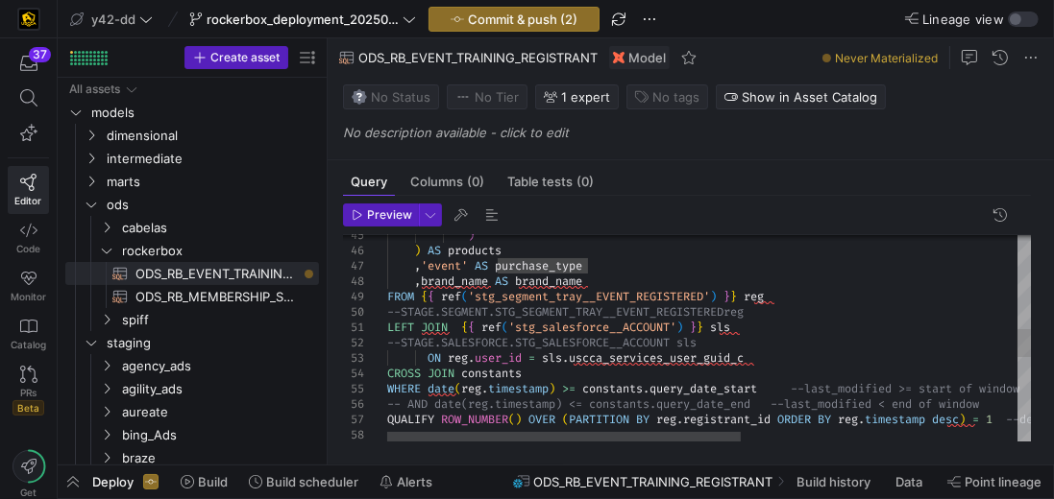
click at [796, 259] on div "**********" at bounding box center [960, 310] width 1147 height 1548
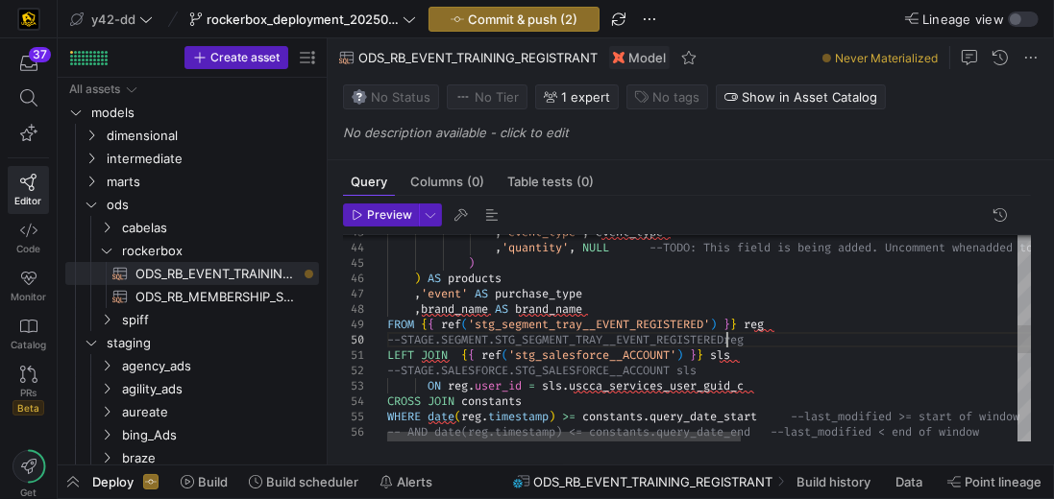
click at [723, 339] on div ", 'event_type' , event_type , 'quantity' , NULL --TODO: This field is being add…" at bounding box center [960, 338] width 1147 height 1548
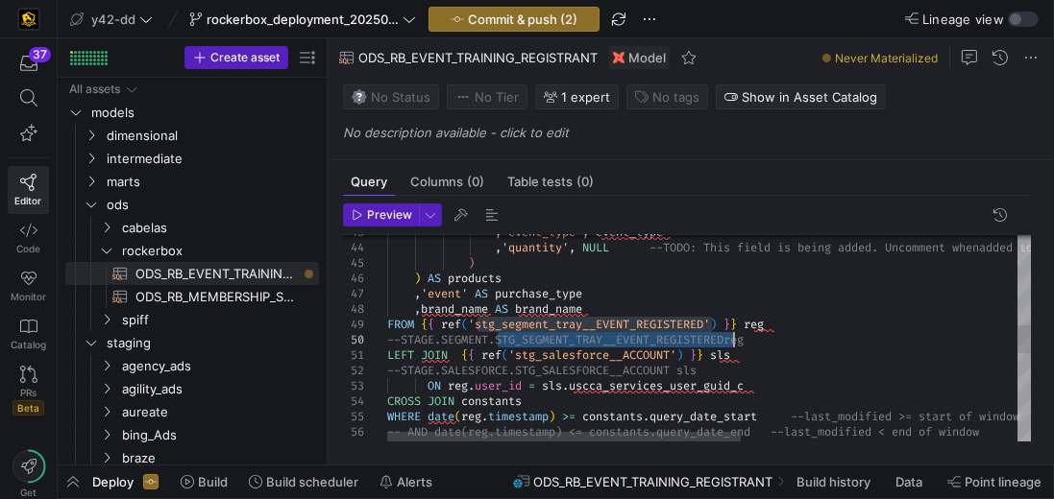
click at [723, 339] on div ", 'event_type' , event_type , 'quantity' , NULL --TODO: This field is being add…" at bounding box center [960, 338] width 1147 height 1548
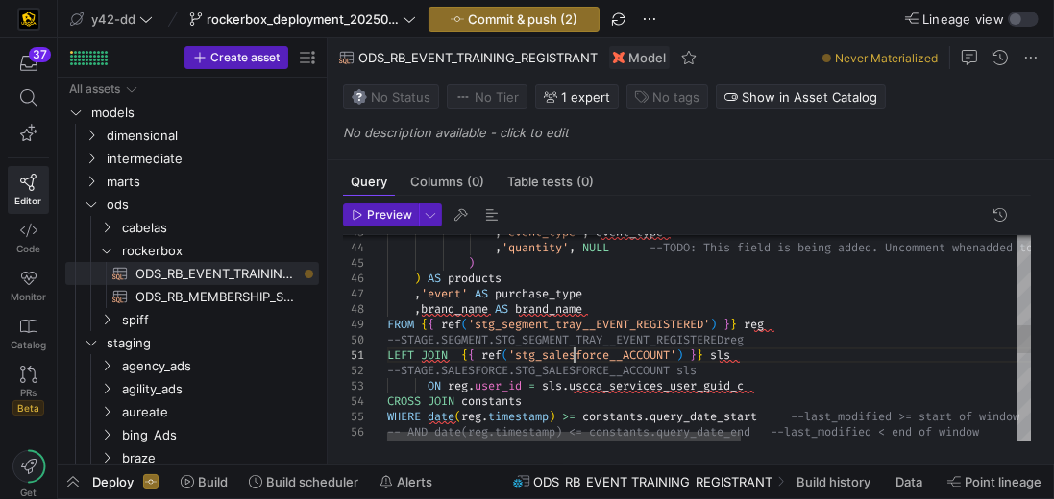
click at [577, 350] on div ", 'event_type' , event_type , 'quantity' , NULL --TODO: This field is being add…" at bounding box center [960, 338] width 1147 height 1548
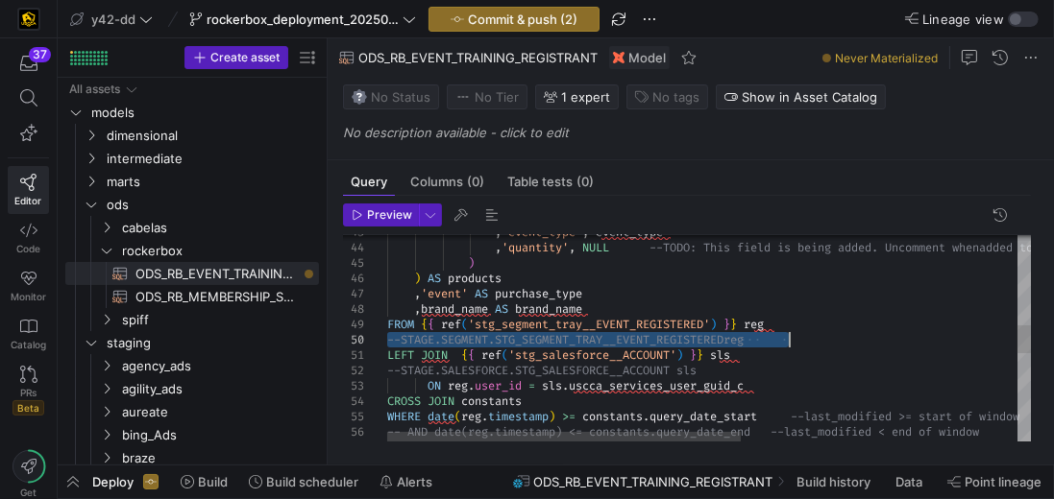
drag, startPoint x: 388, startPoint y: 338, endPoint x: 811, endPoint y: 345, distance: 422.6
click at [811, 345] on div ", 'event_type' , event_type , 'quantity' , NULL --TODO: This field is being add…" at bounding box center [960, 338] width 1147 height 1548
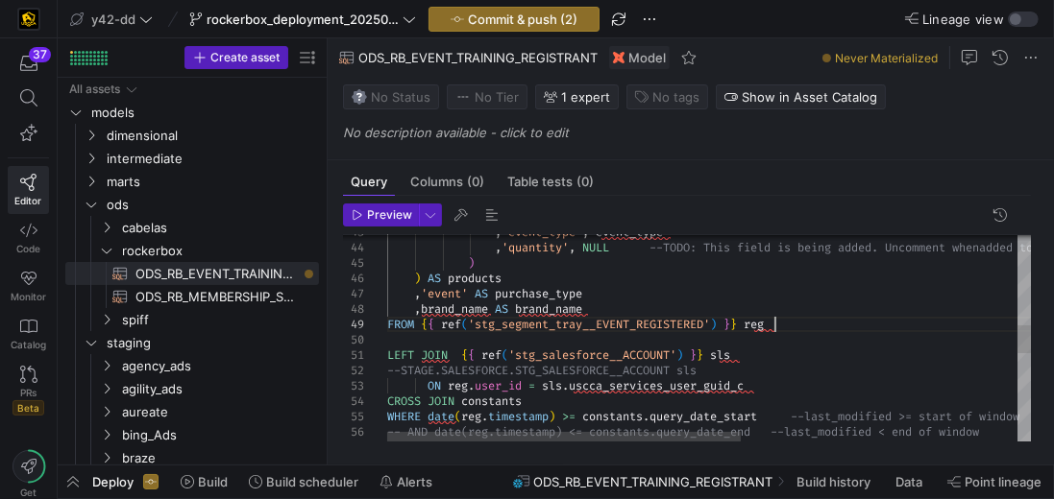
click at [812, 328] on div ", 'event_type' , event_type , 'quantity' , NULL --TODO: This field is being add…" at bounding box center [960, 338] width 1147 height 1548
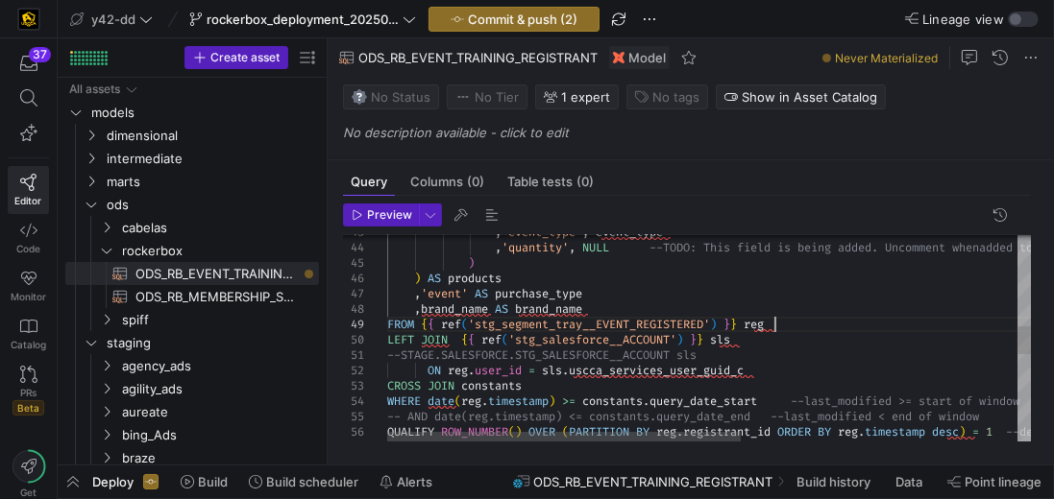
drag, startPoint x: 386, startPoint y: 353, endPoint x: 705, endPoint y: 356, distance: 318.9
click at [705, 356] on div "--STAGE.SALESFORCE.STG_SALESFORCE__ACCOUNT sls" at bounding box center [960, 355] width 1147 height 15
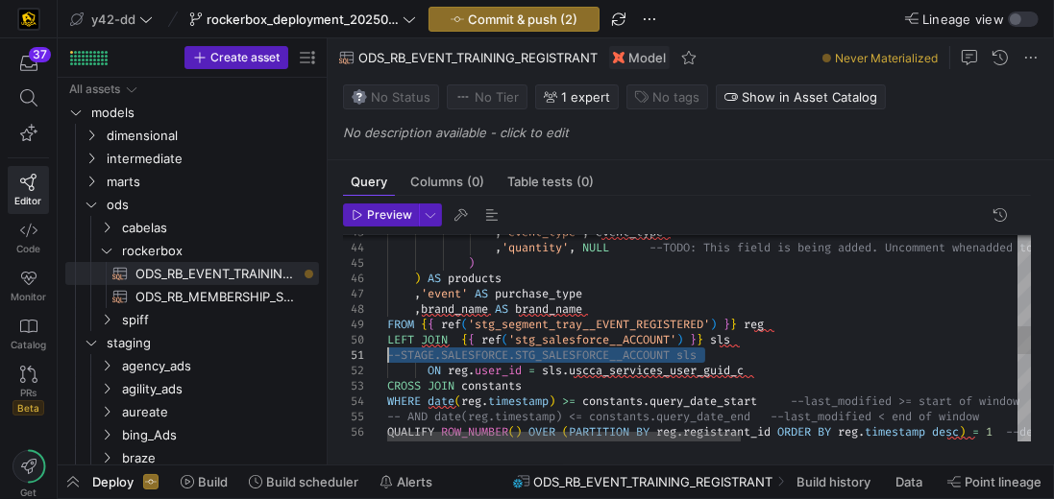
drag, startPoint x: 705, startPoint y: 356, endPoint x: 374, endPoint y: 353, distance: 331.4
click at [387, 353] on div ", 'event_type' , event_type , 'quantity' , NULL --TODO: This field is being add…" at bounding box center [960, 330] width 1147 height 1533
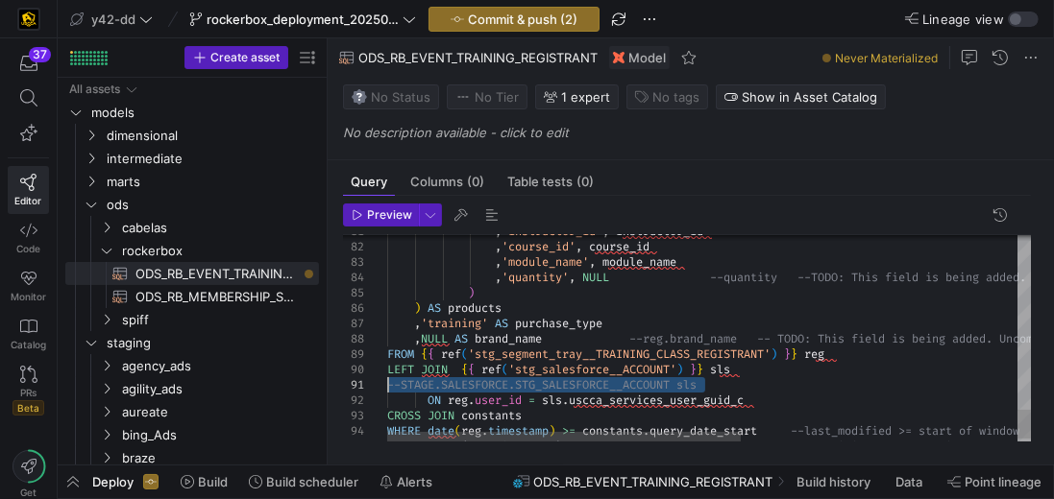
drag, startPoint x: 722, startPoint y: 385, endPoint x: 358, endPoint y: 381, distance: 364.0
click at [358, 381] on div "81 82 83 84 85 86 87 88 89 90 91 92 93 94 95 , 'instructor_id' , instructor_id …" at bounding box center [687, 339] width 688 height 208
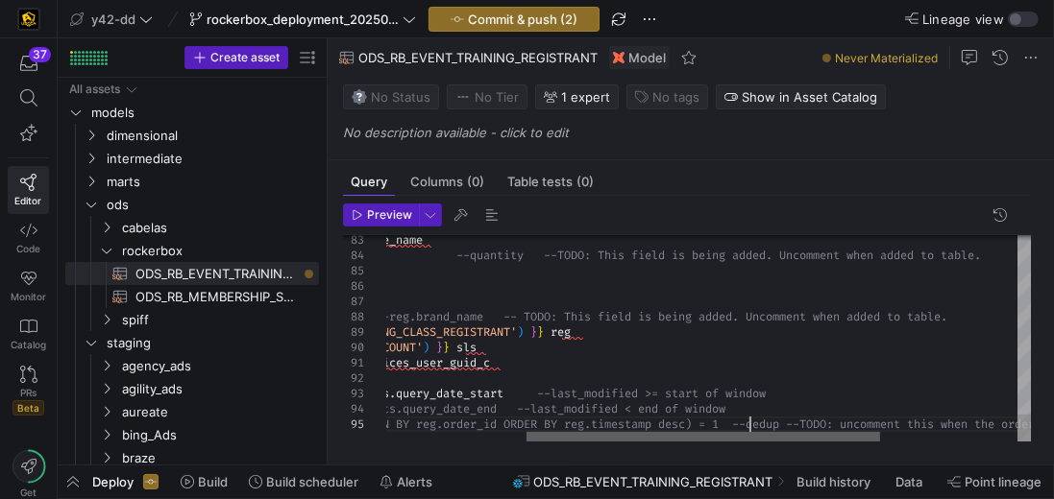
click at [844, 444] on div at bounding box center [702, 438] width 353 height 12
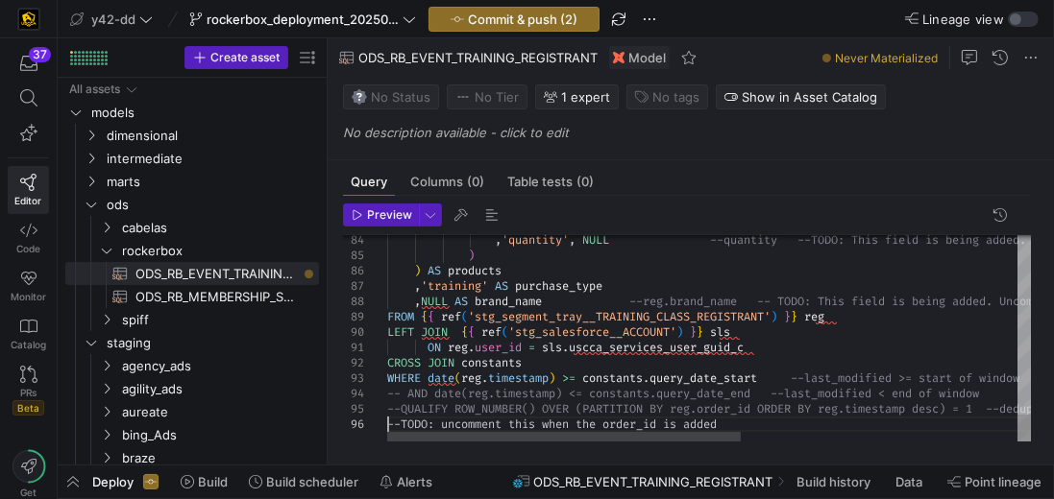
scroll to position [77, 0]
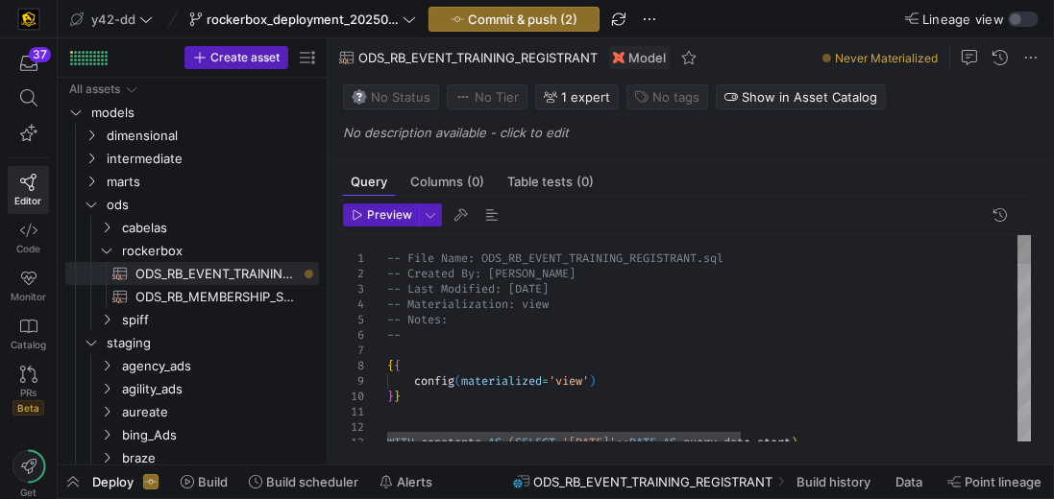
scroll to position [61, 344]
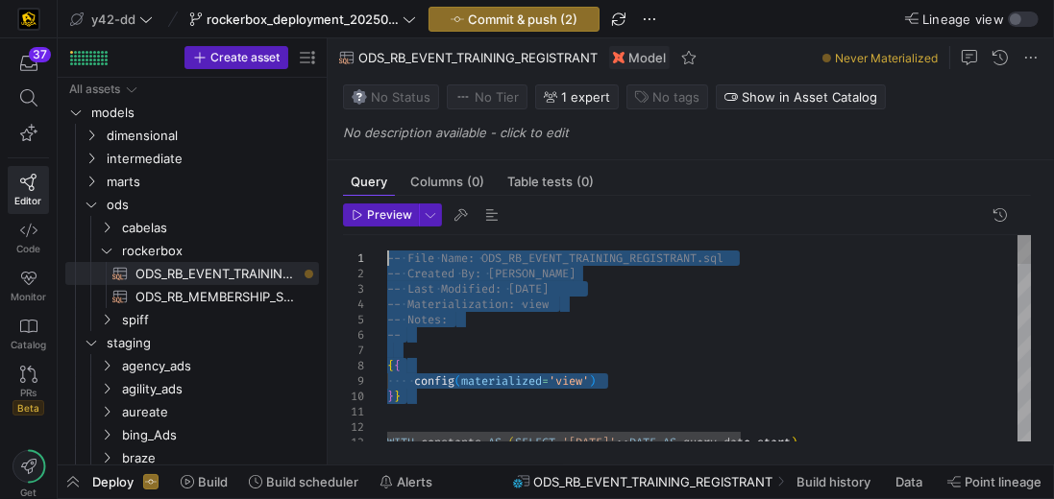
drag, startPoint x: 401, startPoint y: 409, endPoint x: 369, endPoint y: 221, distance: 191.1
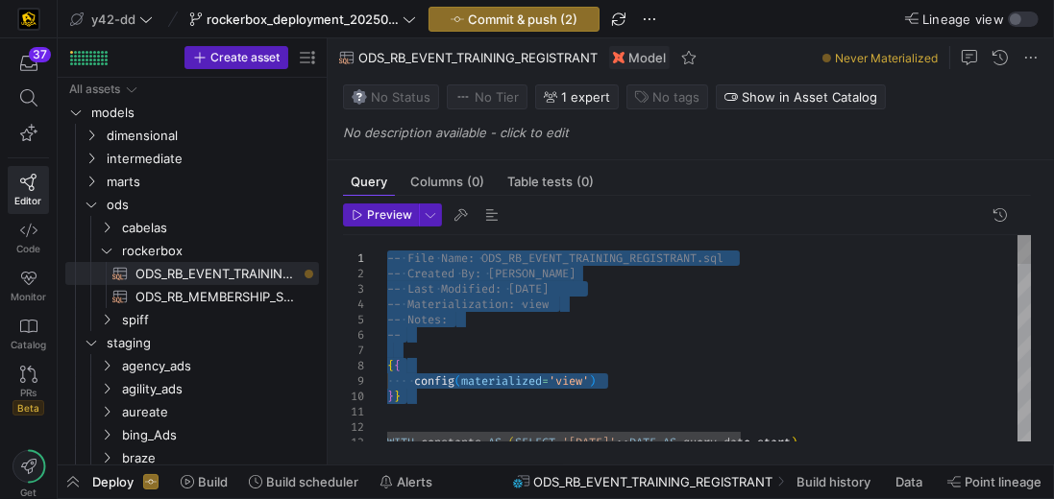
type textarea "-- File Name: ODS_RB_EVENT_TRAINING_REGISTRANT.sql -- Created By: Jess Rabida -…"
drag, startPoint x: 414, startPoint y: 400, endPoint x: 381, endPoint y: 248, distance: 156.2
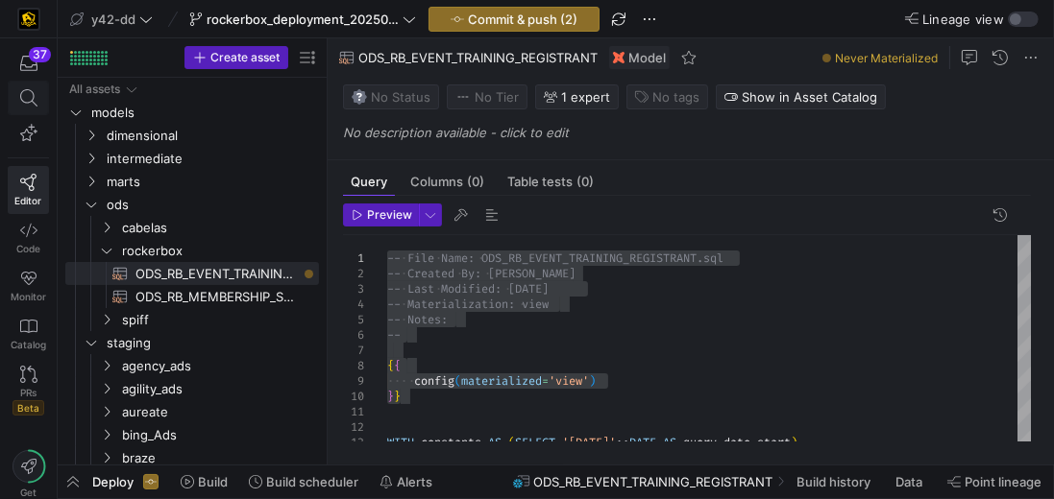
click at [31, 94] on icon at bounding box center [28, 97] width 17 height 17
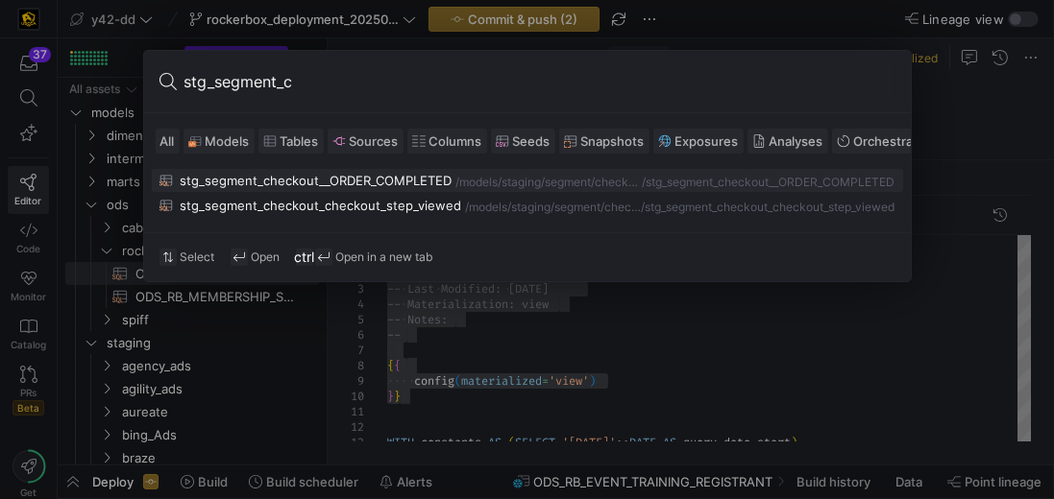
type input "stg_segment_c"
click at [357, 181] on div "stg_segment_checkout__ORDER_COMPLETED" at bounding box center [317, 180] width 272 height 15
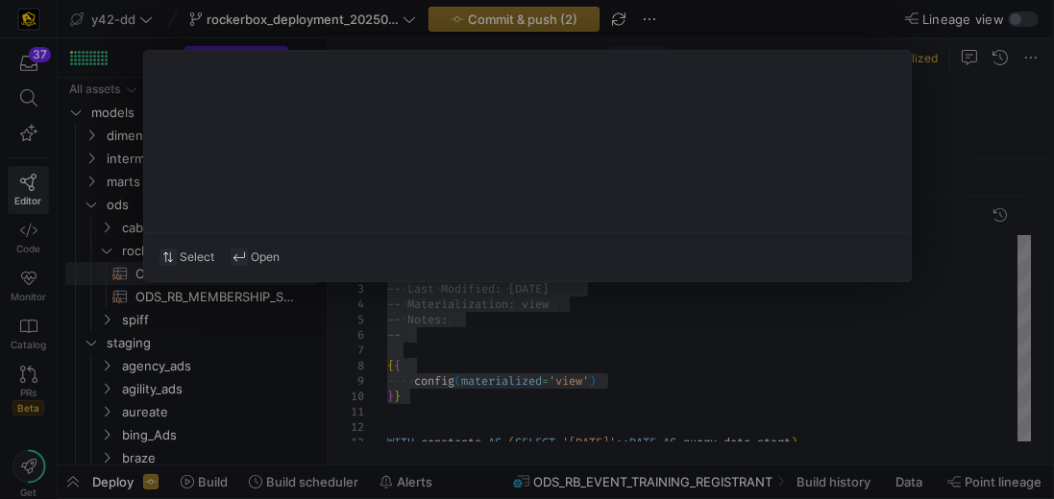
type textarea "WITH source AS ( SELECT * FROM {{ source('segment_checkout', 'CHECKOUT_ORDER_CO…"
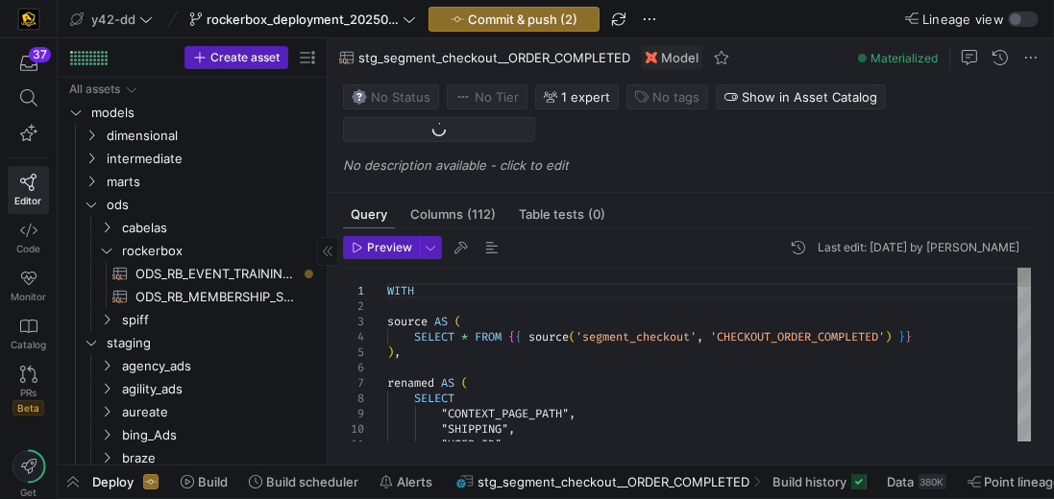
scroll to position [580, 0]
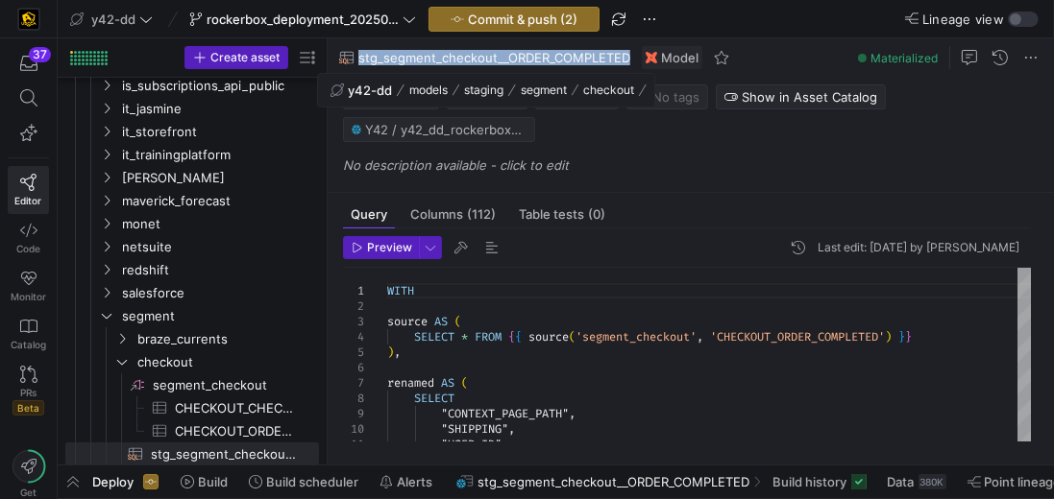
drag, startPoint x: 628, startPoint y: 58, endPoint x: 357, endPoint y: 59, distance: 270.8
click at [358, 59] on span "stg_segment_checkout__ORDER_COMPLETED" at bounding box center [494, 57] width 272 height 15
copy span "stg_segment_checkout__ORDER_COMPLETED"
click at [24, 98] on icon at bounding box center [28, 97] width 17 height 17
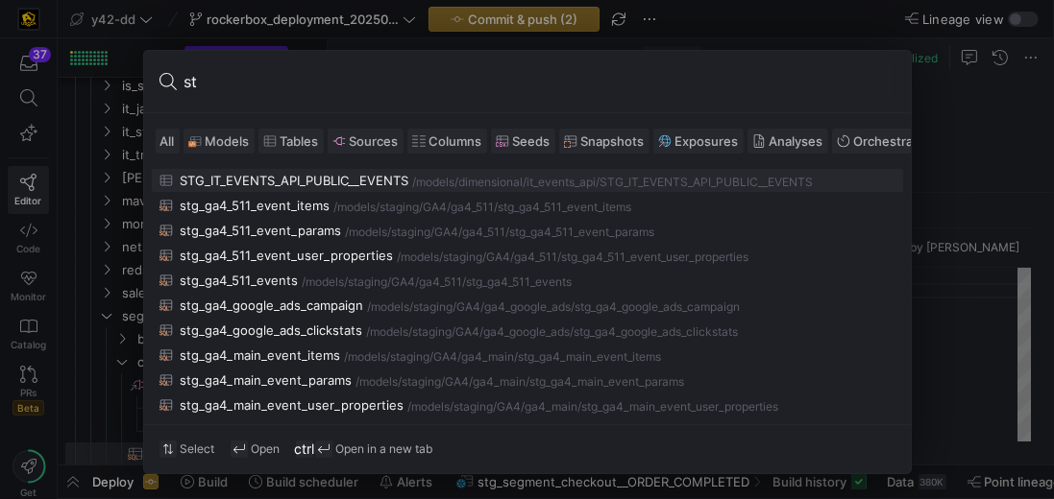
type input "s"
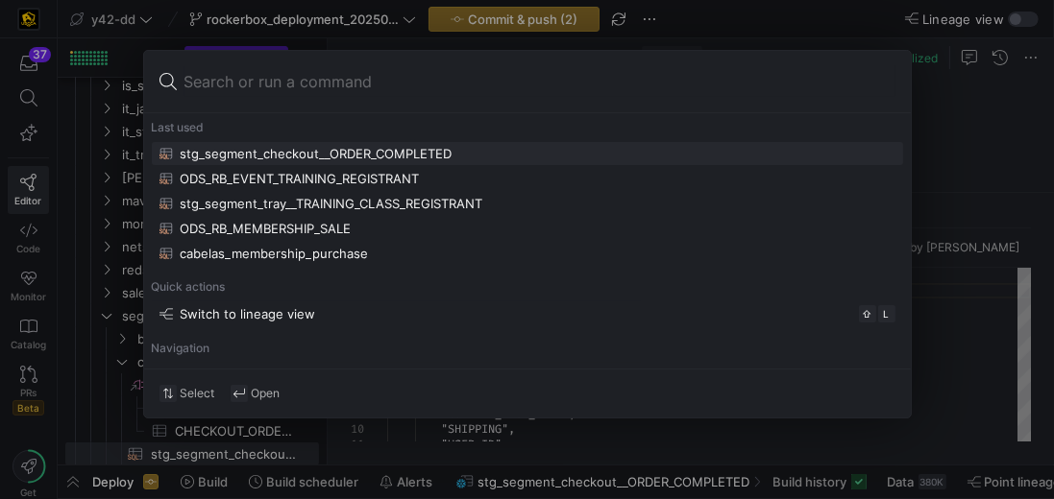
click at [1007, 179] on div at bounding box center [527, 249] width 1054 height 499
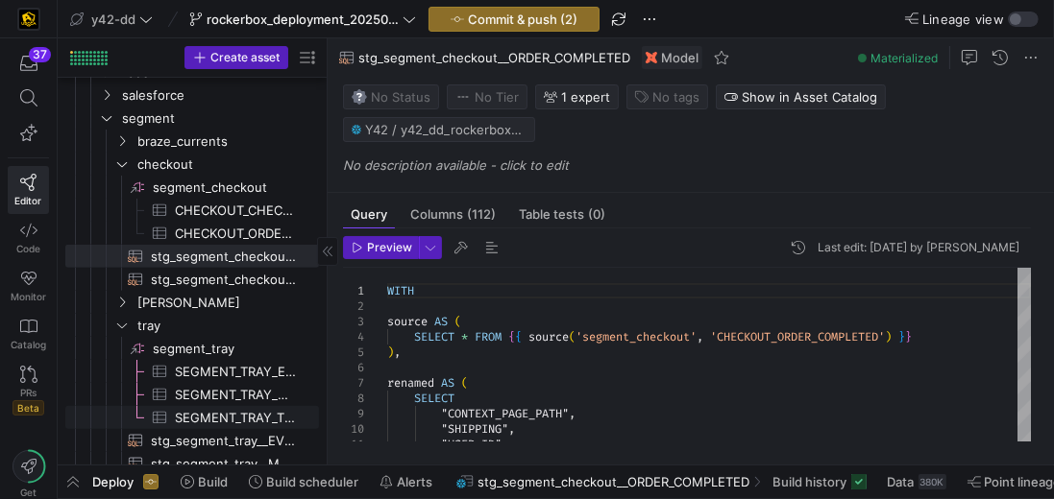
scroll to position [799, 0]
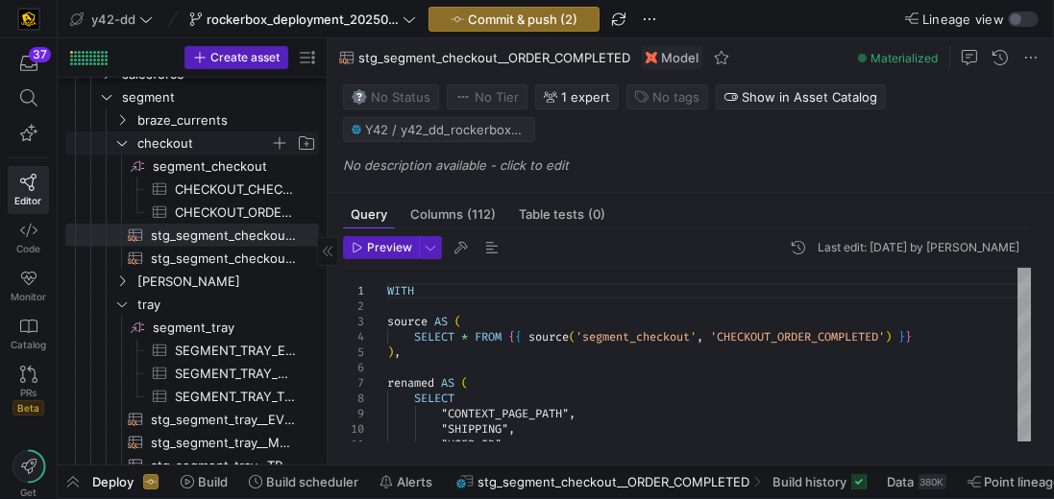
click at [128, 144] on icon "Press SPACE to select this row." at bounding box center [121, 143] width 13 height 12
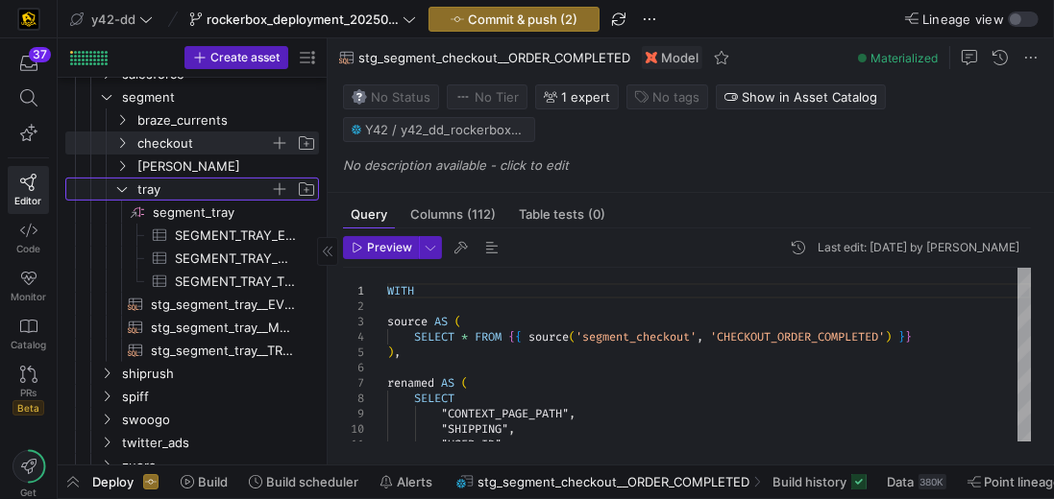
click at [125, 190] on icon "Press SPACE to select this row." at bounding box center [121, 189] width 13 height 12
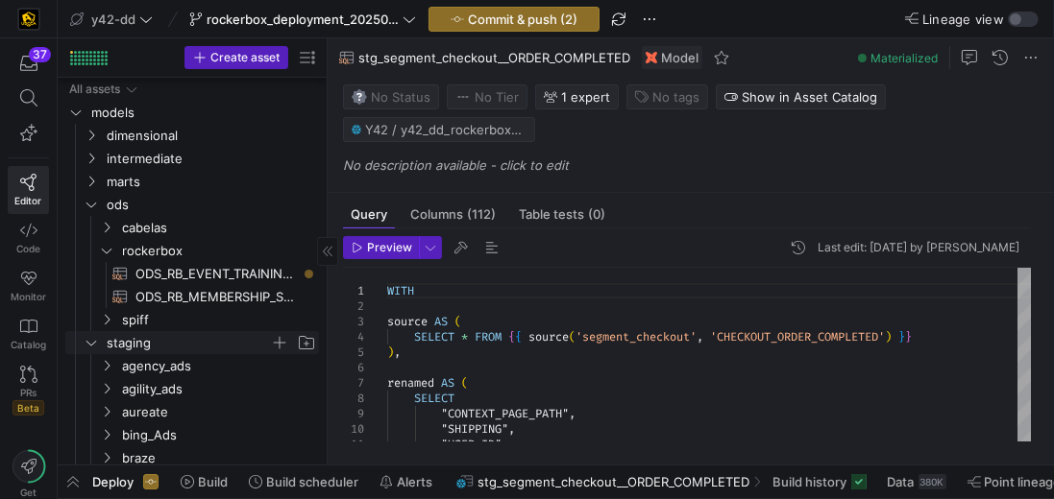
scroll to position [55, 0]
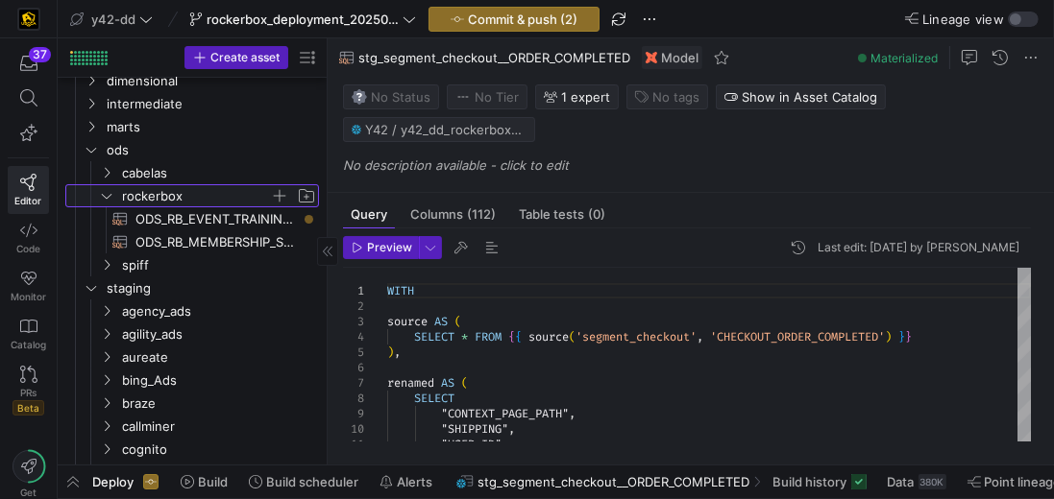
click at [182, 194] on span "rockerbox" at bounding box center [196, 196] width 148 height 22
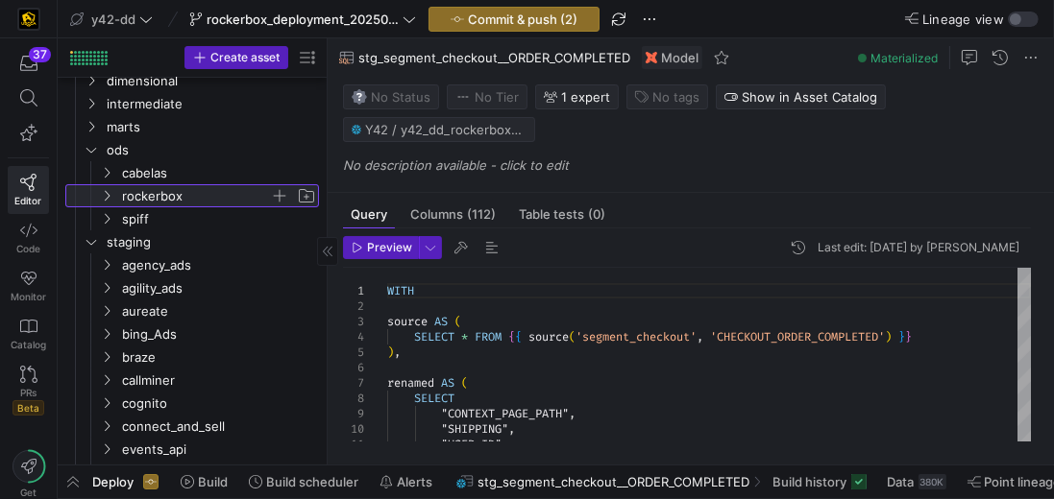
click at [182, 194] on span "rockerbox" at bounding box center [196, 196] width 148 height 22
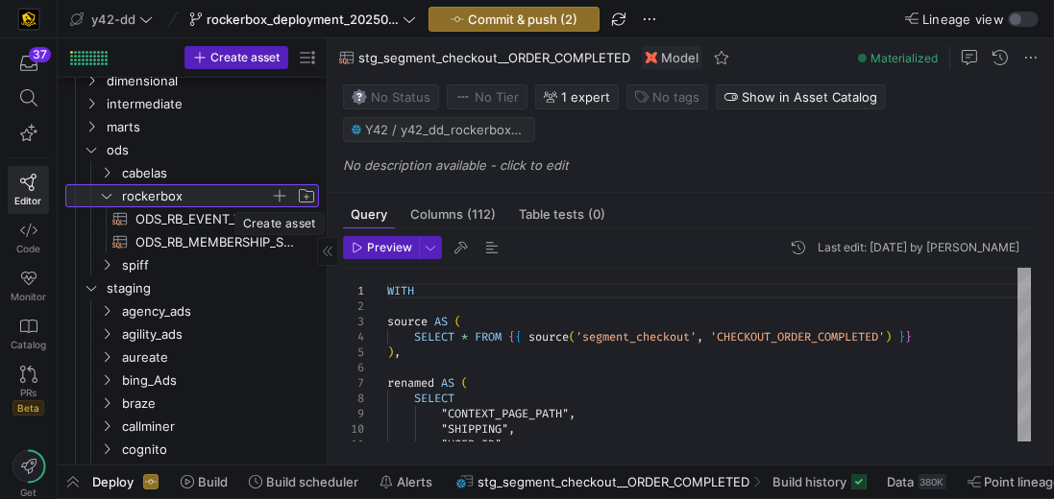
click at [284, 191] on span "button" at bounding box center [279, 195] width 19 height 19
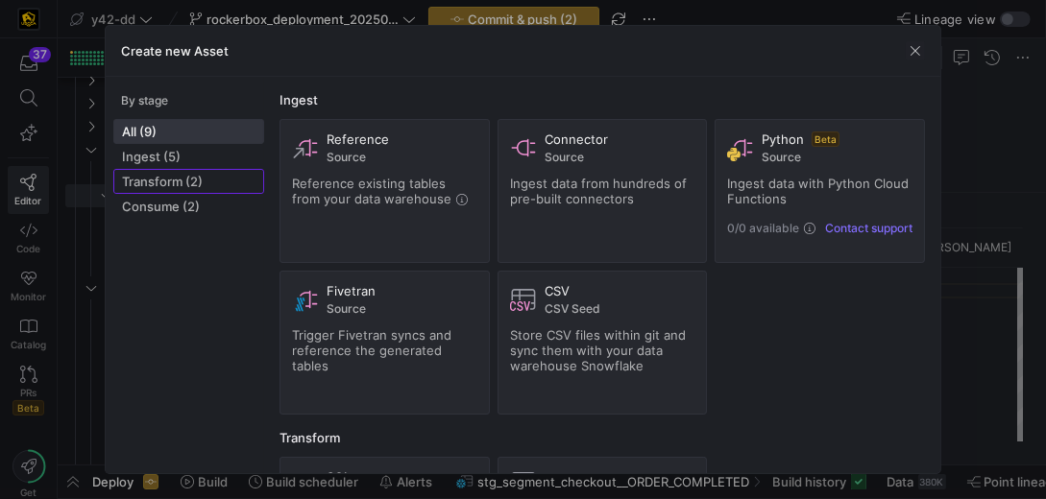
click at [194, 175] on span "Transform (2)" at bounding box center [188, 181] width 133 height 15
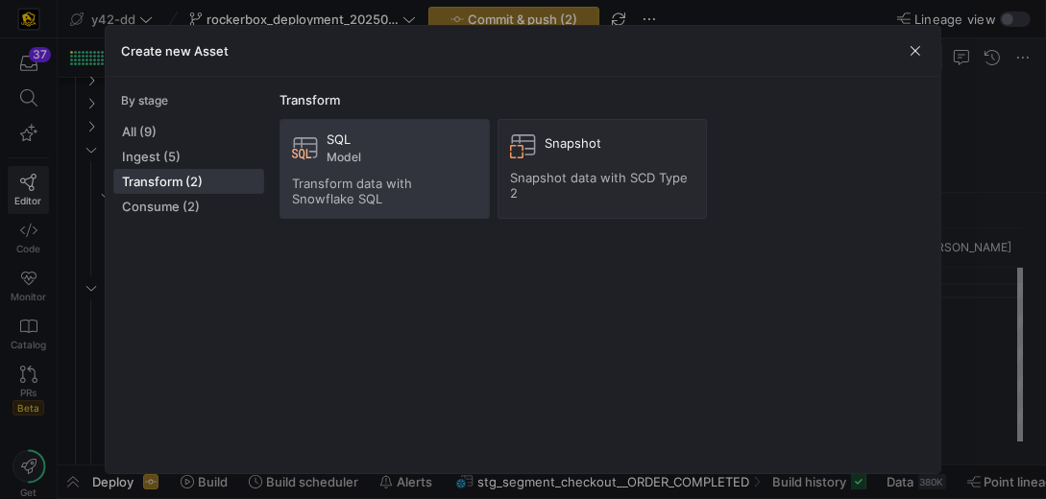
click at [385, 186] on span "Transform data with Snowflake SQL" at bounding box center [352, 191] width 120 height 31
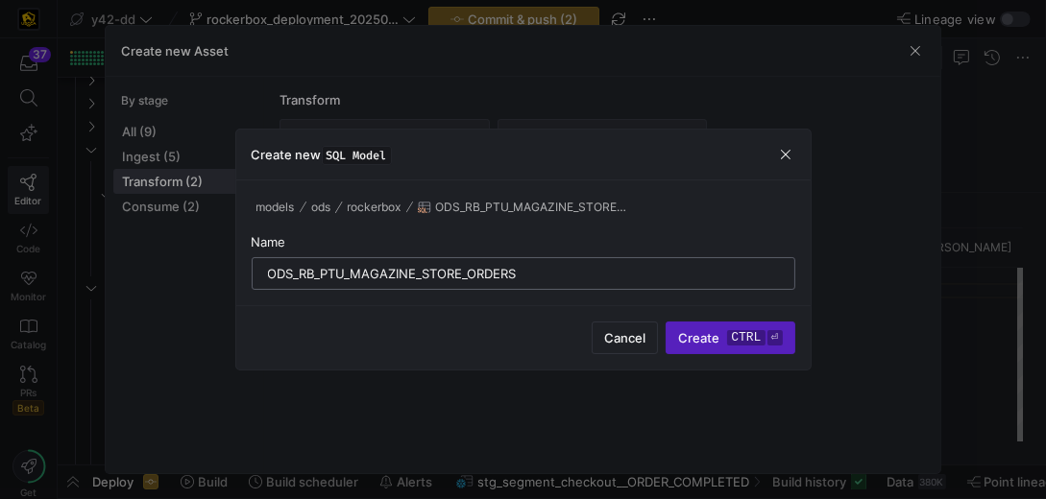
click at [271, 273] on input "ODS_RB_PTU_MAGAZINE_STORE_ORDERS" at bounding box center [523, 273] width 511 height 15
click at [528, 274] on input "ODS_RB_PTU_MAGAZINE_STORE_ORDERS" at bounding box center [523, 273] width 511 height 15
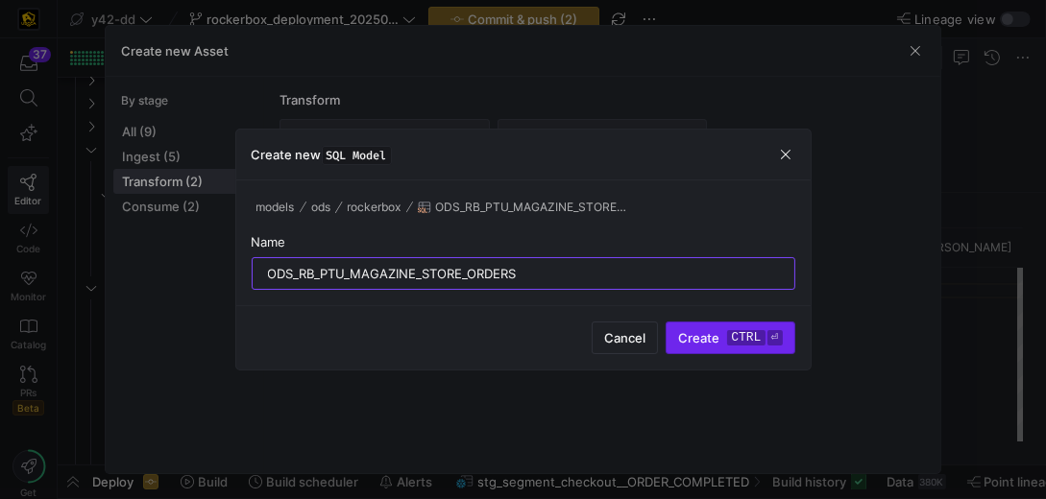
type input "ODS_RB_PTU_MAGAZINE_STORE_ORDERS"
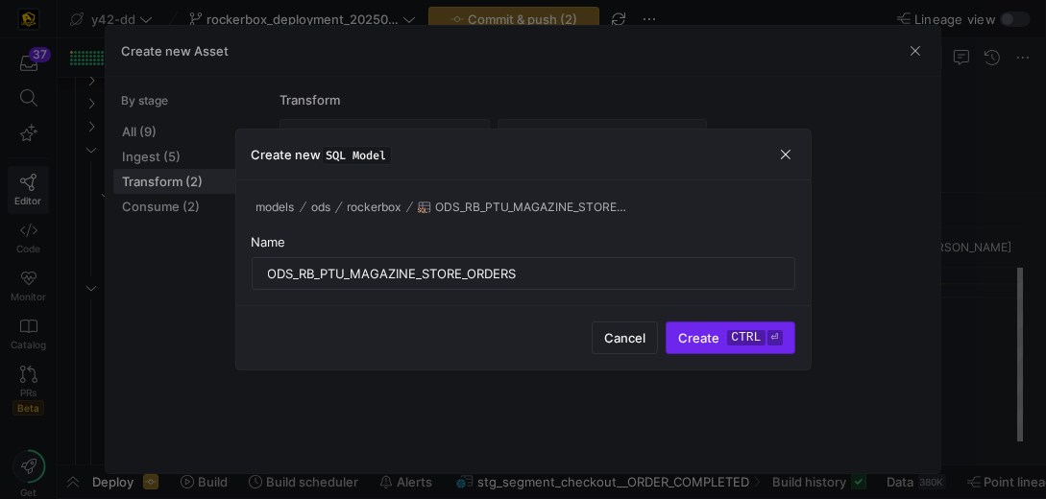
click at [691, 331] on span "Create ctrl ⏎" at bounding box center [730, 337] width 104 height 15
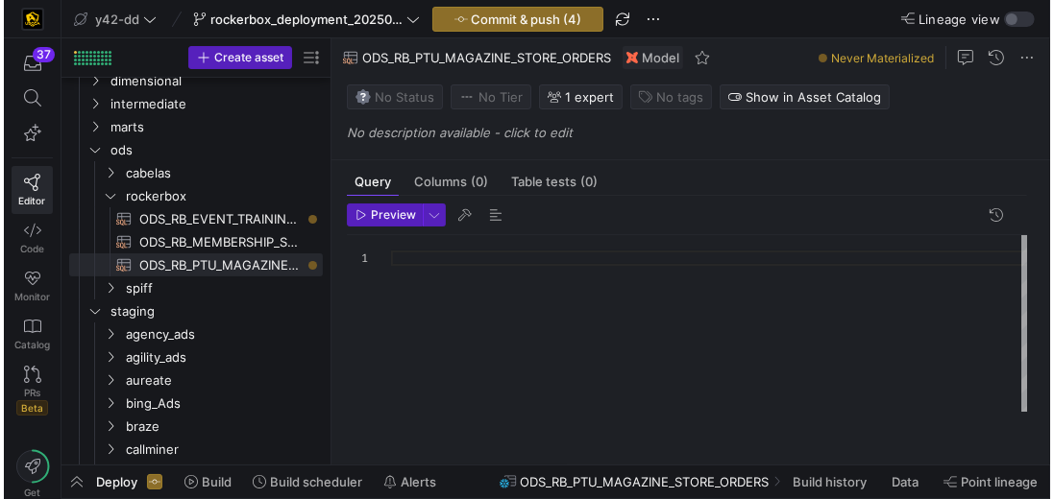
scroll to position [13, 0]
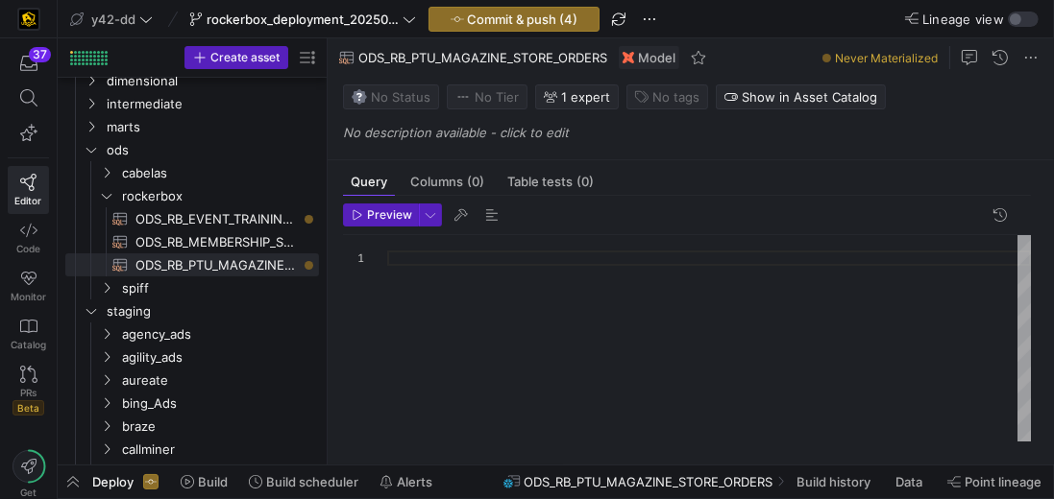
click at [416, 261] on div at bounding box center [708, 339] width 643 height 208
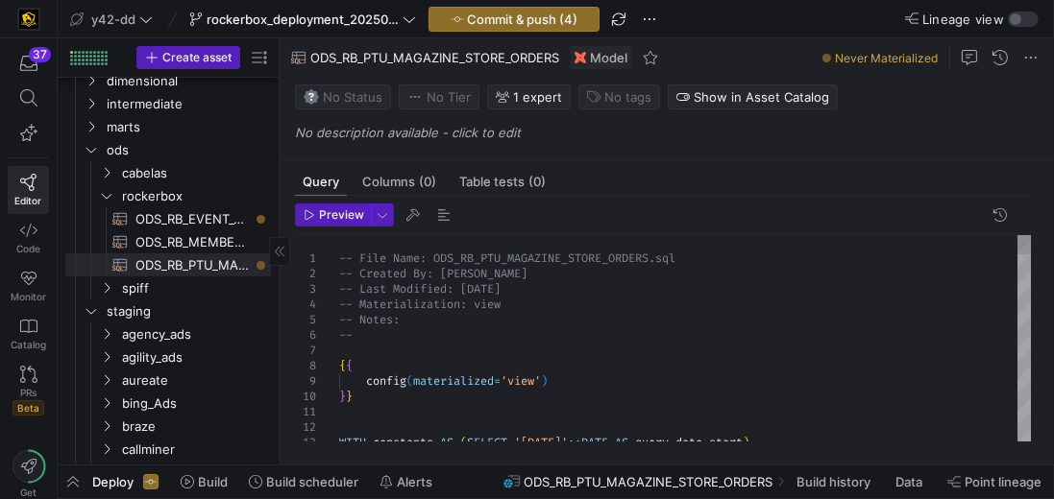
drag, startPoint x: 327, startPoint y: 328, endPoint x: 210, endPoint y: 313, distance: 117.1
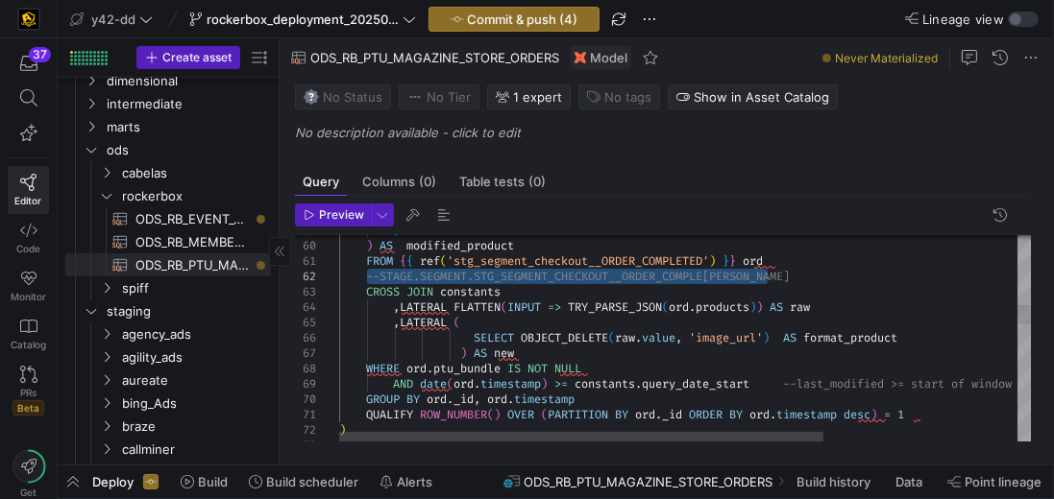
drag, startPoint x: 365, startPoint y: 277, endPoint x: 780, endPoint y: 279, distance: 414.9
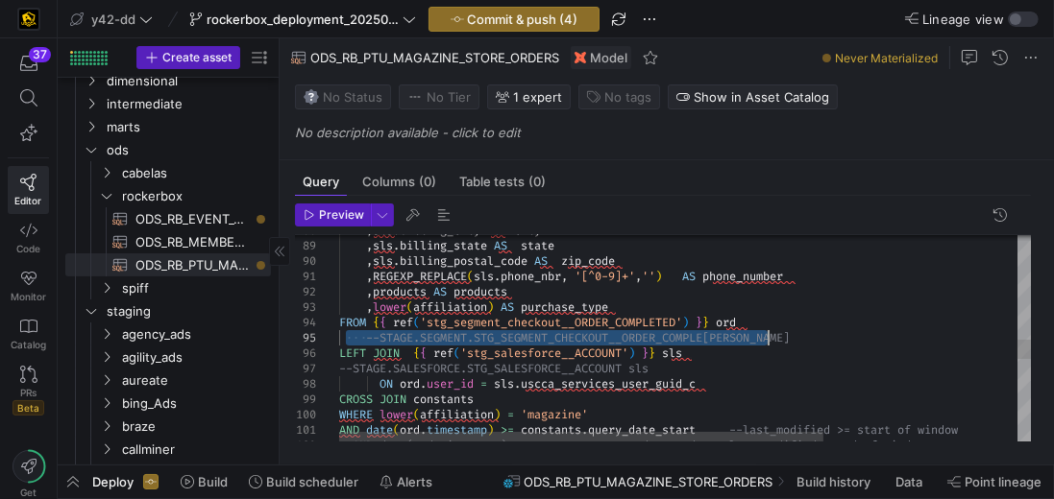
drag, startPoint x: 344, startPoint y: 339, endPoint x: 788, endPoint y: 336, distance: 443.7
click at [788, 336] on div ", sls . billing_city AS city , sls . billing_state AS state , sls . billing_pos…" at bounding box center [822, 213] width 967 height 2685
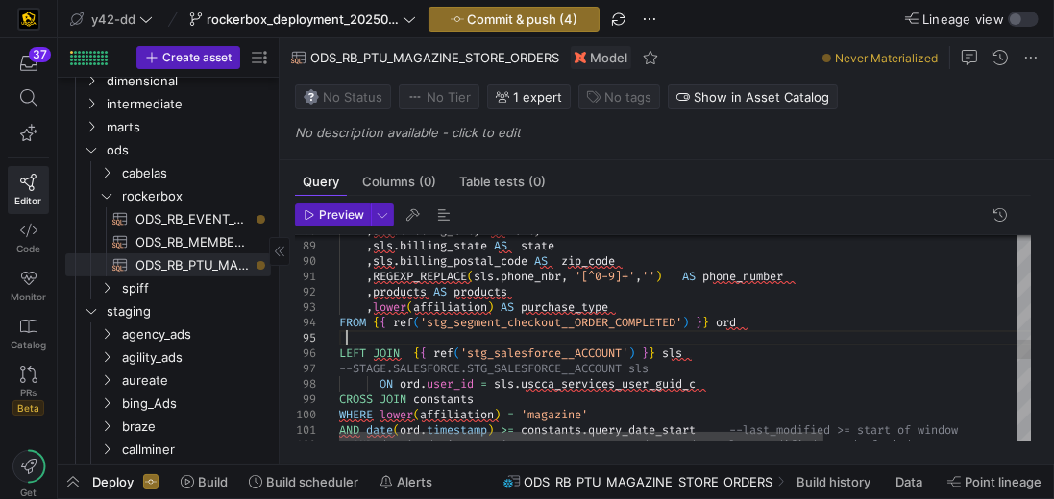
click at [766, 320] on div ", sls . billing_city AS city , sls . billing_state AS state , sls . billing_pos…" at bounding box center [822, 213] width 967 height 2685
click at [745, 320] on div ", sls . billing_city AS city , sls . billing_state AS state , sls . billing_pos…" at bounding box center [822, 213] width 967 height 2685
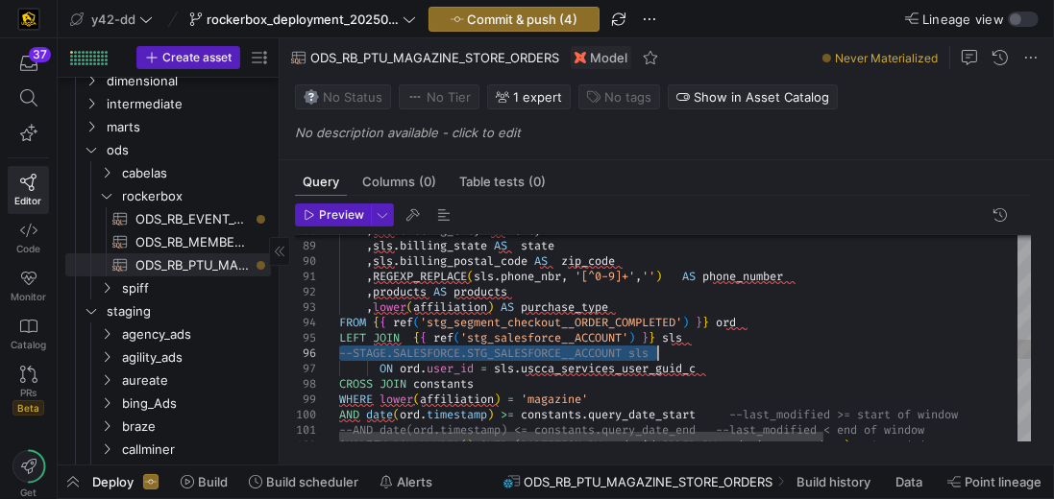
drag, startPoint x: 342, startPoint y: 350, endPoint x: 693, endPoint y: 357, distance: 351.6
click at [693, 357] on div ", sls . billing_city AS city , sls . billing_state AS state , sls . billing_pos…" at bounding box center [822, 206] width 967 height 2670
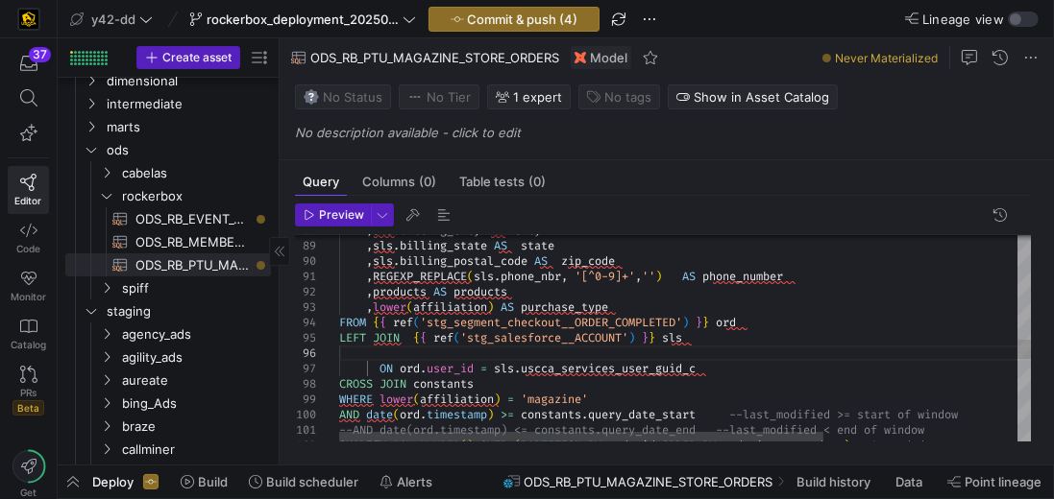
click at [700, 338] on div ", sls . billing_city AS city , sls . billing_state AS state , sls . billing_pos…" at bounding box center [822, 206] width 967 height 2670
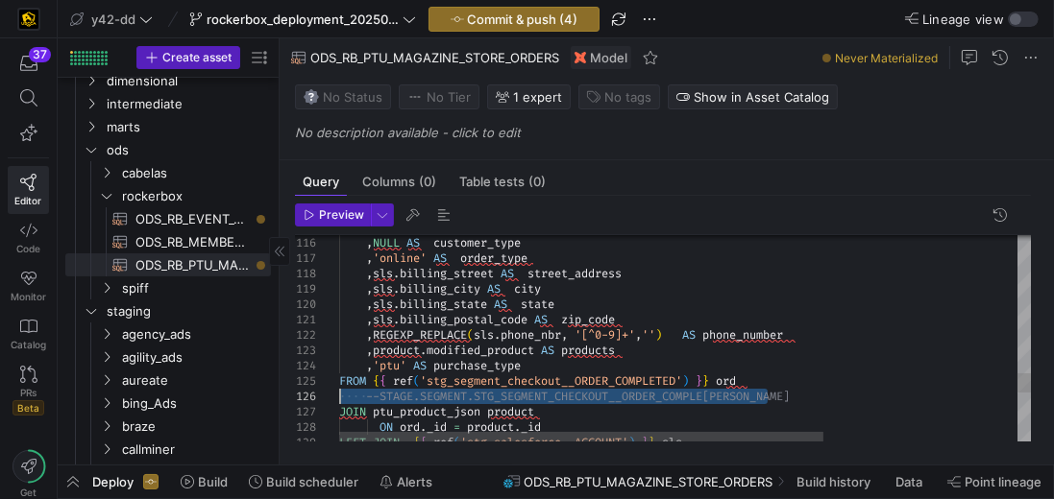
drag, startPoint x: 770, startPoint y: 393, endPoint x: 326, endPoint y: 396, distance: 444.7
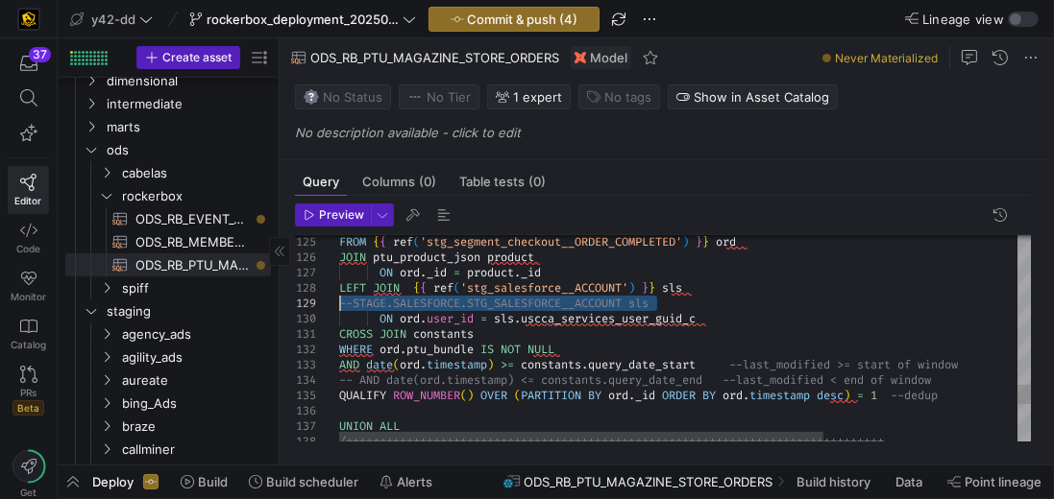
drag, startPoint x: 670, startPoint y: 302, endPoint x: 324, endPoint y: 303, distance: 346.7
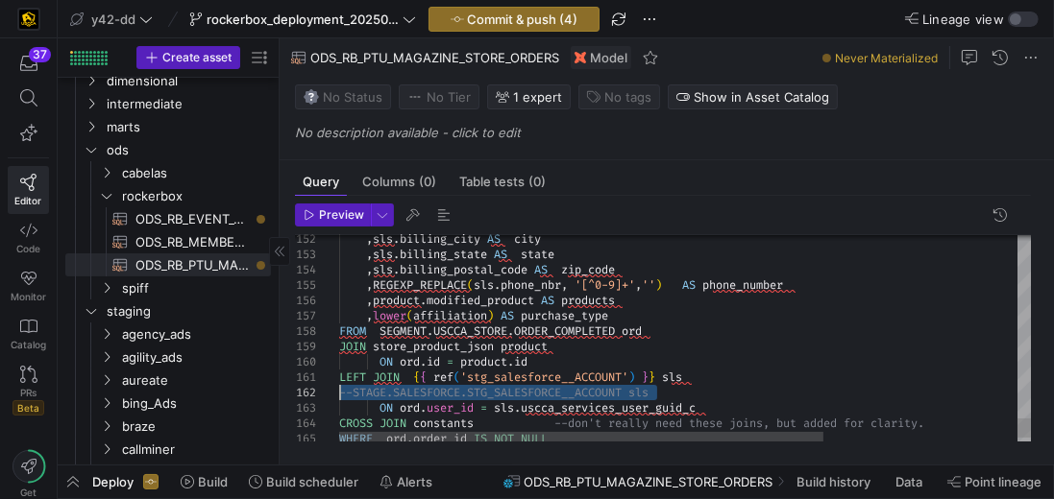
drag, startPoint x: 663, startPoint y: 393, endPoint x: 330, endPoint y: 387, distance: 332.4
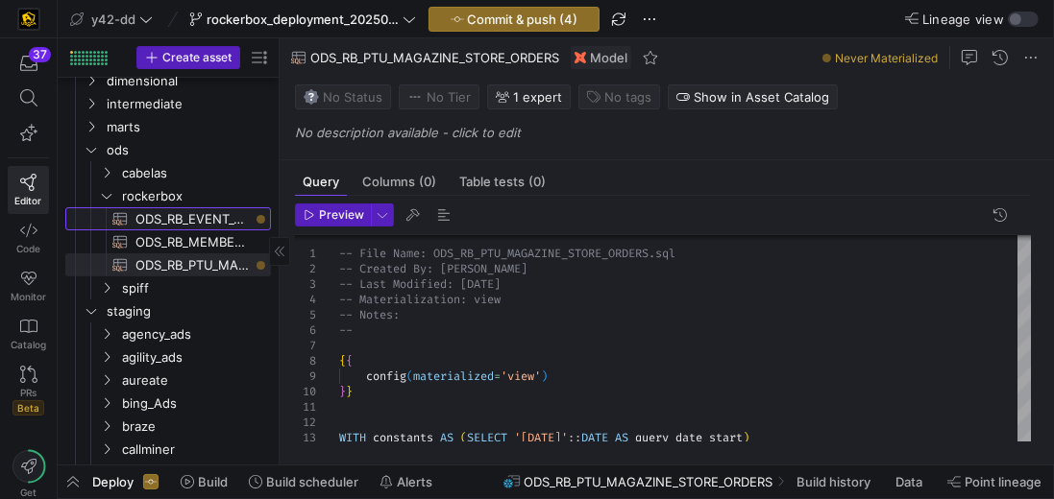
click at [178, 216] on span "ODS_RB_EVENT_TRAINING_REGISTRANT​​​​​​​​​​" at bounding box center [191, 219] width 113 height 22
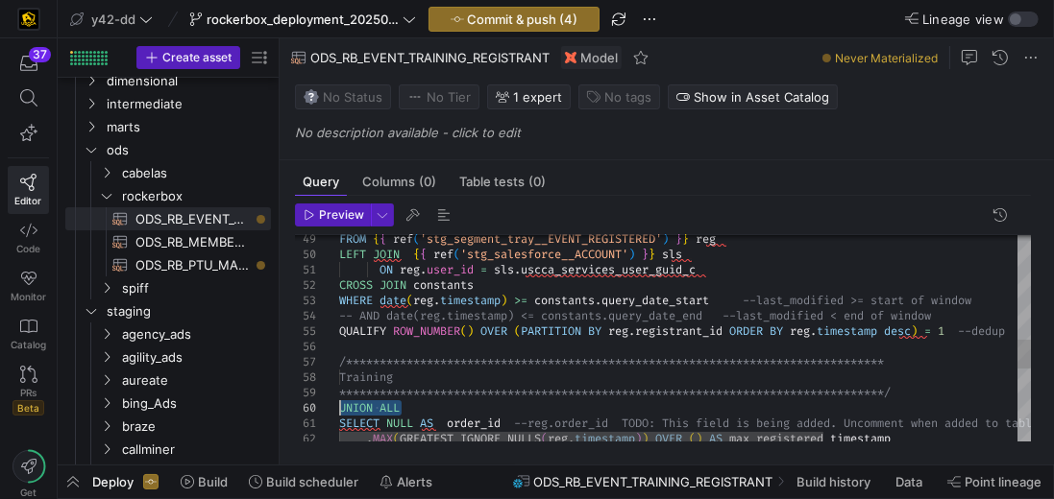
drag, startPoint x: 411, startPoint y: 403, endPoint x: 305, endPoint y: 407, distance: 105.7
click at [339, 407] on div "**********" at bounding box center [822, 229] width 967 height 1502
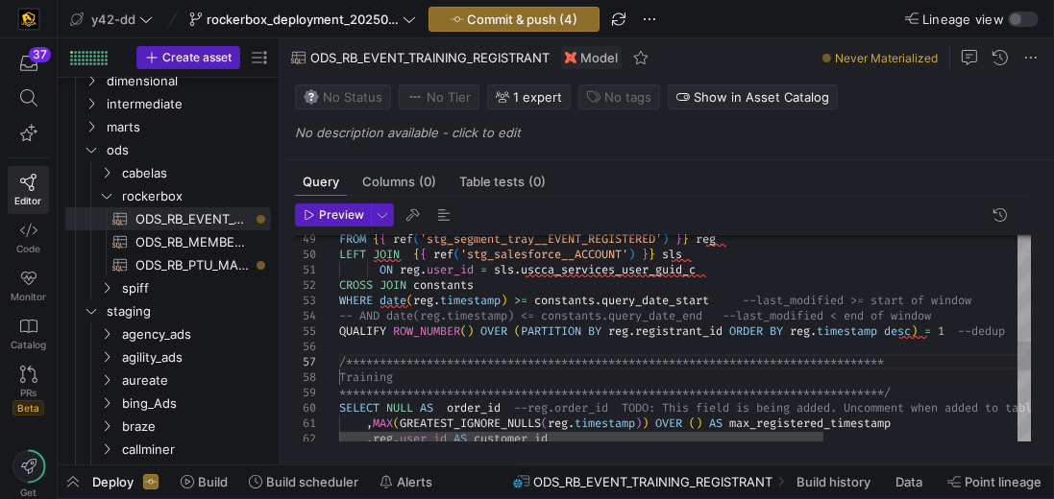
scroll to position [108, 0]
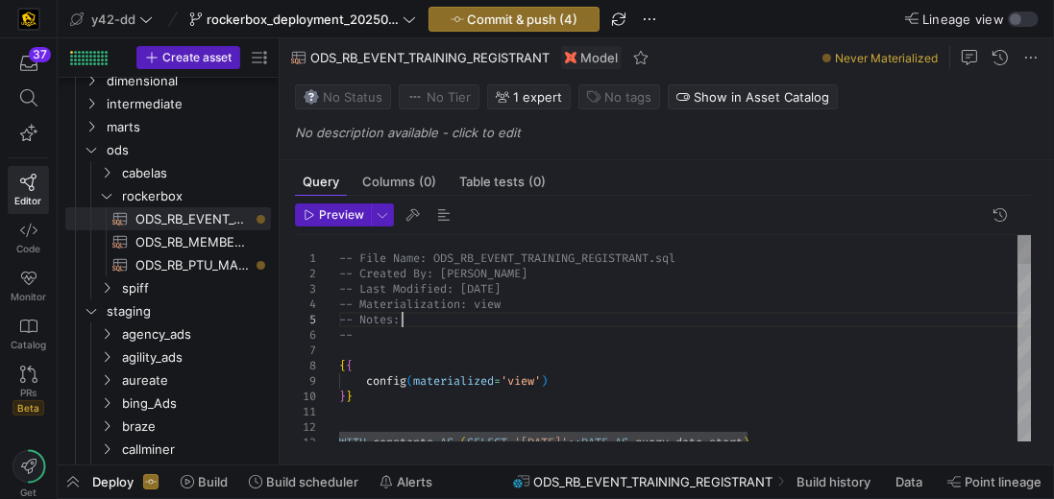
click at [216, 221] on span "ODS_RB_EVENT_TRAINING_REGISTRANT​​​​​​​​​​" at bounding box center [191, 219] width 113 height 22
click at [274, 250] on icon at bounding box center [280, 252] width 12 height 12
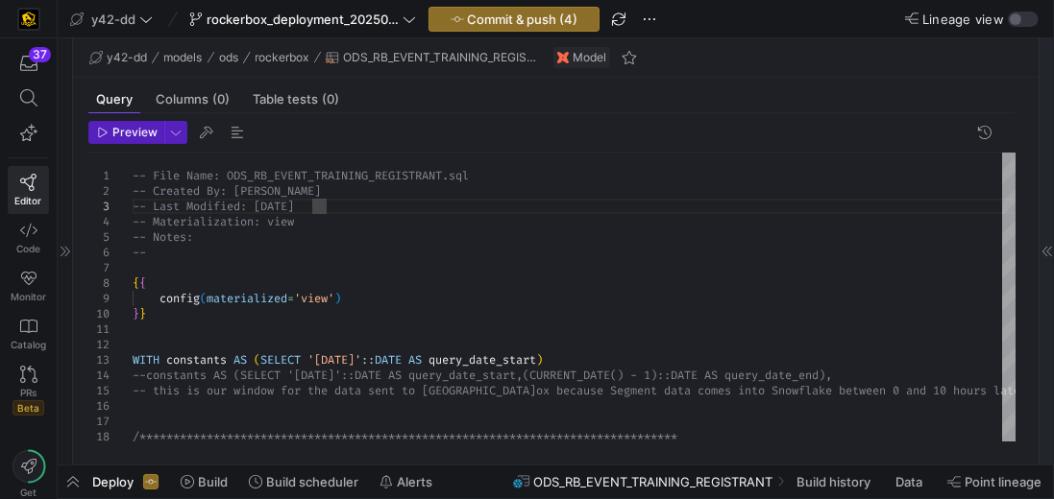
click at [1049, 255] on icon at bounding box center [1047, 252] width 10 height 11
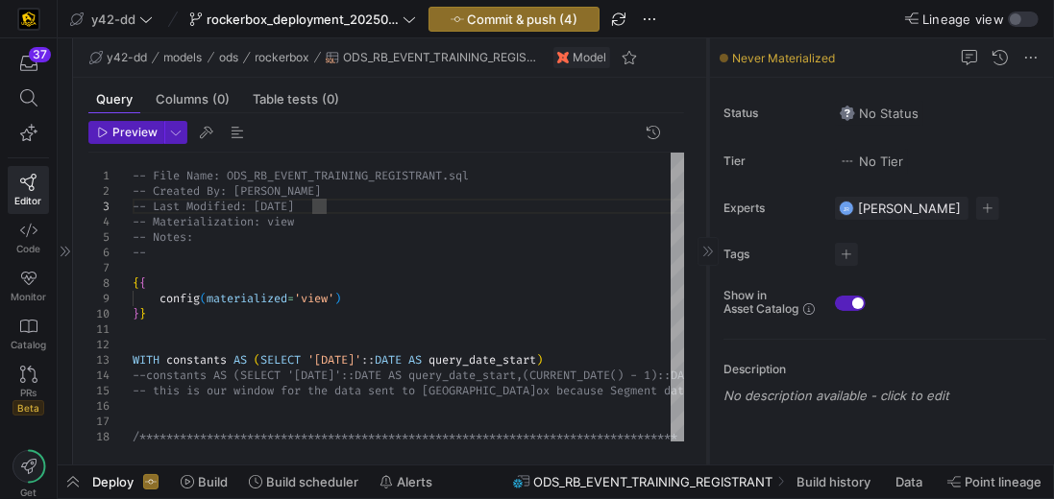
click at [708, 250] on icon at bounding box center [708, 252] width 12 height 12
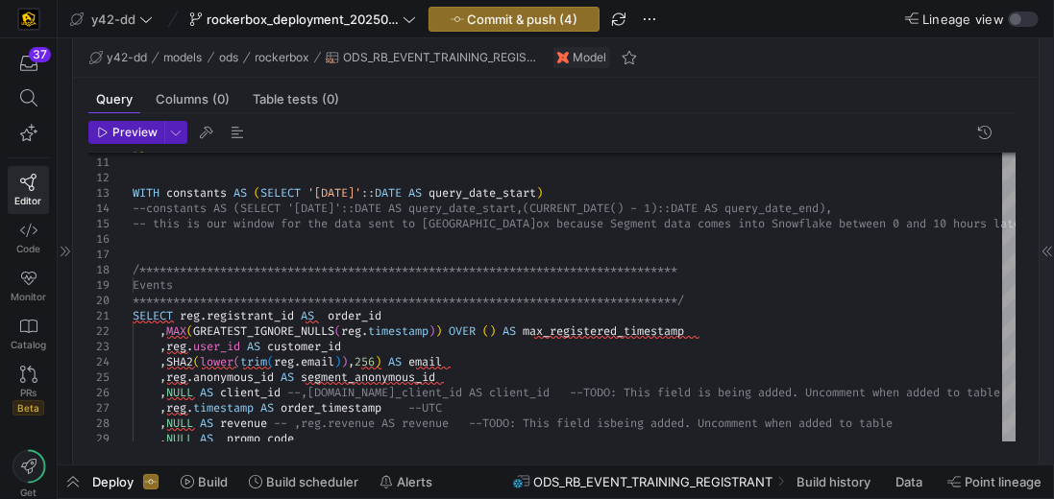
click at [60, 250] on icon at bounding box center [66, 252] width 12 height 12
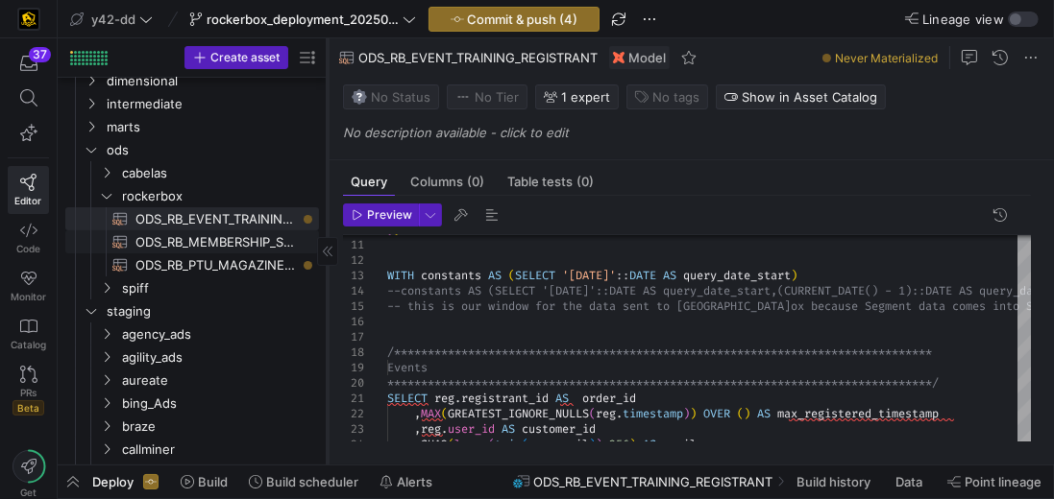
click at [185, 238] on span "ODS_RB_MEMBERSHIP_SALE​​​​​​​​​​" at bounding box center [215, 242] width 161 height 22
type textarea "-- File Name: ODS_RB_MEMBERSHIP_SALE.sql -- Created By: [PERSON_NAME] -- Last M…"
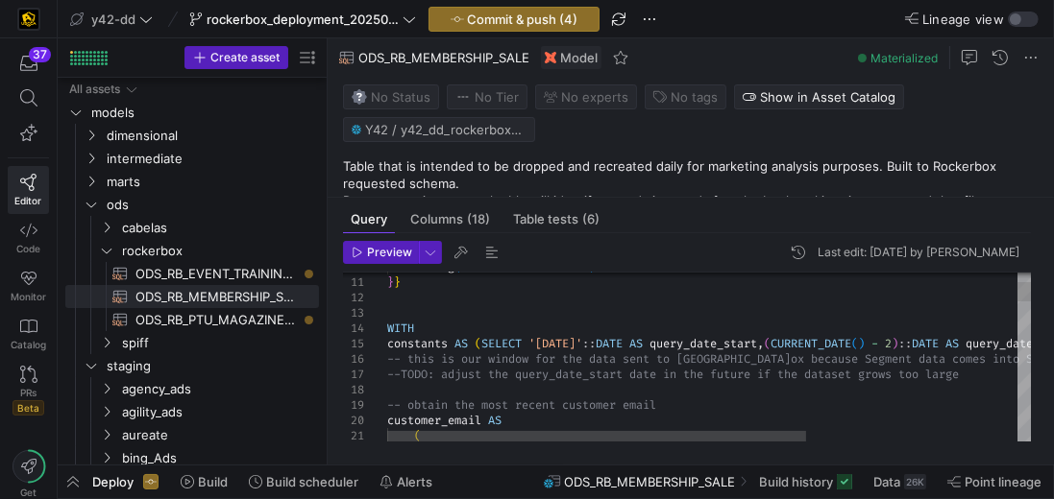
scroll to position [108, 0]
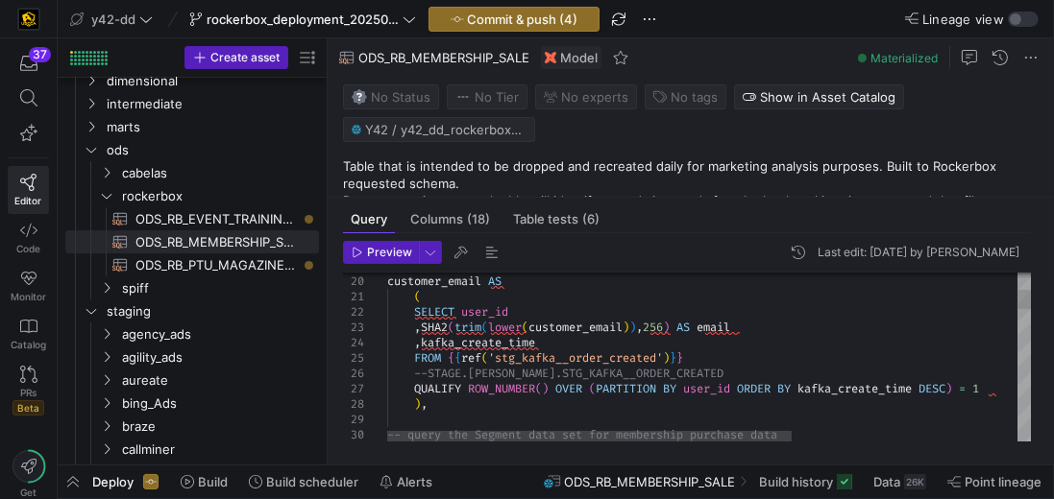
drag, startPoint x: 417, startPoint y: 328, endPoint x: 751, endPoint y: 325, distance: 334.2
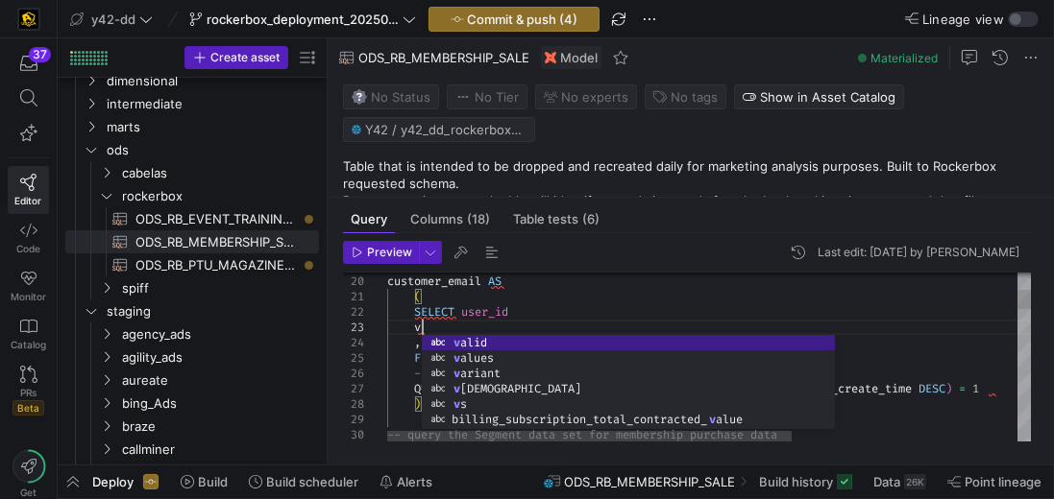
scroll to position [44, 33]
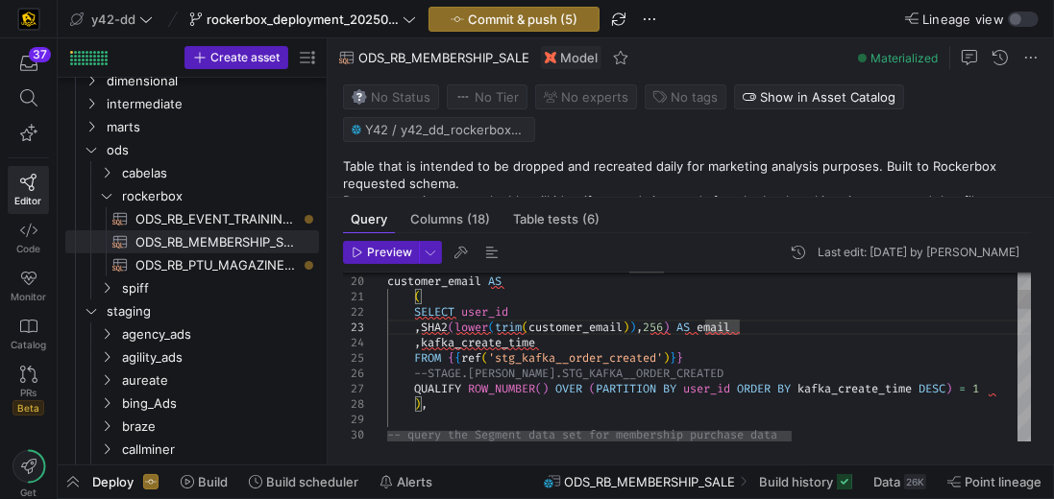
scroll to position [46, 27]
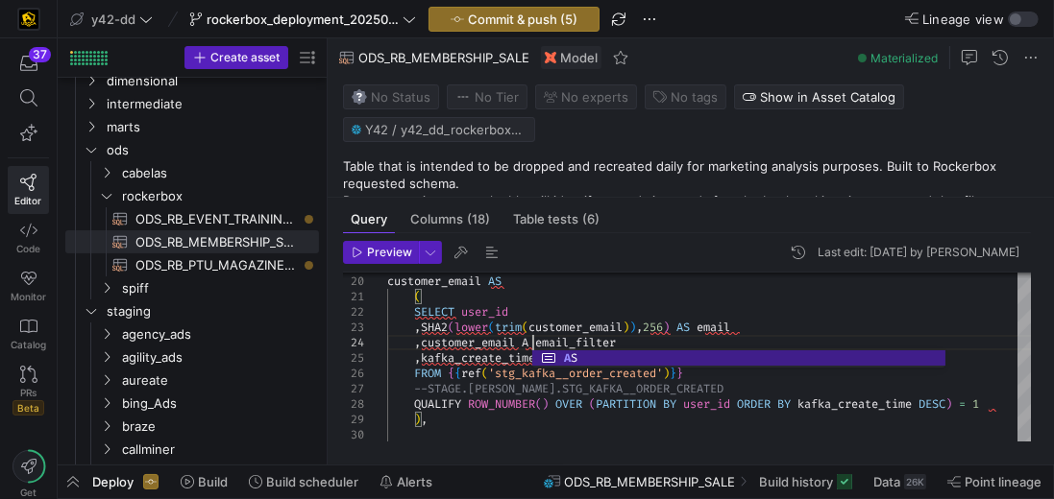
scroll to position [46, 152]
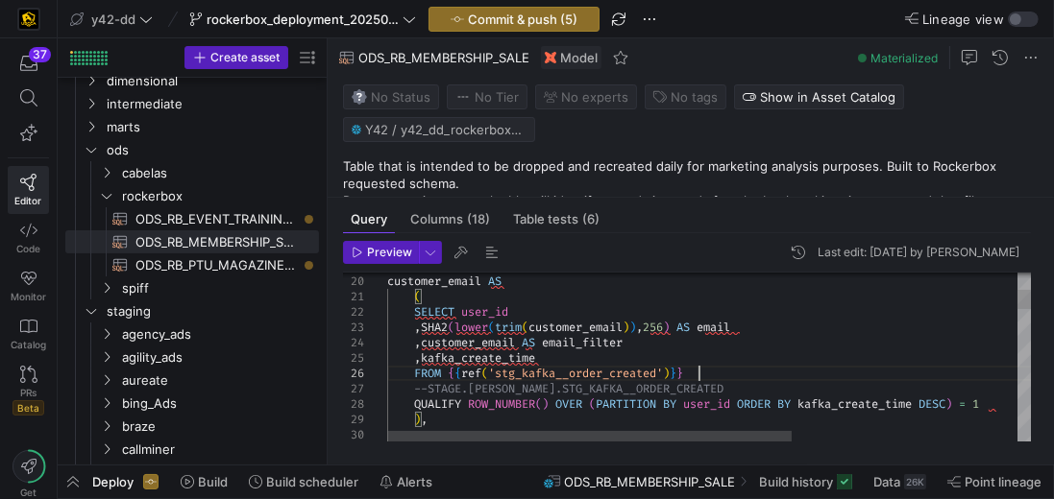
drag, startPoint x: 693, startPoint y: 385, endPoint x: 387, endPoint y: 386, distance: 306.4
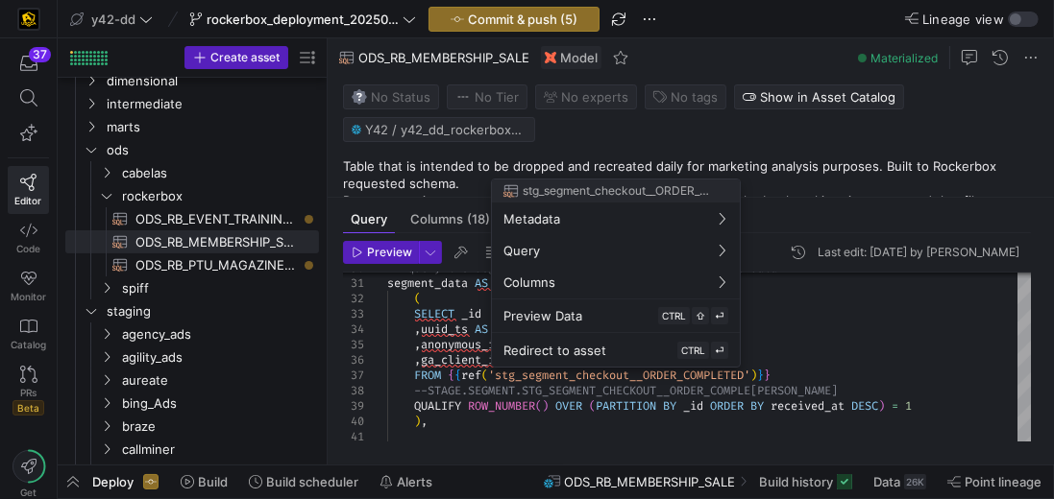
click at [452, 385] on div at bounding box center [527, 249] width 1054 height 499
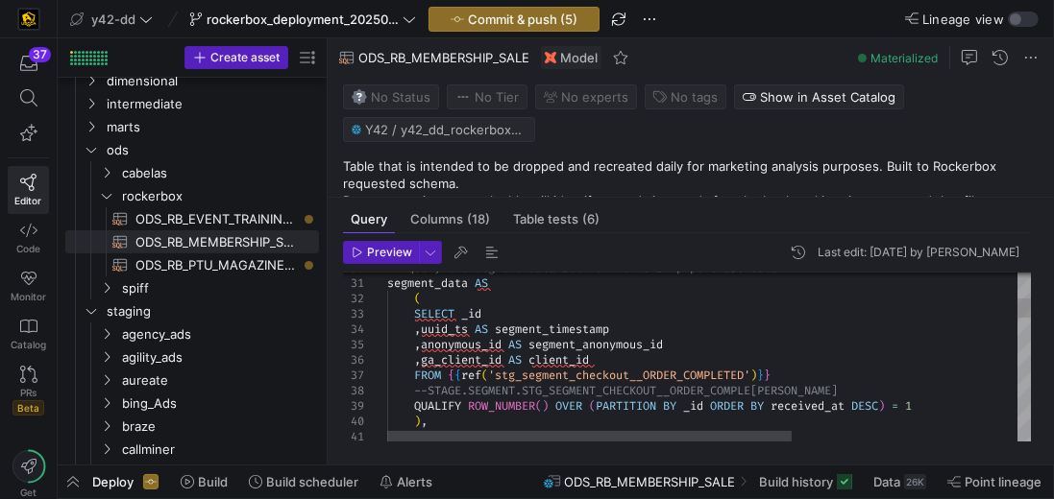
scroll to position [46, 309]
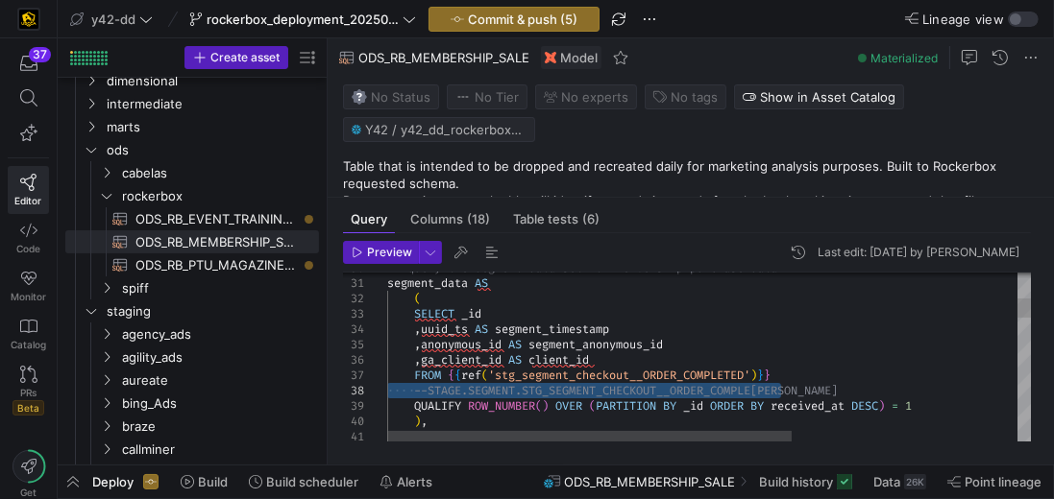
drag, startPoint x: 793, startPoint y: 390, endPoint x: 388, endPoint y: 384, distance: 405.3
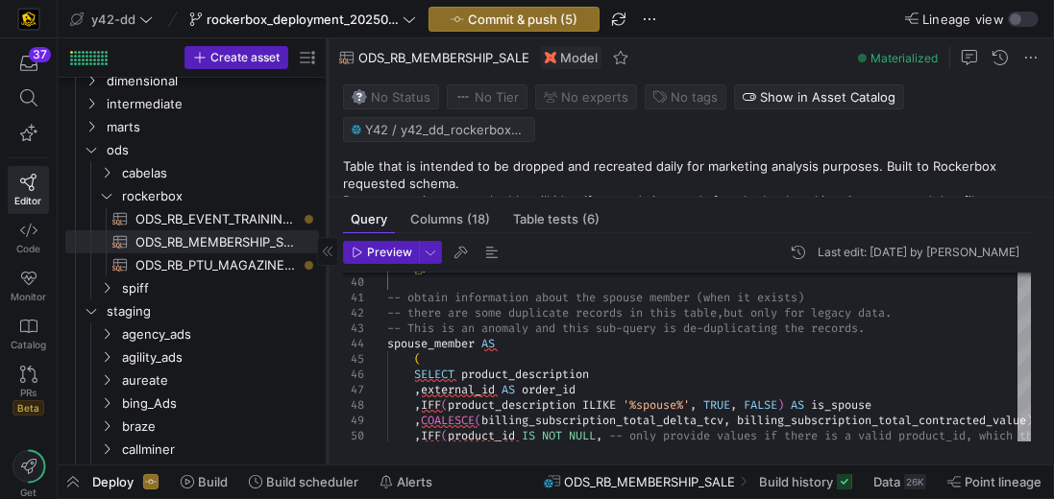
click at [324, 253] on icon at bounding box center [328, 252] width 10 height 10
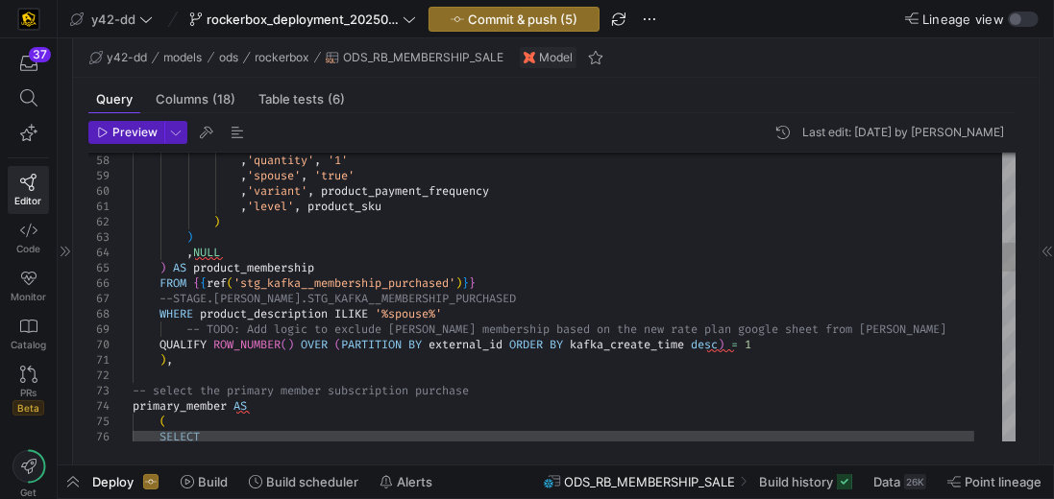
scroll to position [46, 0]
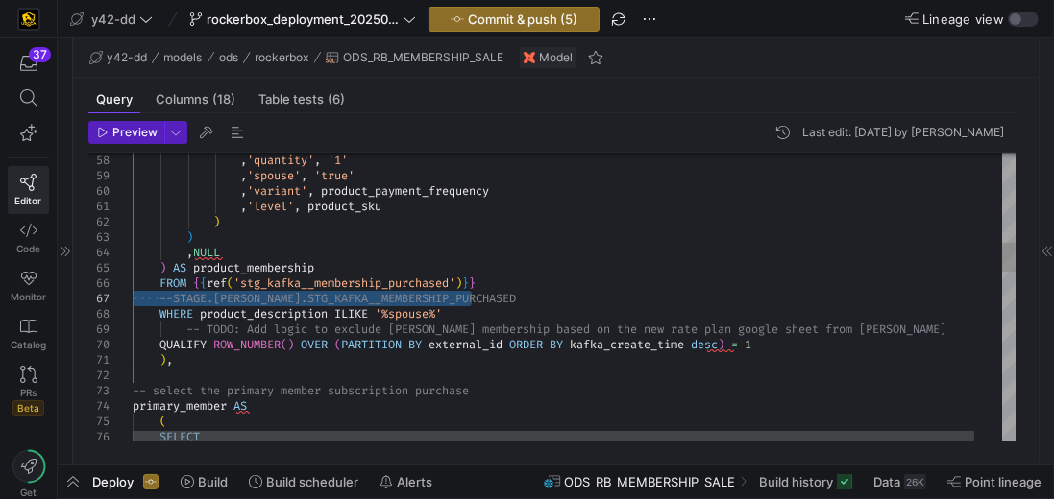
drag, startPoint x: 488, startPoint y: 297, endPoint x: 123, endPoint y: 295, distance: 365.0
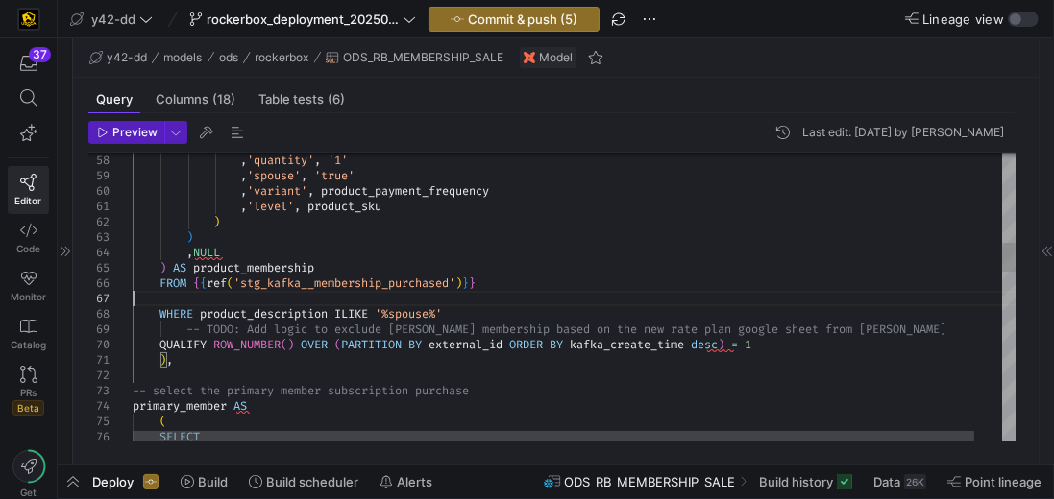
type textarea ",'level', product_sku ) ) ,NULL ) AS product_membership FROM {{ref('stg_kafka__…"
